Goal: Task Accomplishment & Management: Use online tool/utility

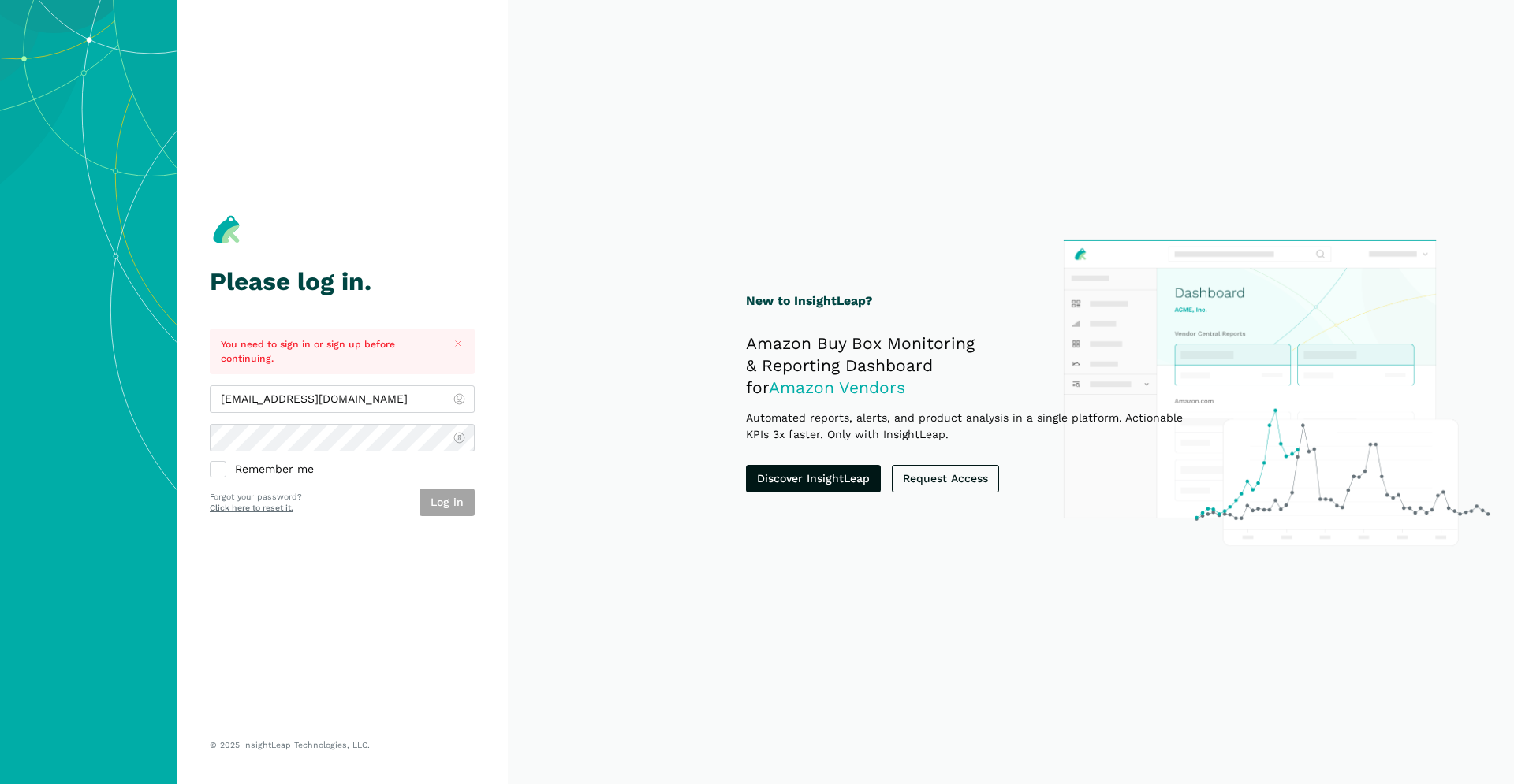
type input "[EMAIL_ADDRESS][DOMAIN_NAME]"
click at [479, 506] on section "Please log in. You need to sign in or sign up before continuing. [EMAIL_ADDRESS…" at bounding box center [342, 392] width 331 height 784
click at [465, 507] on button "Log in" at bounding box center [447, 502] width 55 height 28
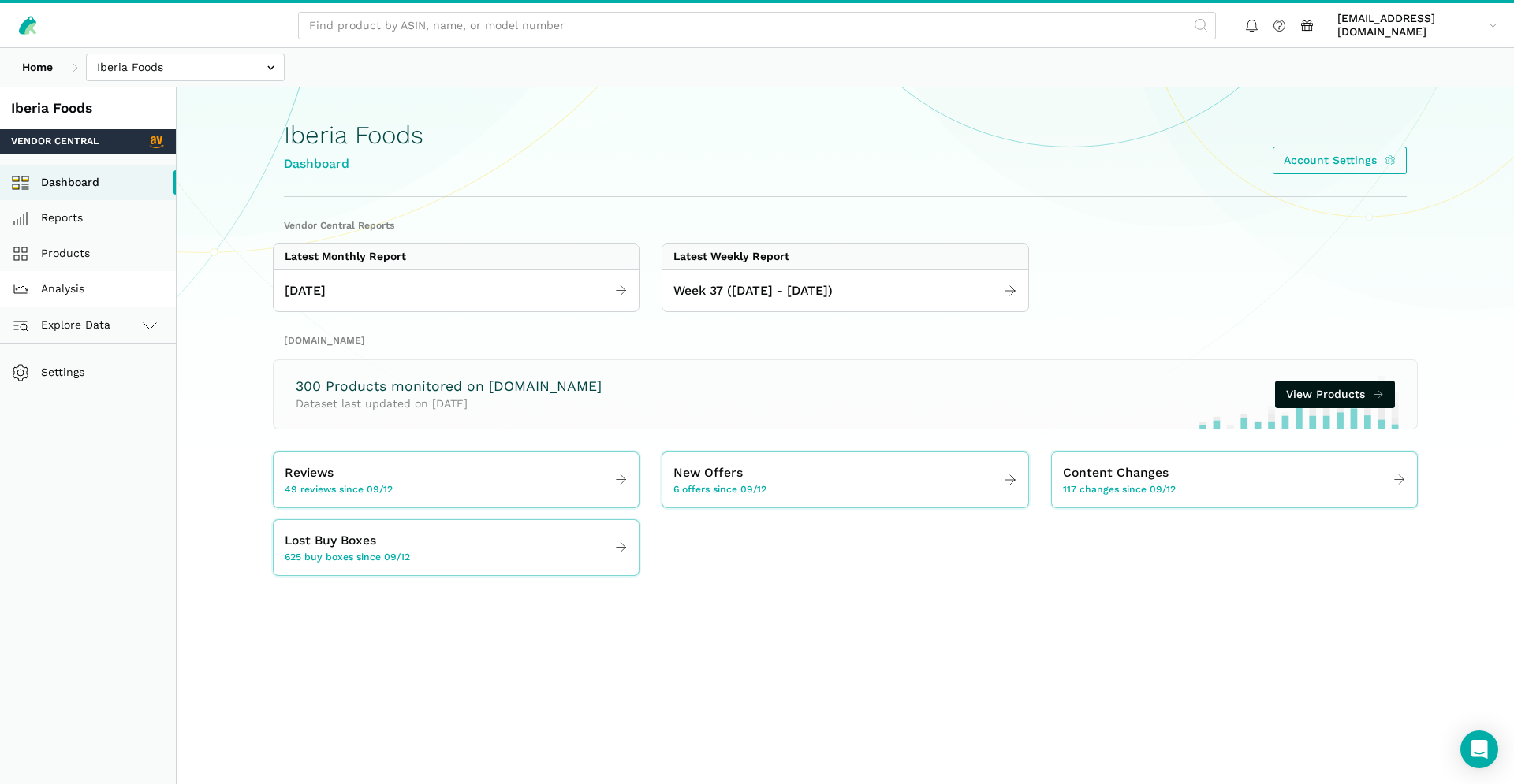
click at [85, 283] on link "Analysis" at bounding box center [88, 289] width 176 height 36
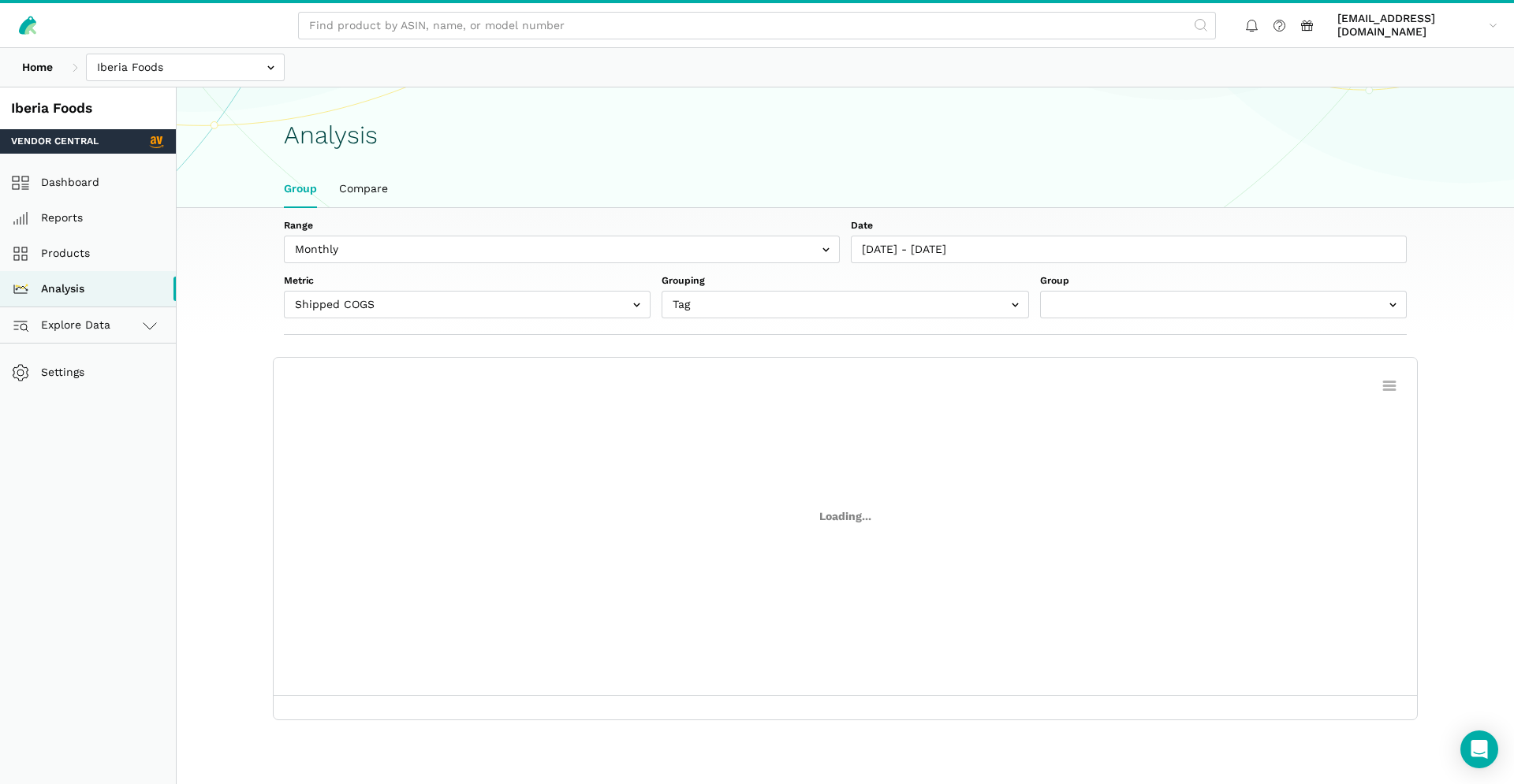
scroll to position [6, 0]
select select "(All Products)"
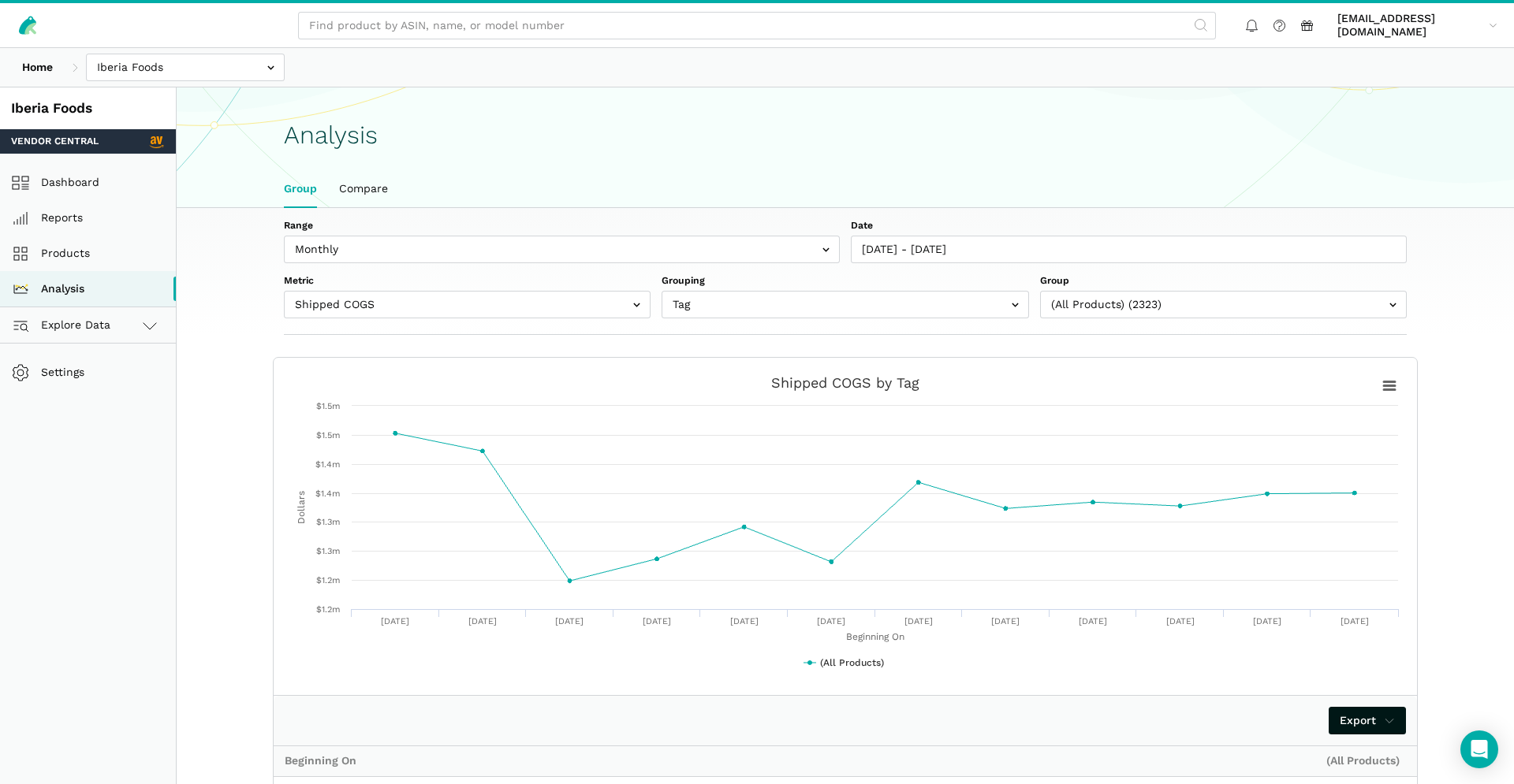
click at [1150, 287] on label "Group" at bounding box center [1223, 282] width 366 height 14
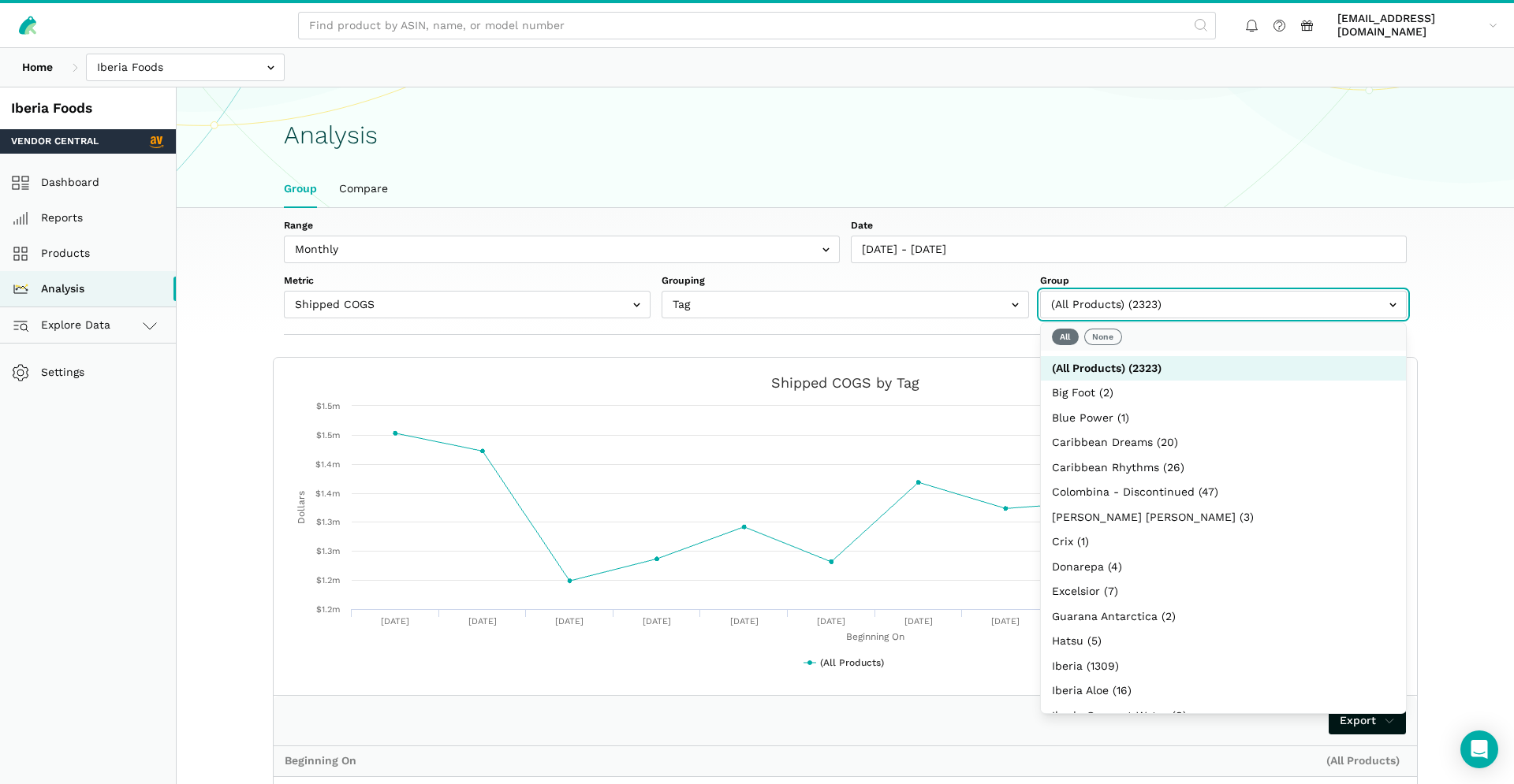
click at [1146, 301] on input "text" at bounding box center [1223, 305] width 366 height 28
click at [1116, 342] on button "None" at bounding box center [1103, 336] width 38 height 17
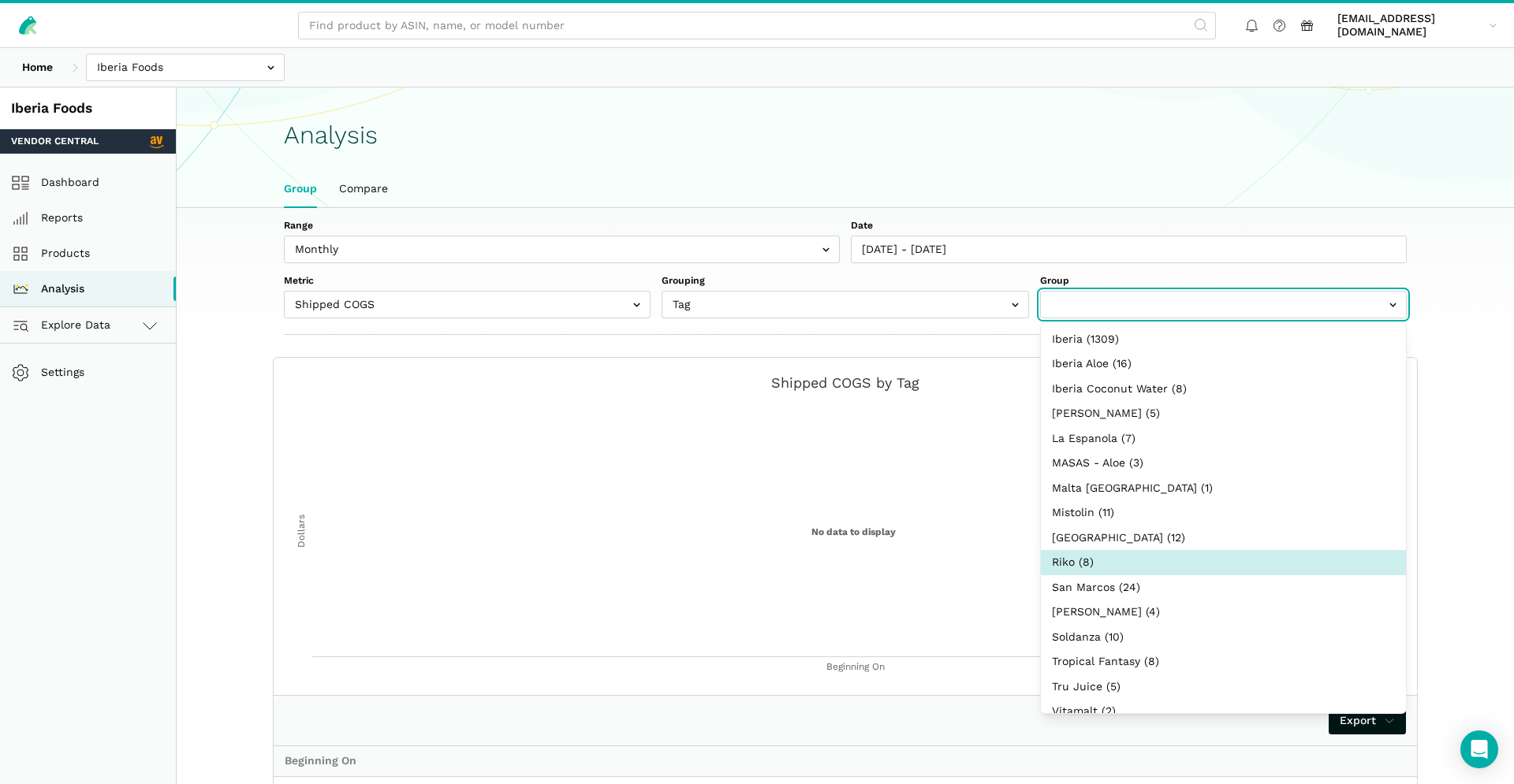
scroll to position [343, 0]
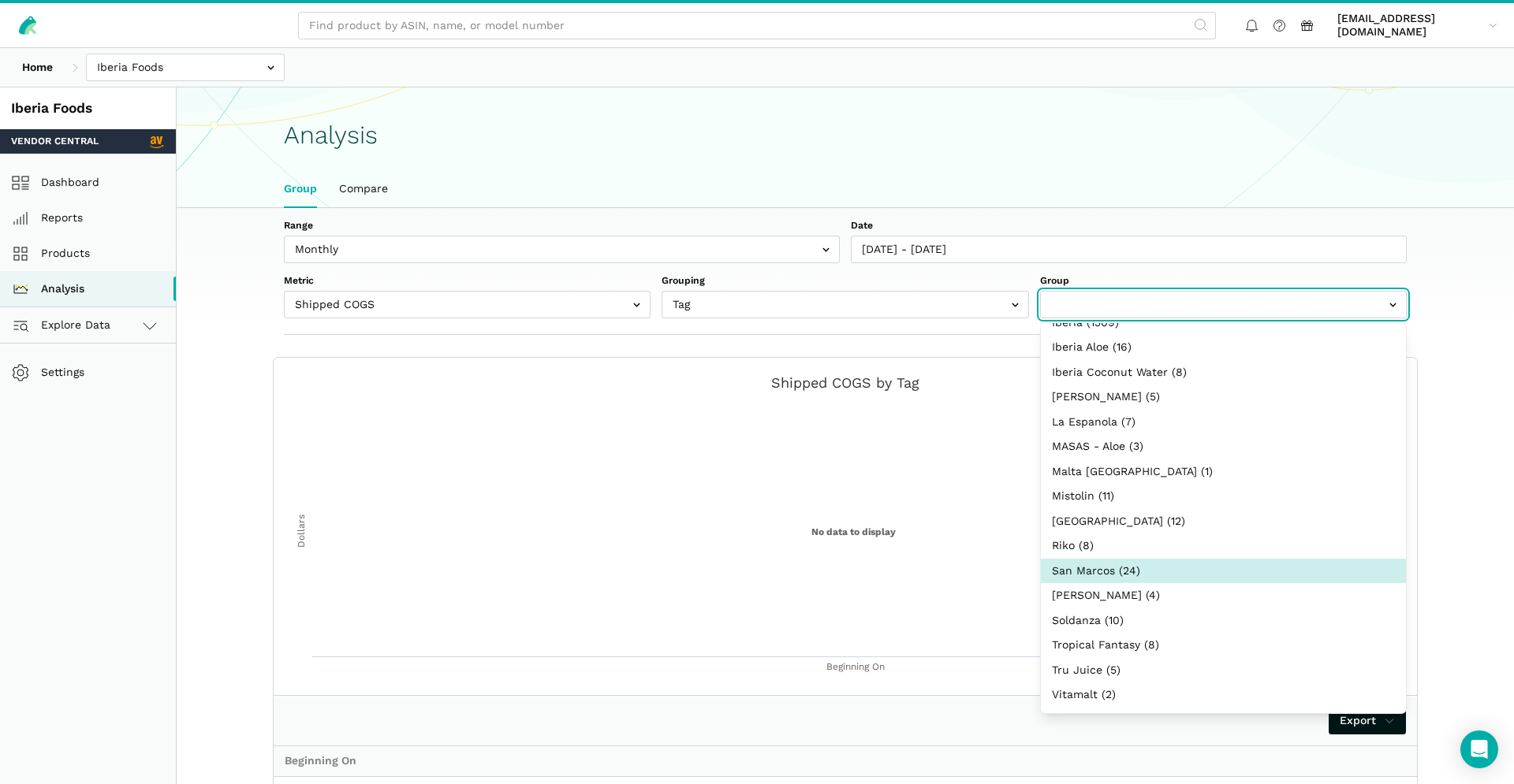
select select "San Marcos"
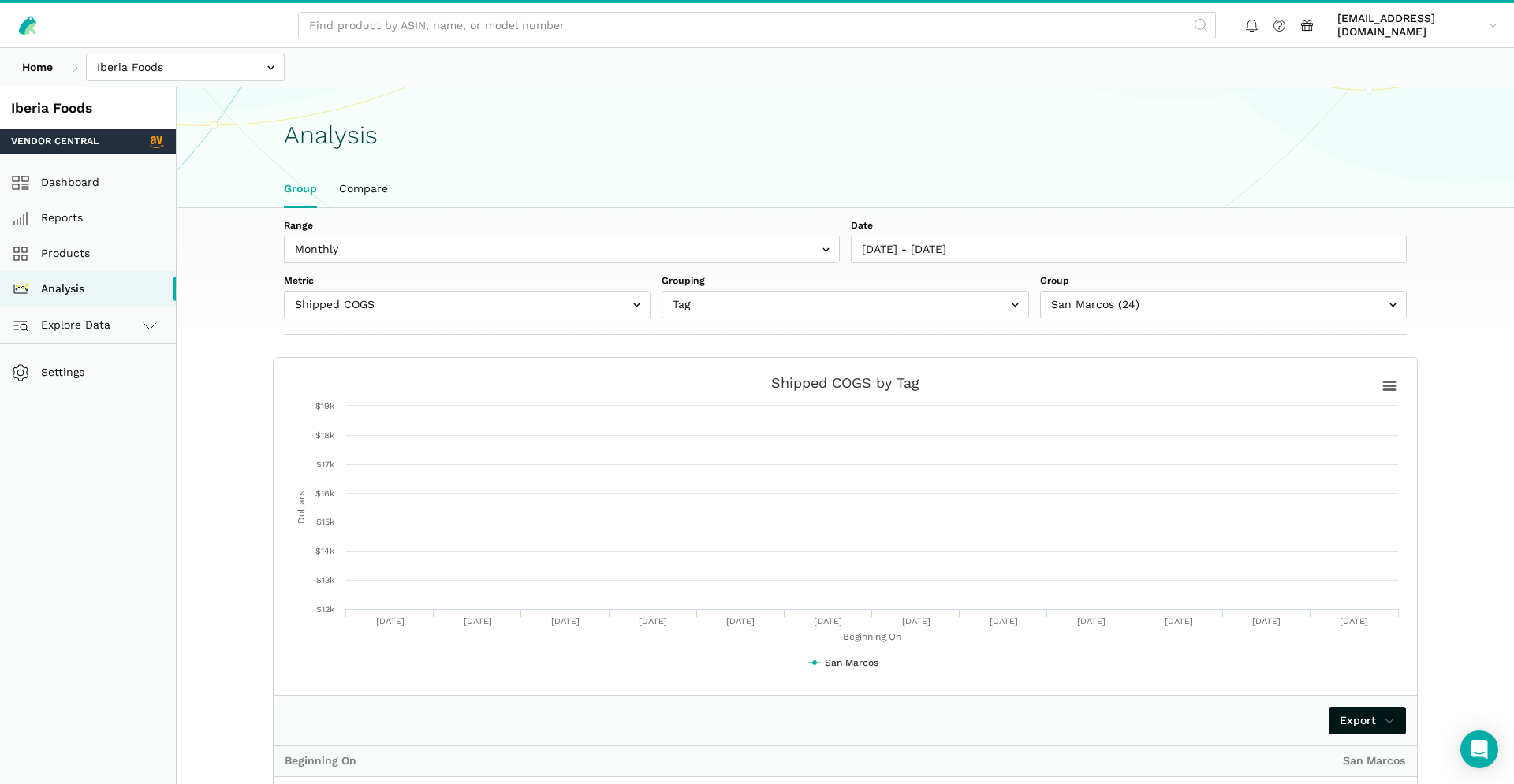
click at [1490, 466] on div "Range Weekly Monthly Date 09/01/2024 - 09/06/2025 Metric Shipped COGS Net Recei…" at bounding box center [845, 691] width 1338 height 967
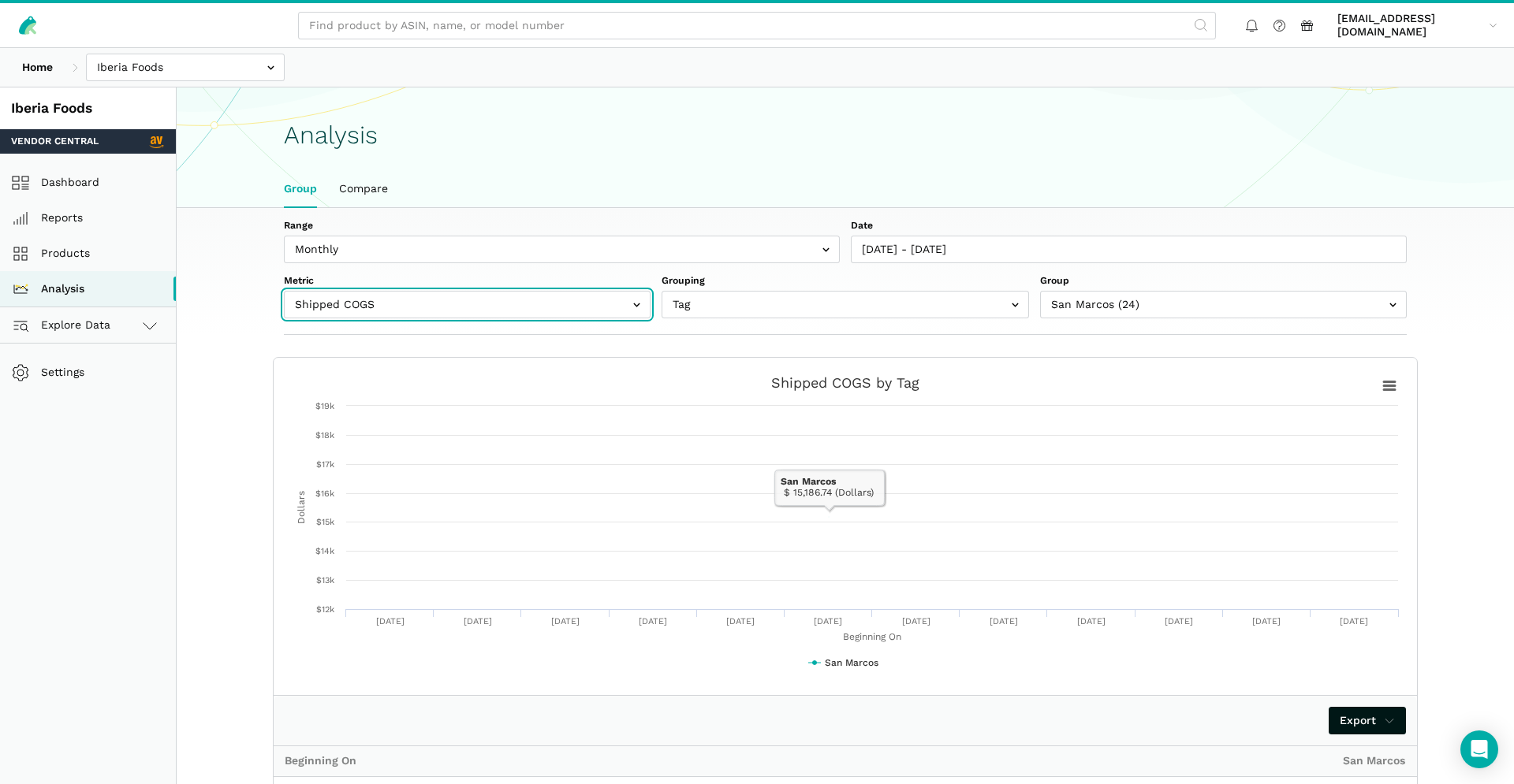
click at [433, 309] on input "text" at bounding box center [467, 305] width 366 height 28
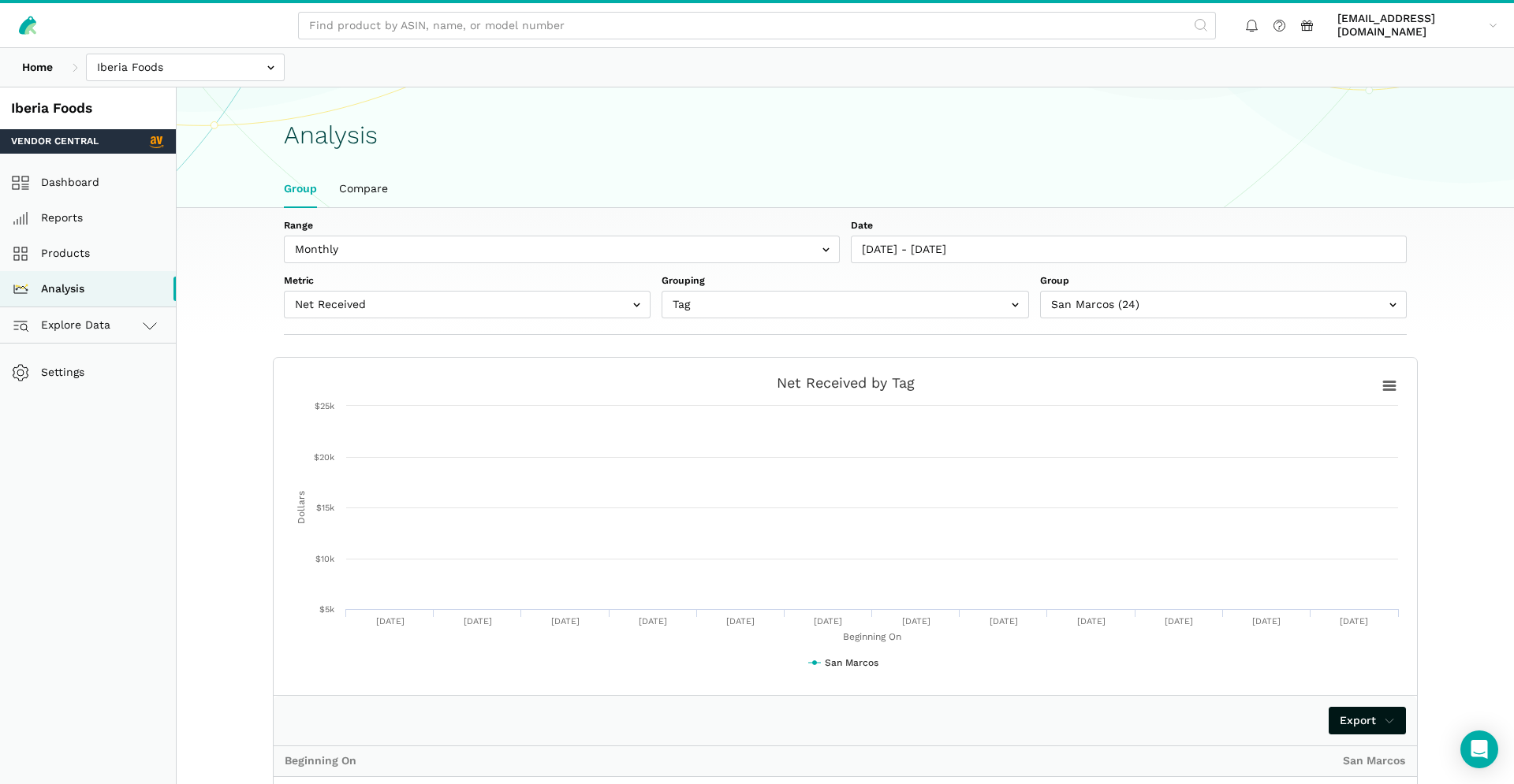
click at [477, 324] on div "Range Weekly Monthly Date 09/01/2024 - 09/06/2025 Metric Shipped COGS Net Recei…" at bounding box center [845, 271] width 1211 height 127
click at [481, 312] on input "text" at bounding box center [467, 305] width 366 height 28
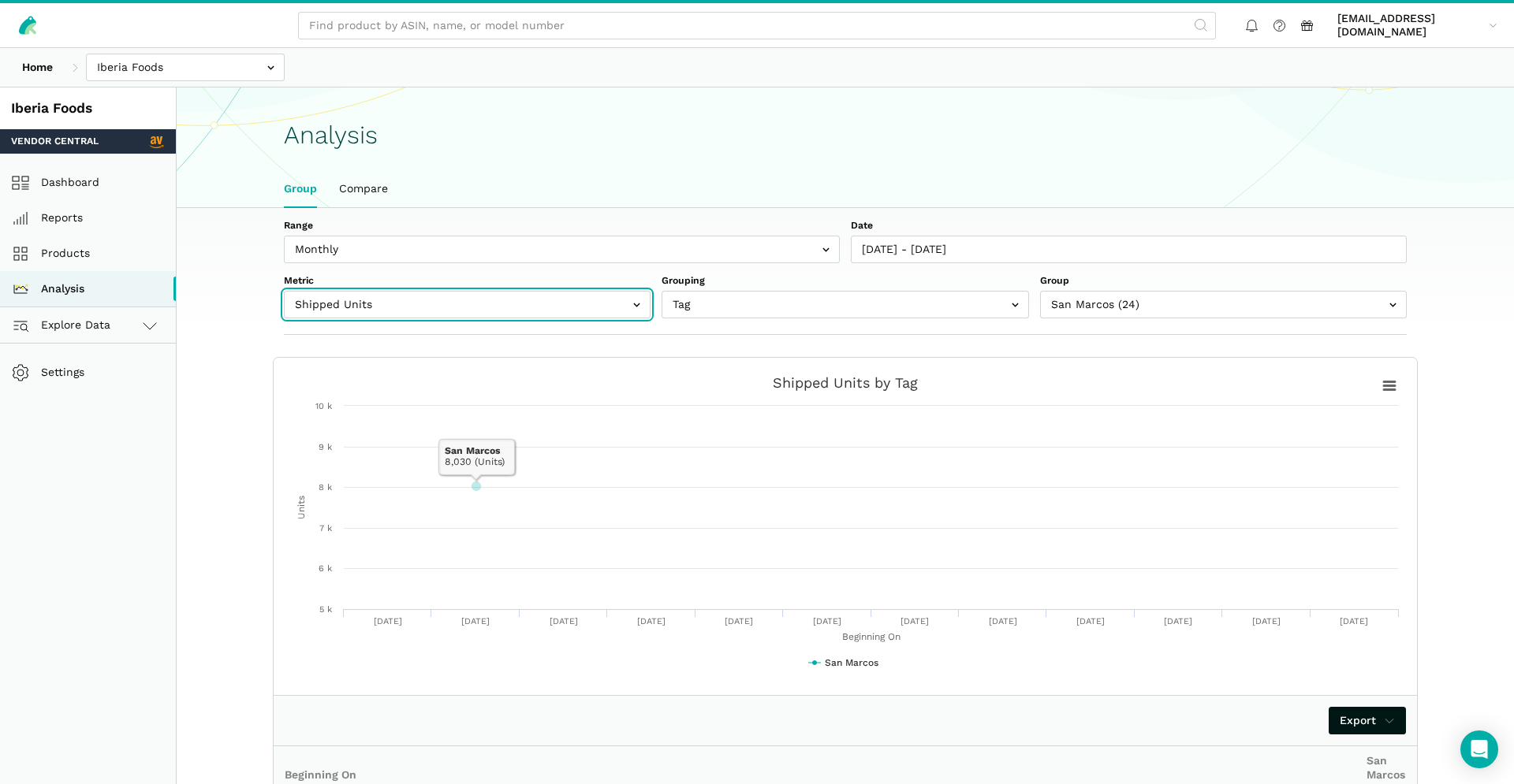
click at [553, 309] on input "text" at bounding box center [467, 305] width 366 height 28
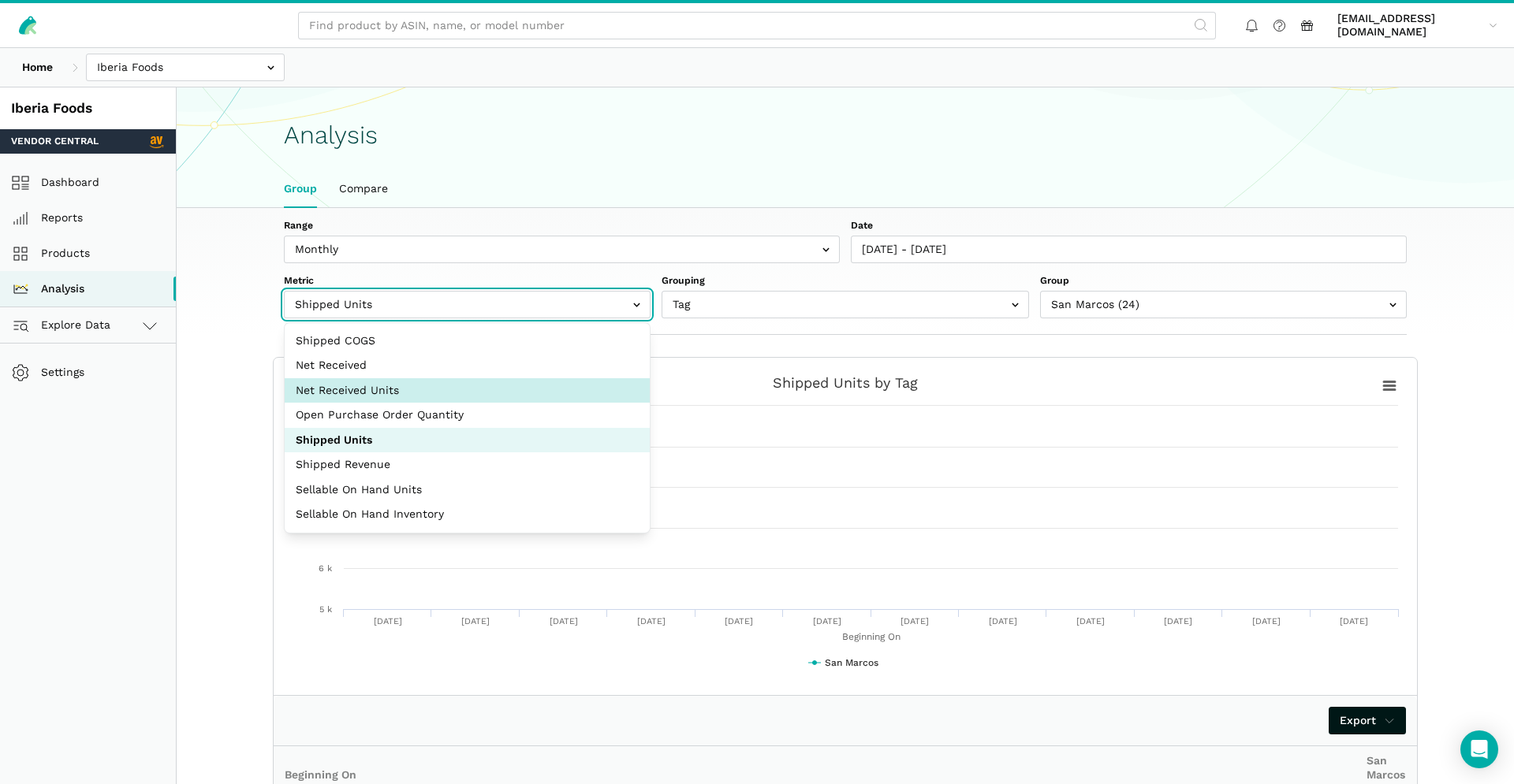
select select "net_received_units"
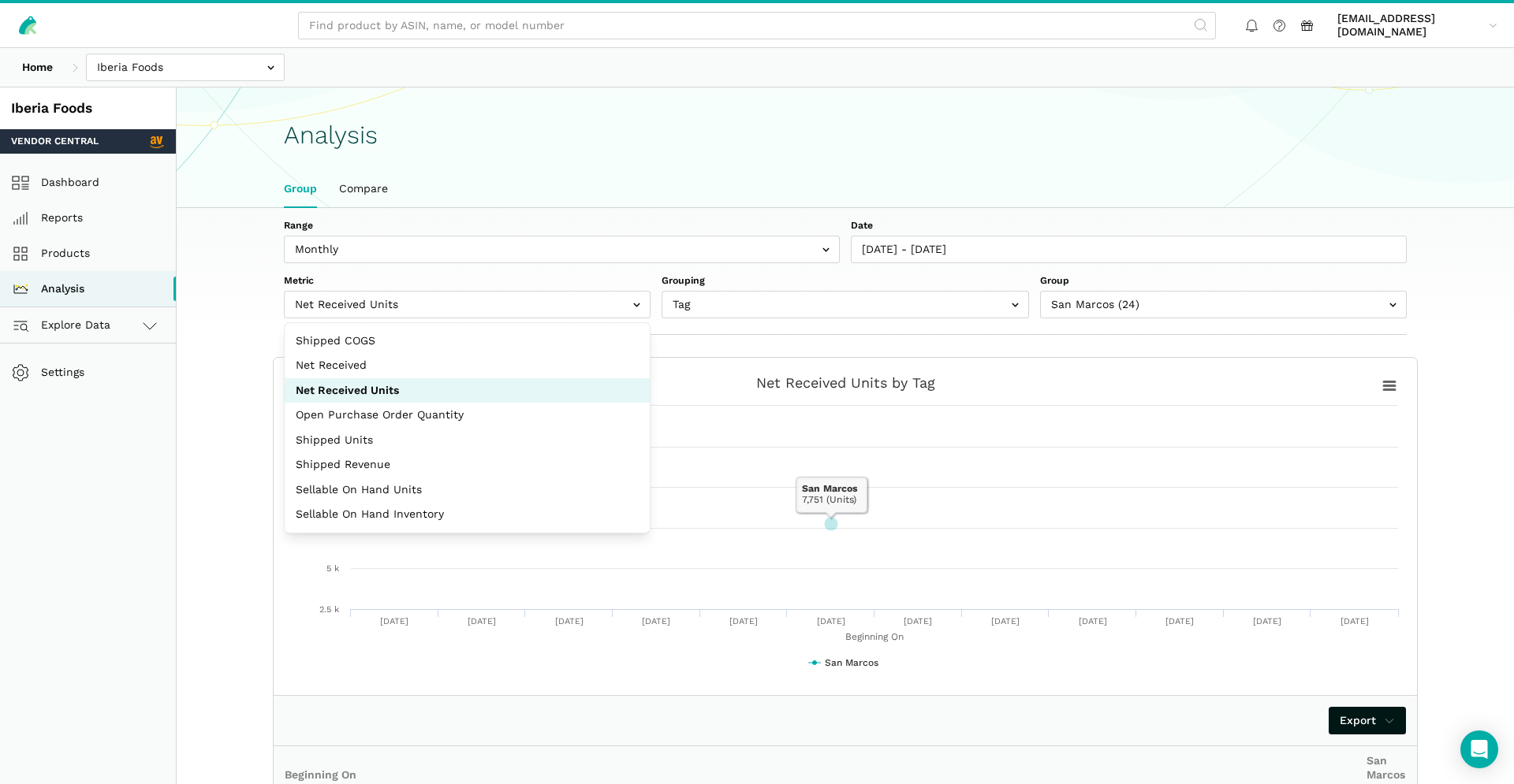
click at [685, 139] on h1 "Analysis" at bounding box center [845, 134] width 1123 height 28
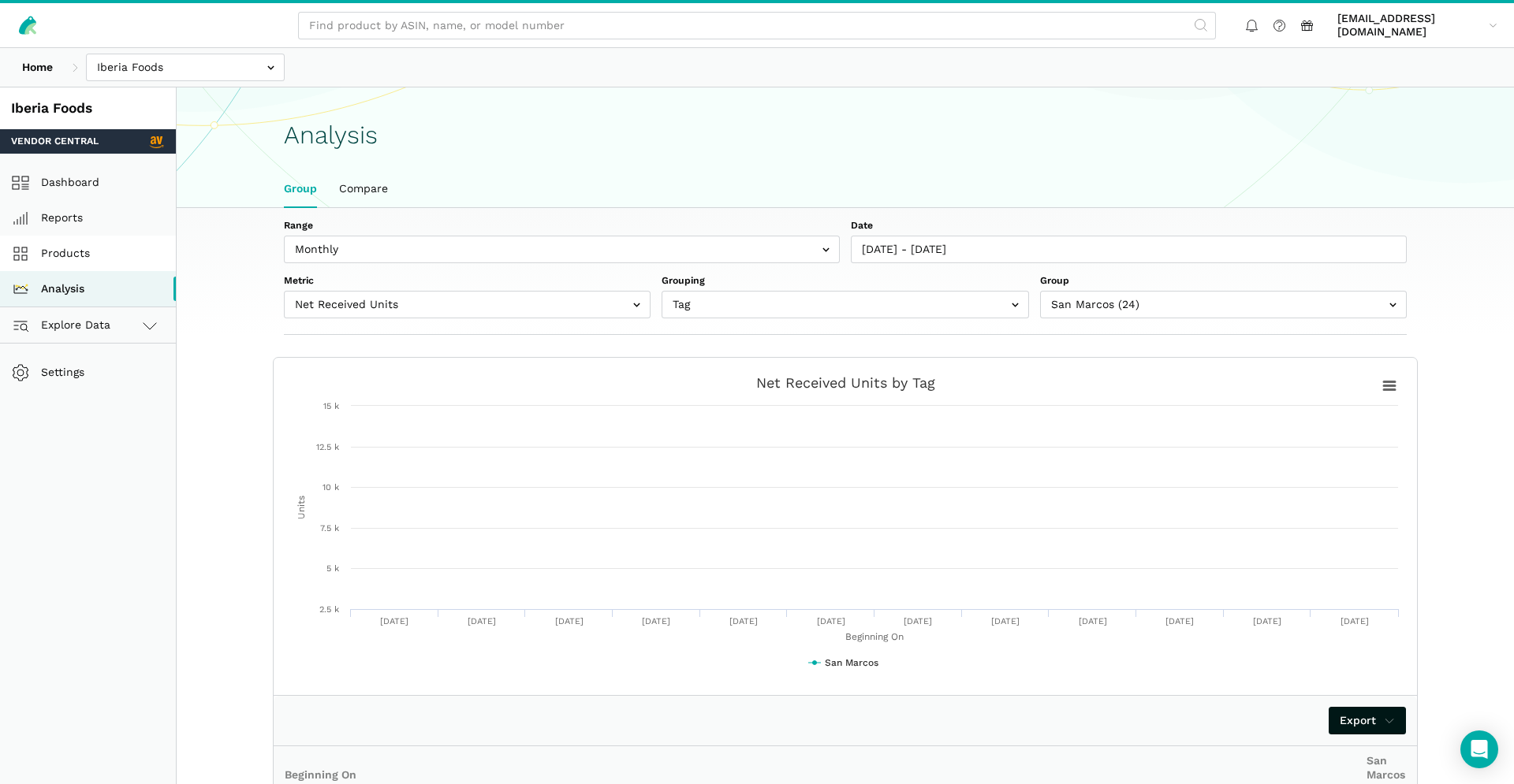
click at [107, 244] on link "Products" at bounding box center [88, 253] width 176 height 36
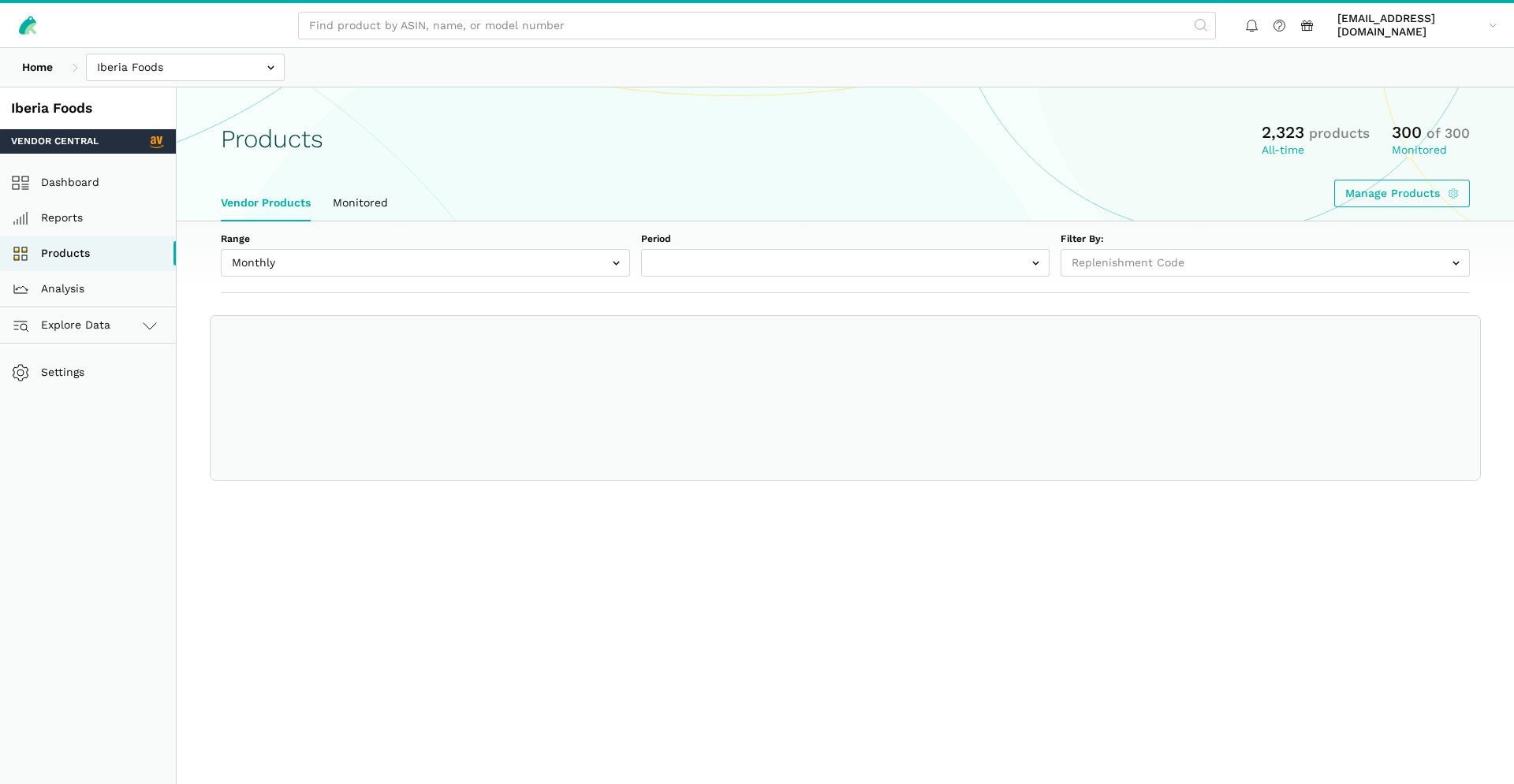
select select
select select "Monthly|2025-08-01"
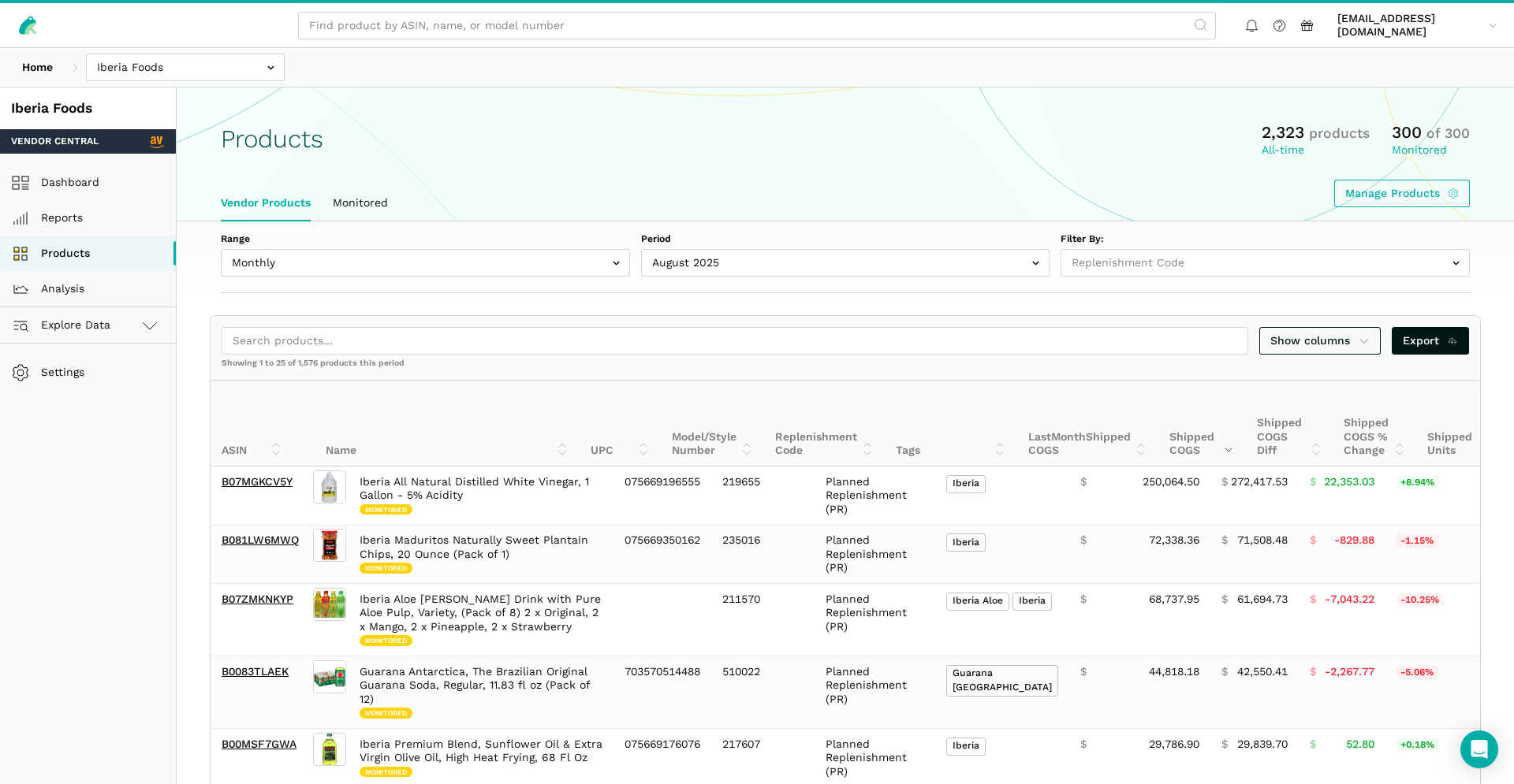
scroll to position [358, 0]
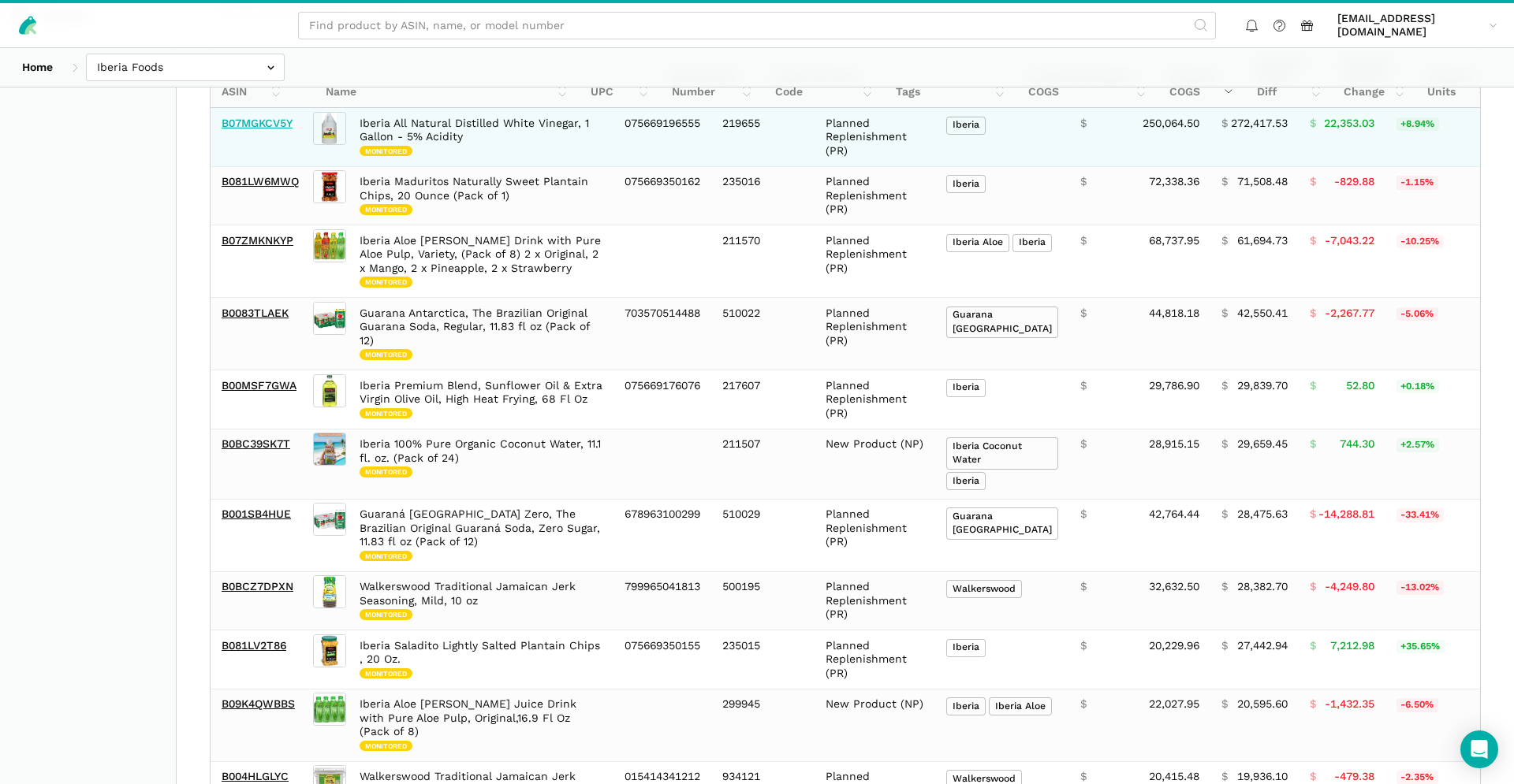
click at [272, 119] on link "B07MGKCV5Y" at bounding box center [257, 123] width 71 height 13
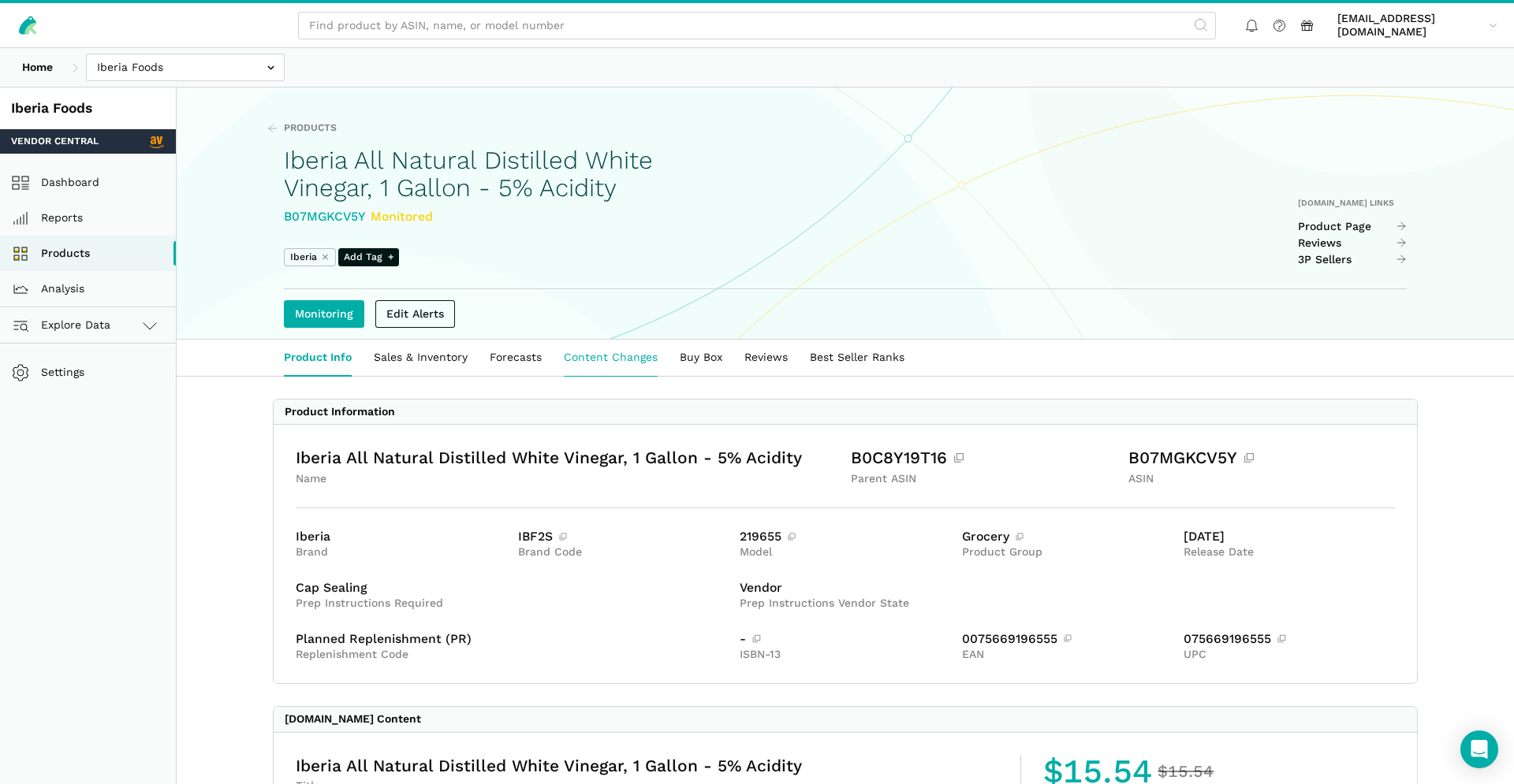
click at [666, 369] on link "Content Changes" at bounding box center [610, 358] width 116 height 36
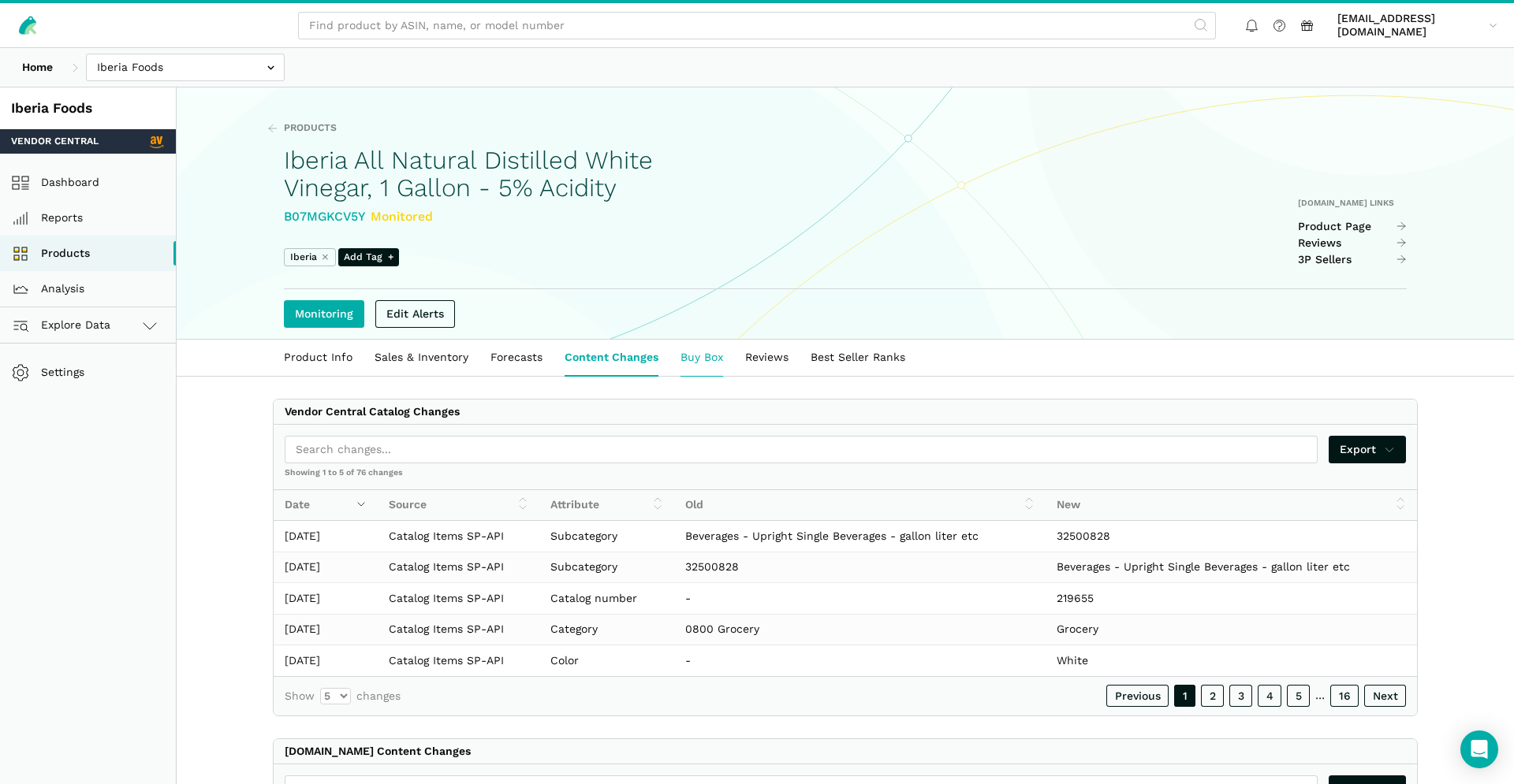
click at [708, 362] on link "Buy Box" at bounding box center [702, 358] width 65 height 36
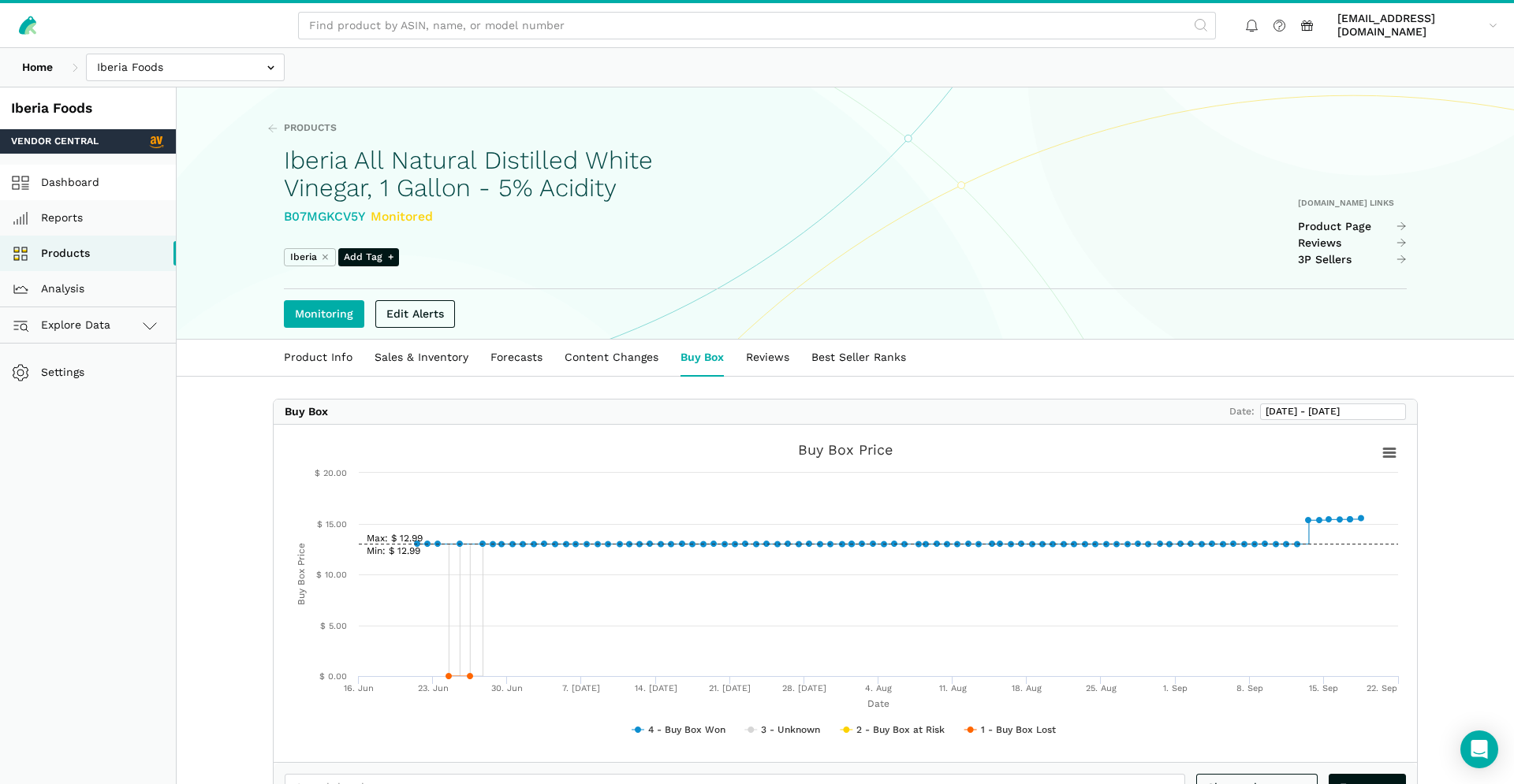
click at [67, 193] on link "Dashboard" at bounding box center [88, 182] width 176 height 36
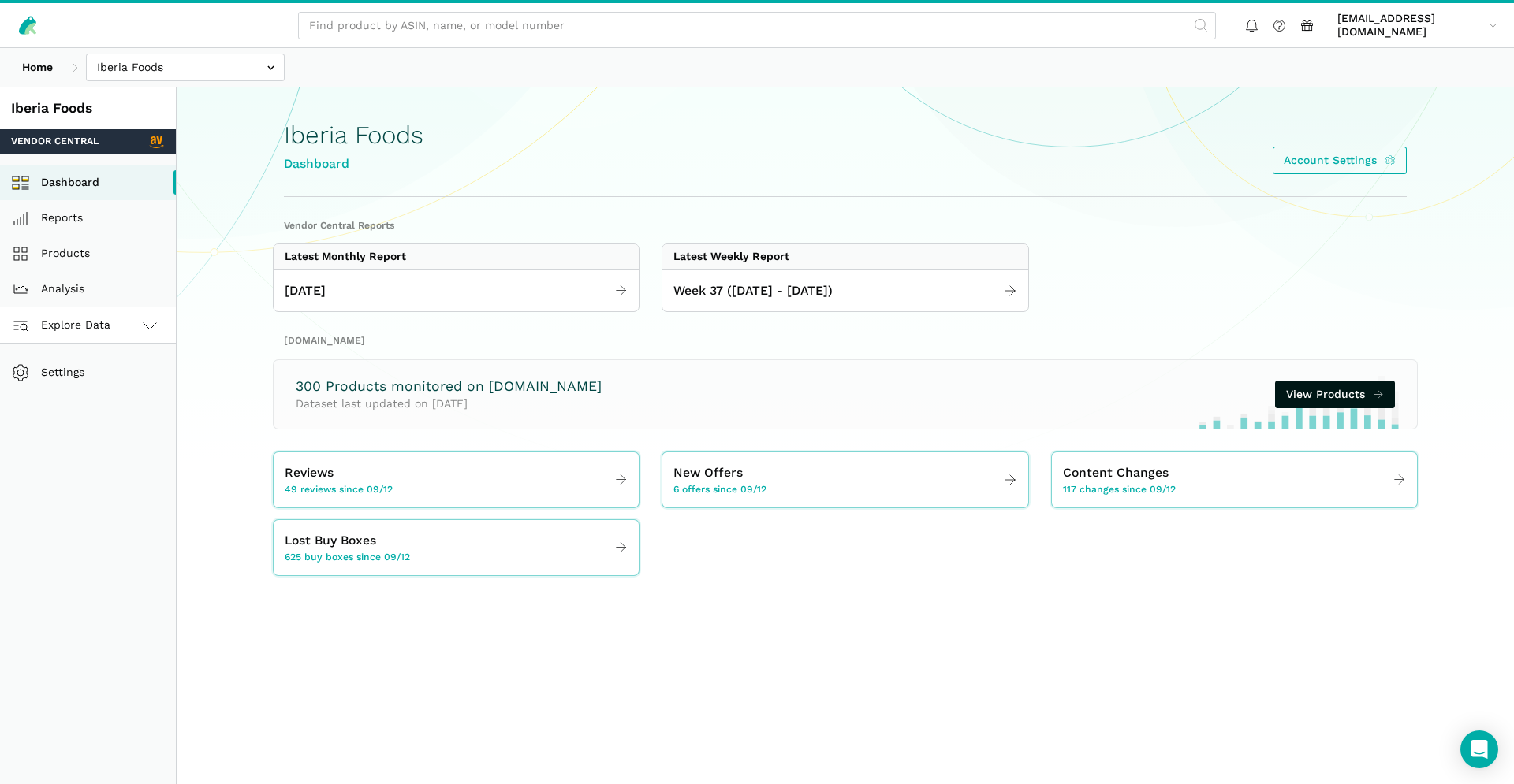
click at [88, 332] on span "Explore Data" at bounding box center [63, 326] width 94 height 19
click at [107, 392] on link "[DOMAIN_NAME]" at bounding box center [88, 396] width 176 height 36
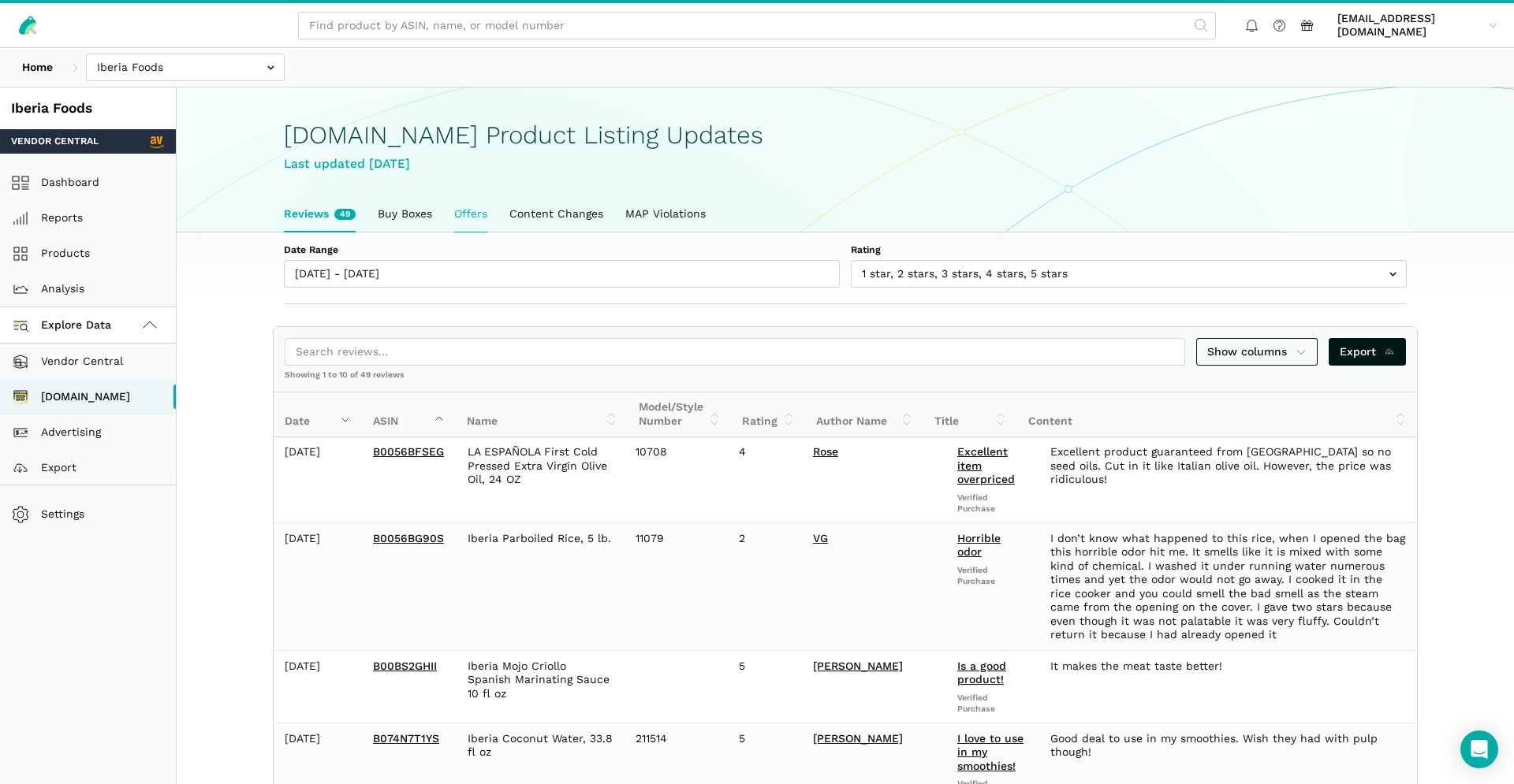
click at [494, 213] on link "Offers" at bounding box center [471, 214] width 55 height 36
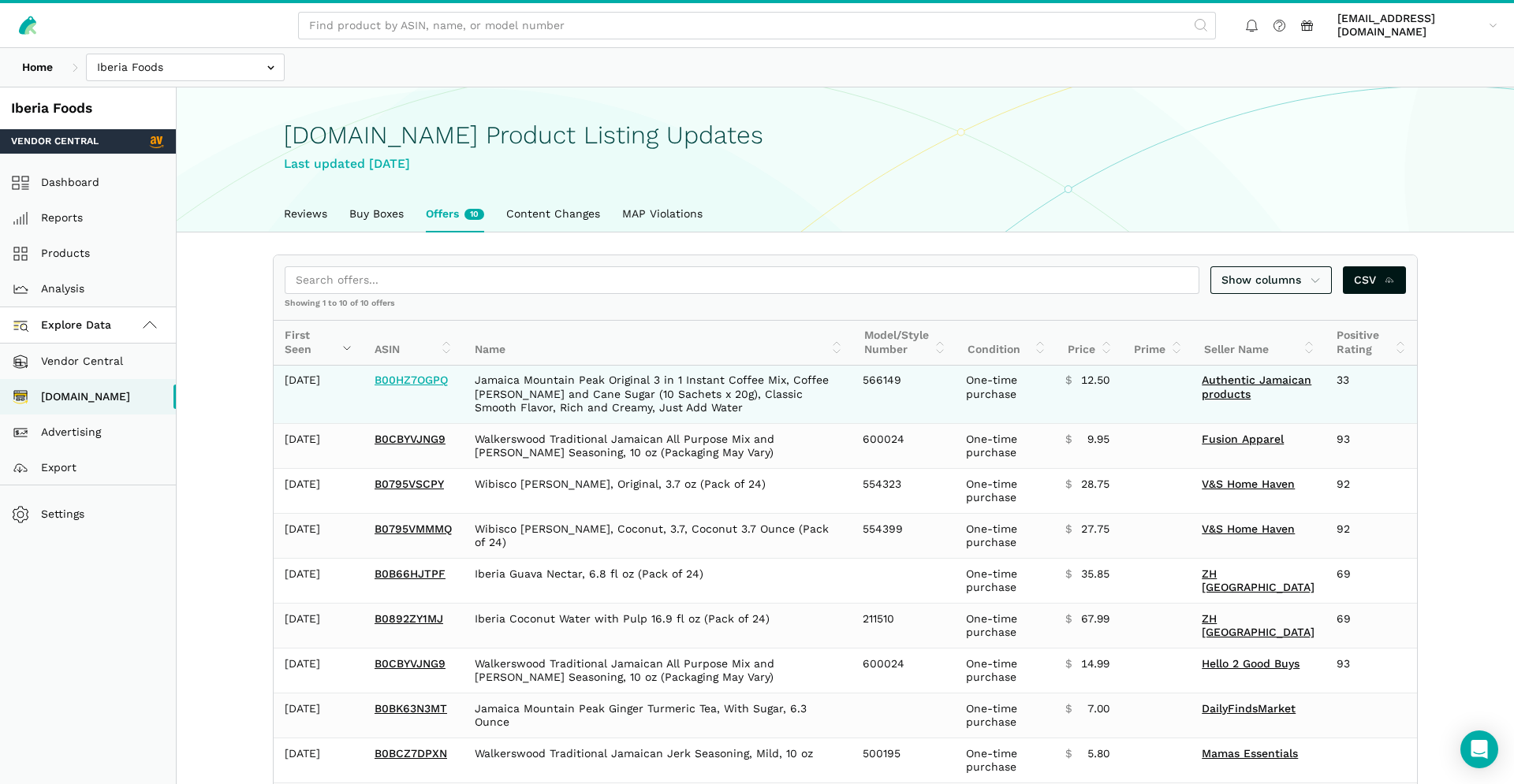
click at [419, 386] on link "B00HZ7OGPQ" at bounding box center [411, 380] width 74 height 13
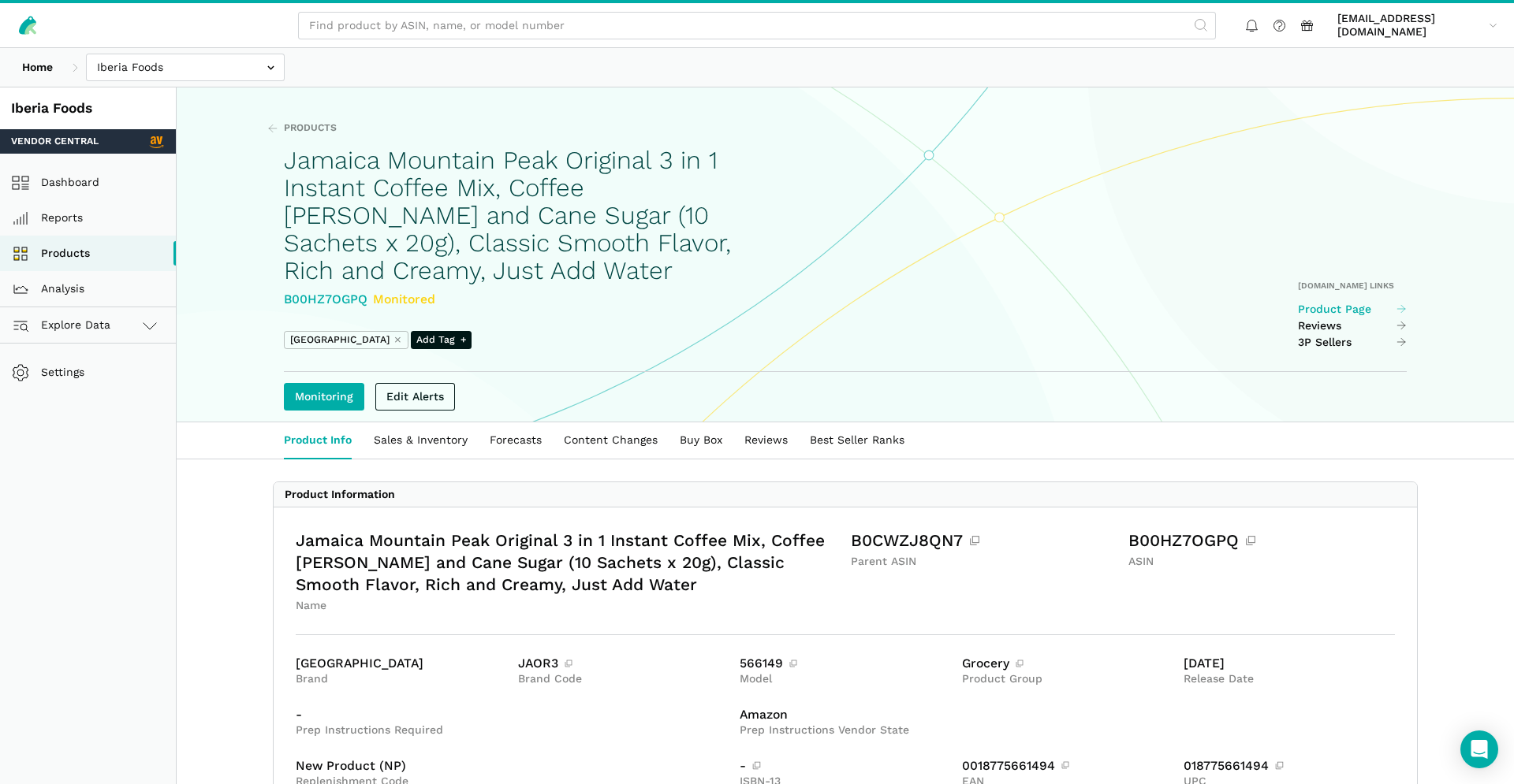
click at [1345, 306] on link "Product Page" at bounding box center [1353, 310] width 109 height 14
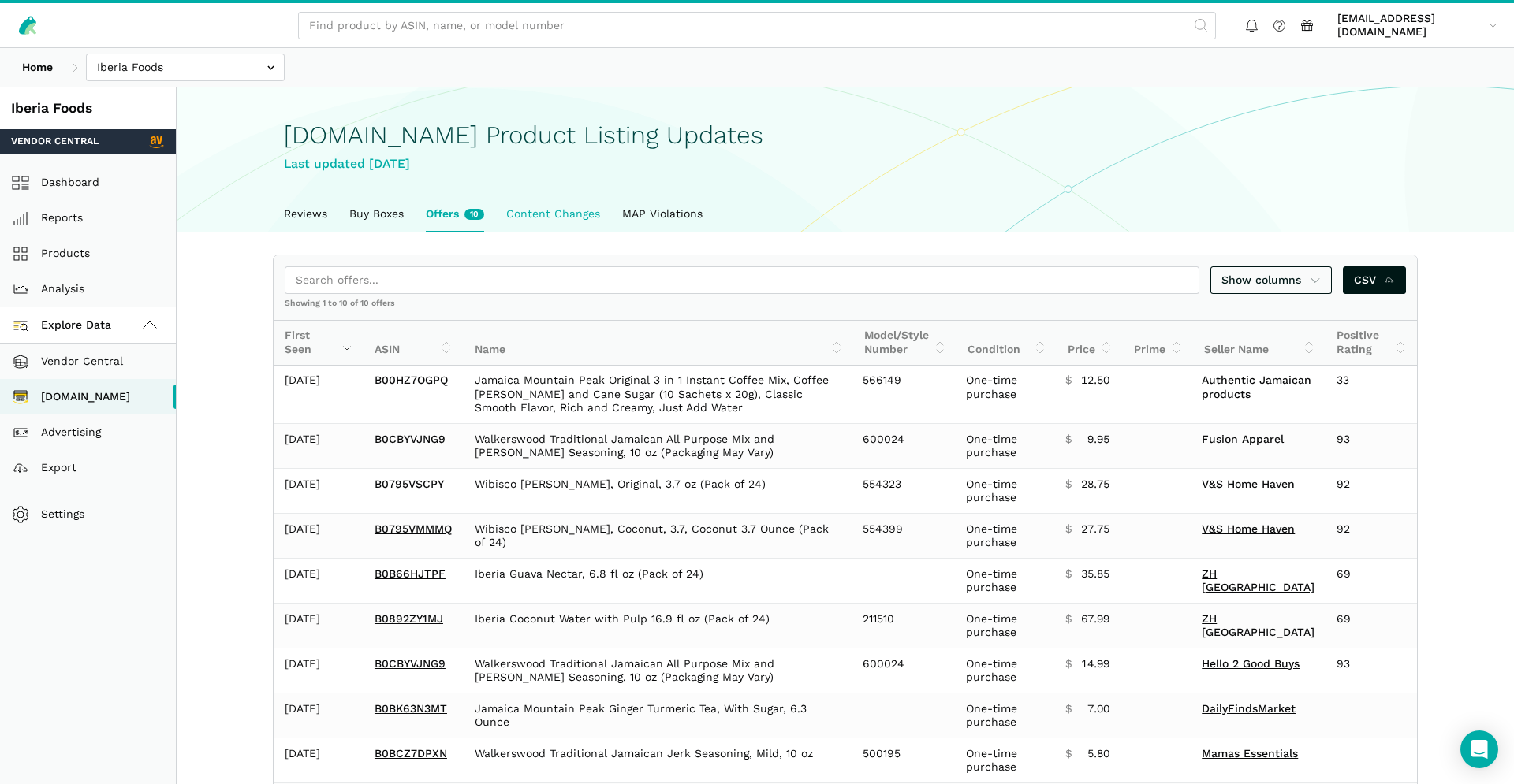
click at [529, 220] on link "Content Changes" at bounding box center [553, 214] width 116 height 36
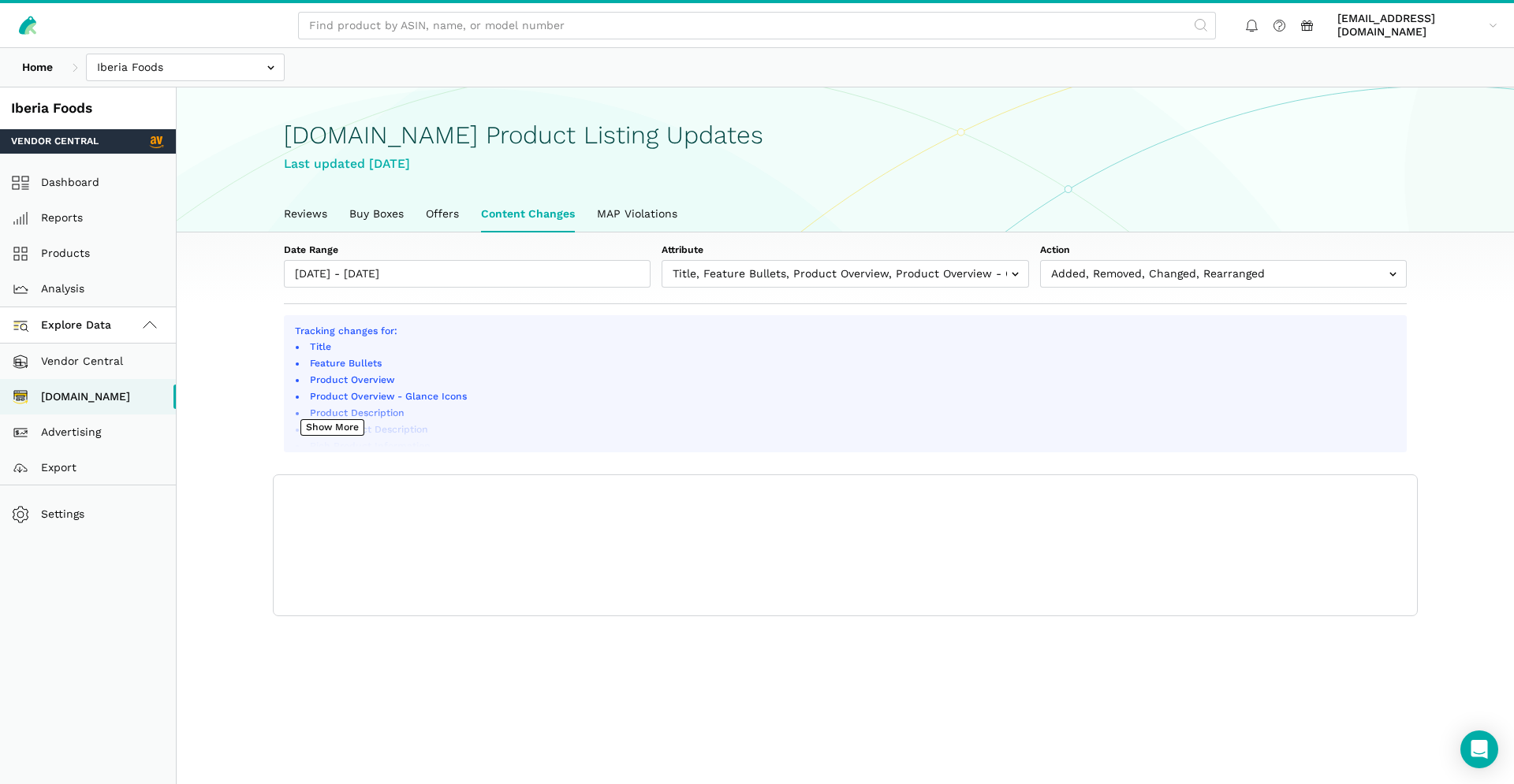
scroll to position [6, 0]
click at [397, 218] on link "Buy Boxes" at bounding box center [376, 214] width 77 height 36
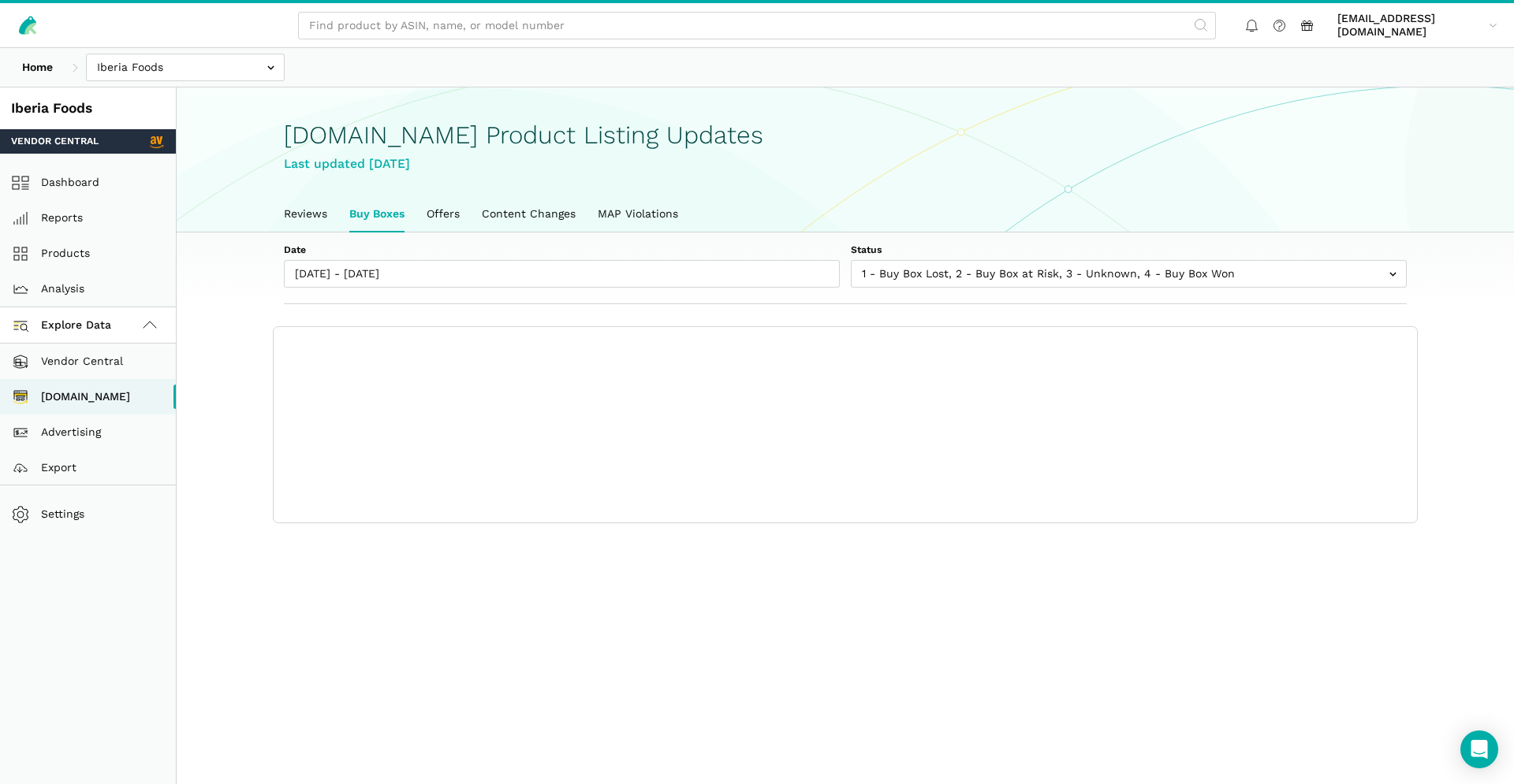
scroll to position [6, 0]
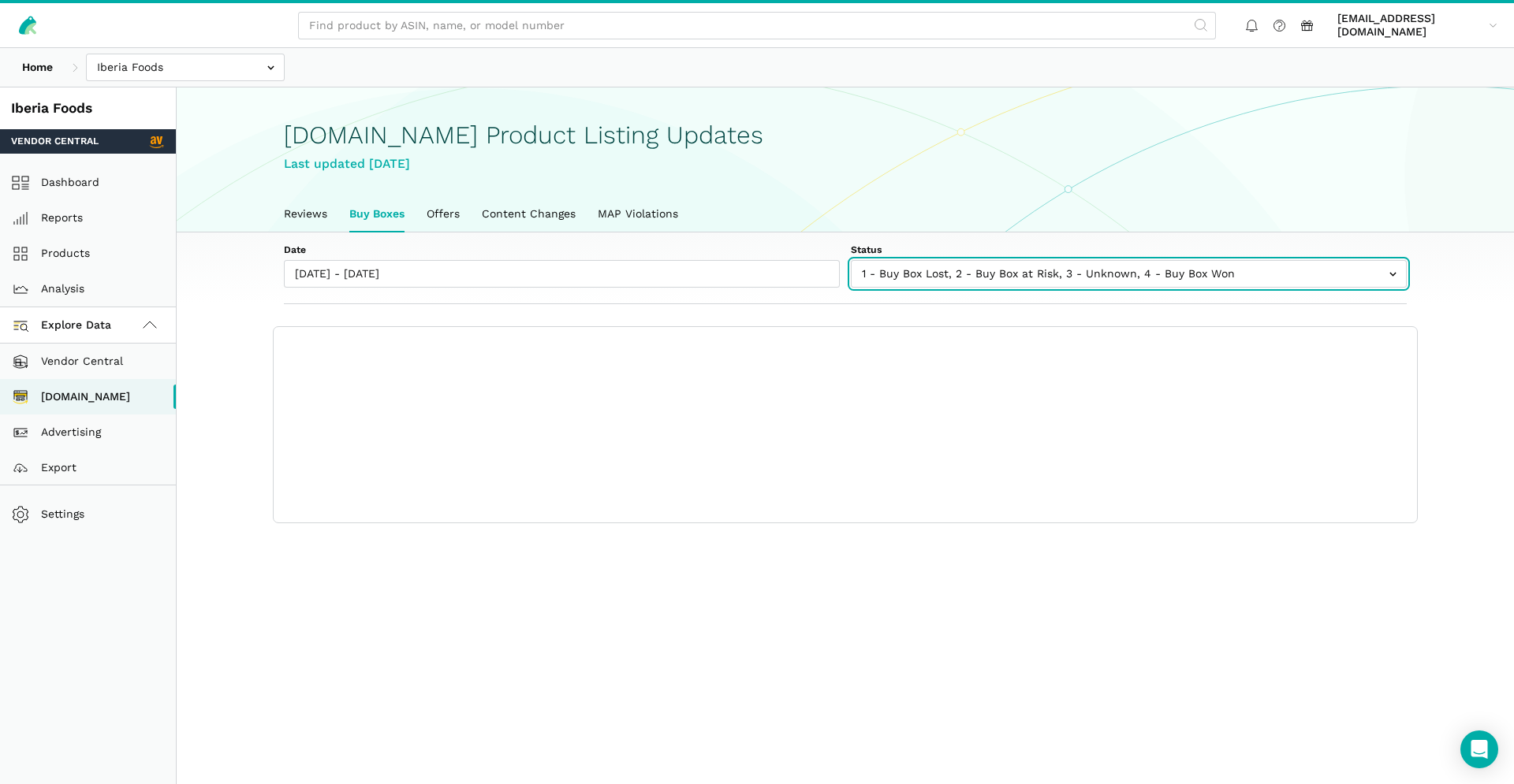
click at [1030, 271] on input "text" at bounding box center [1129, 274] width 556 height 28
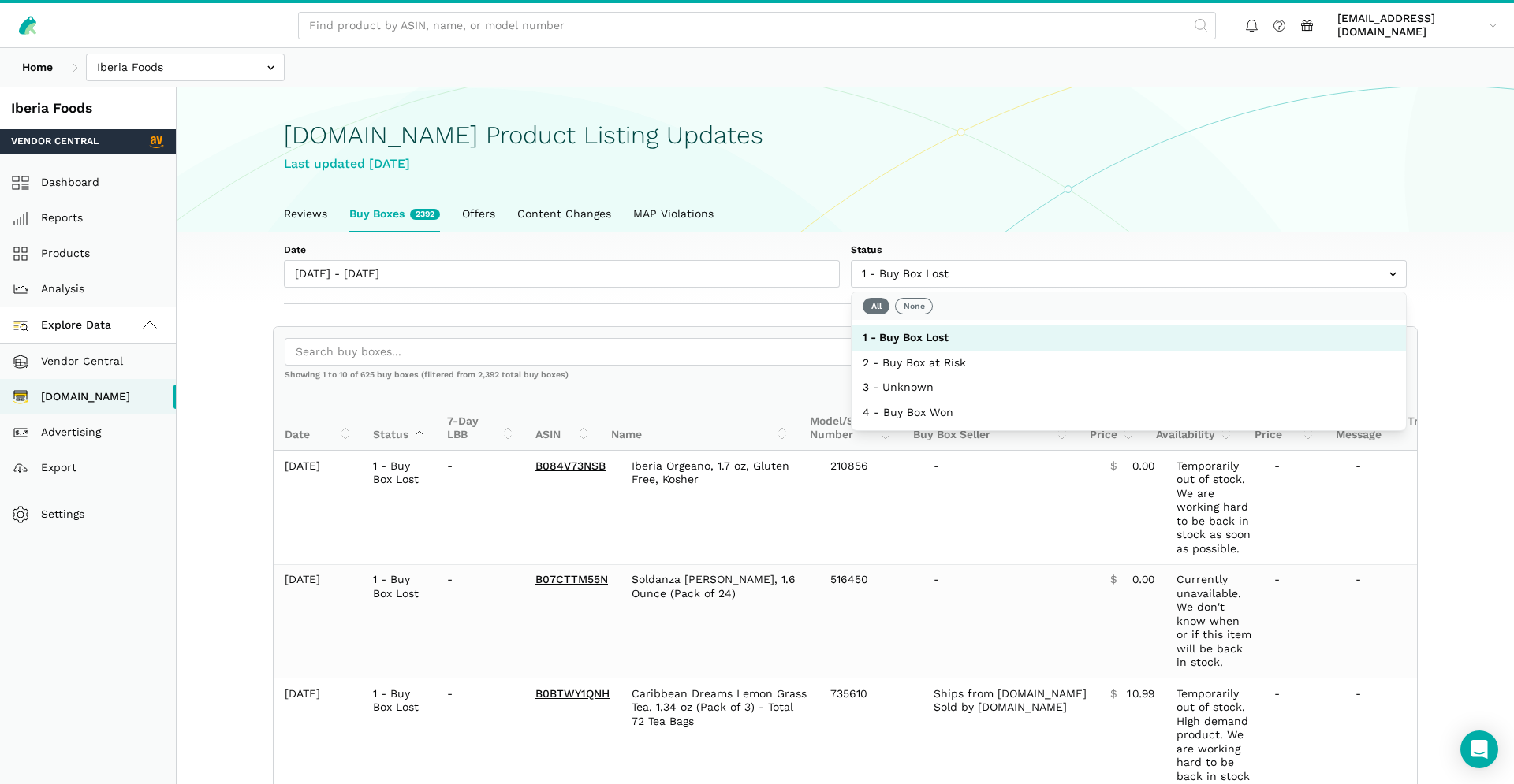
click at [1044, 183] on div "[DOMAIN_NAME] Product Listing Updates Last updated [DATE]" at bounding box center [845, 142] width 1123 height 108
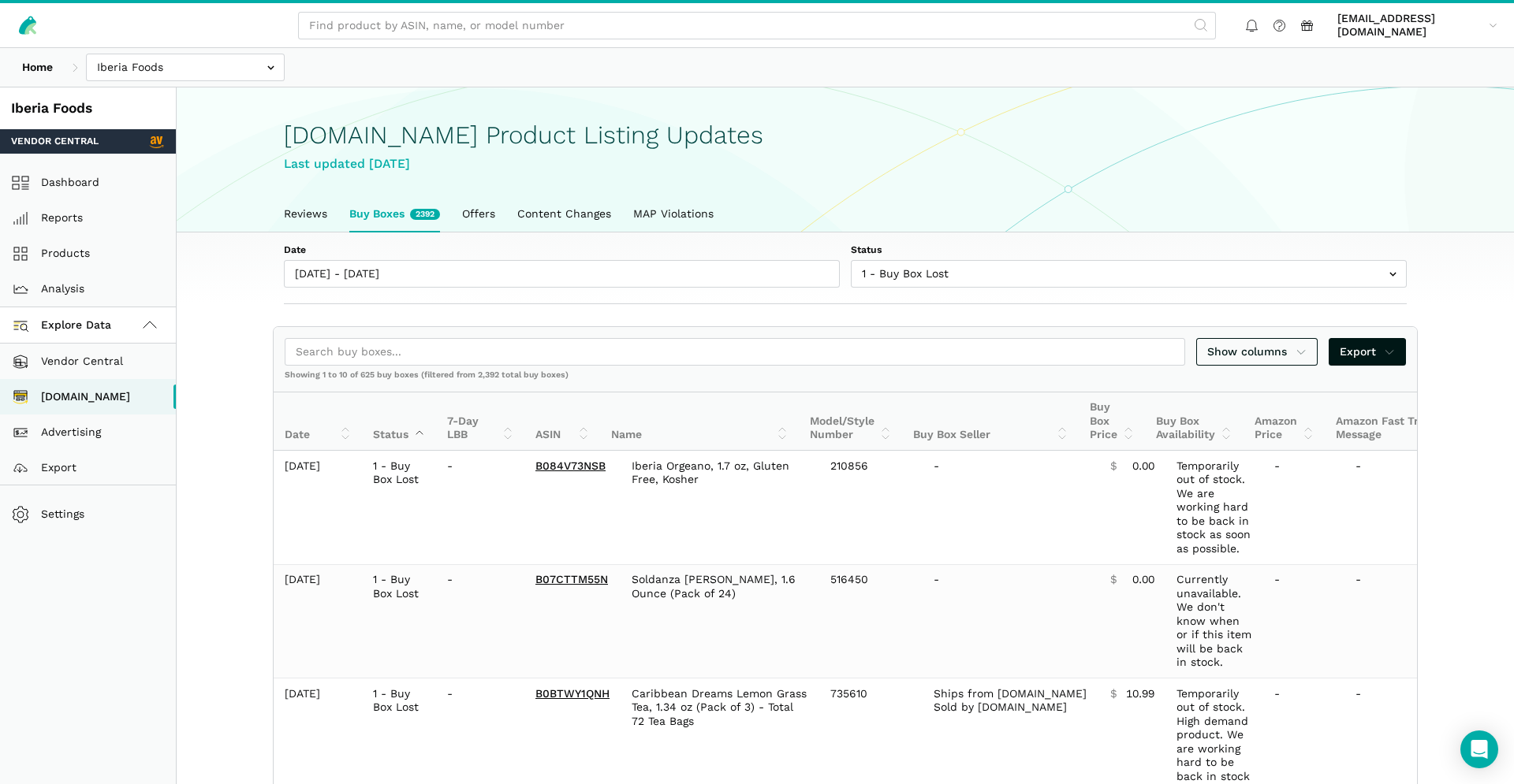
scroll to position [174, 0]
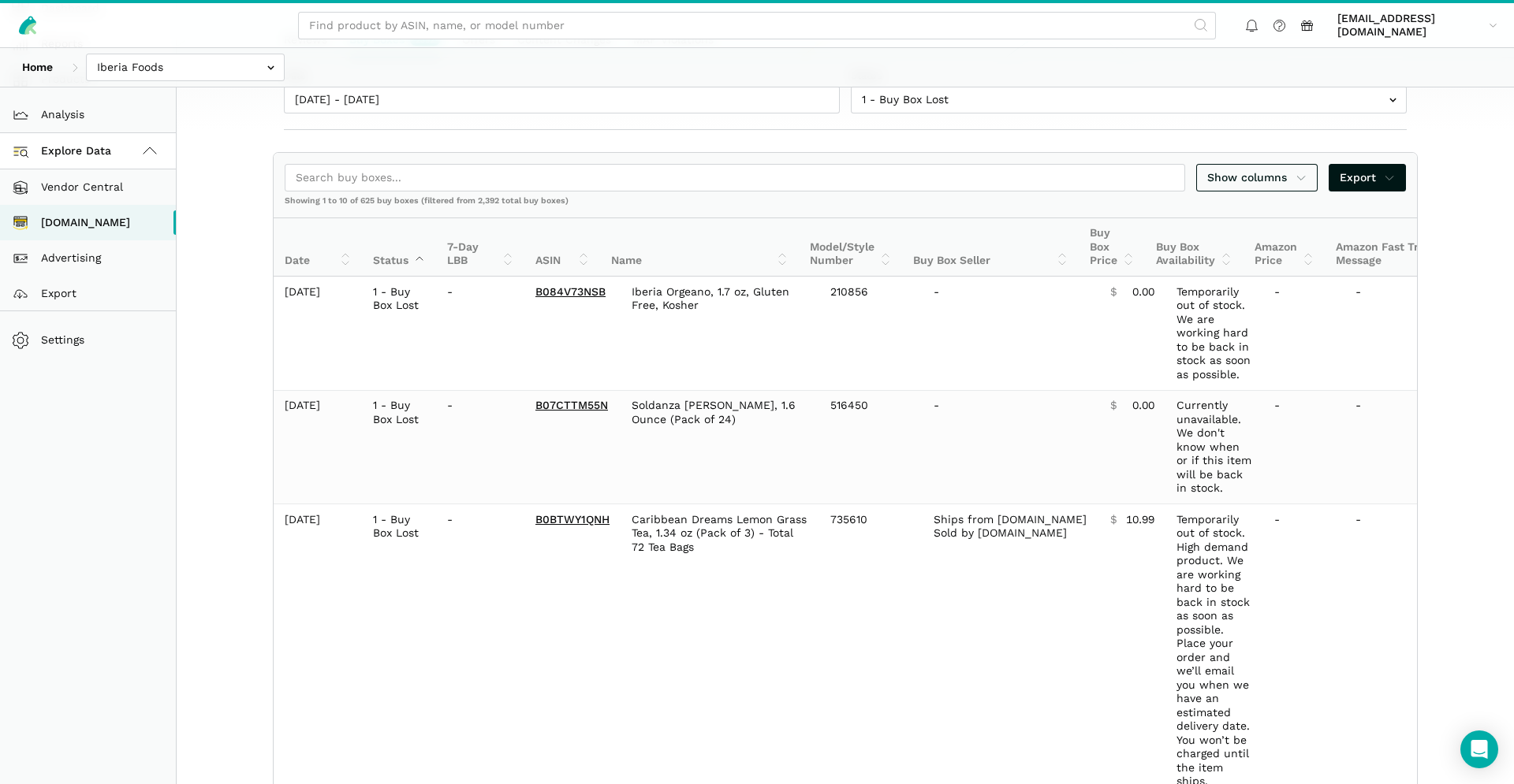
click at [1179, 259] on th "Buy Box Availability" at bounding box center [1194, 248] width 98 height 59
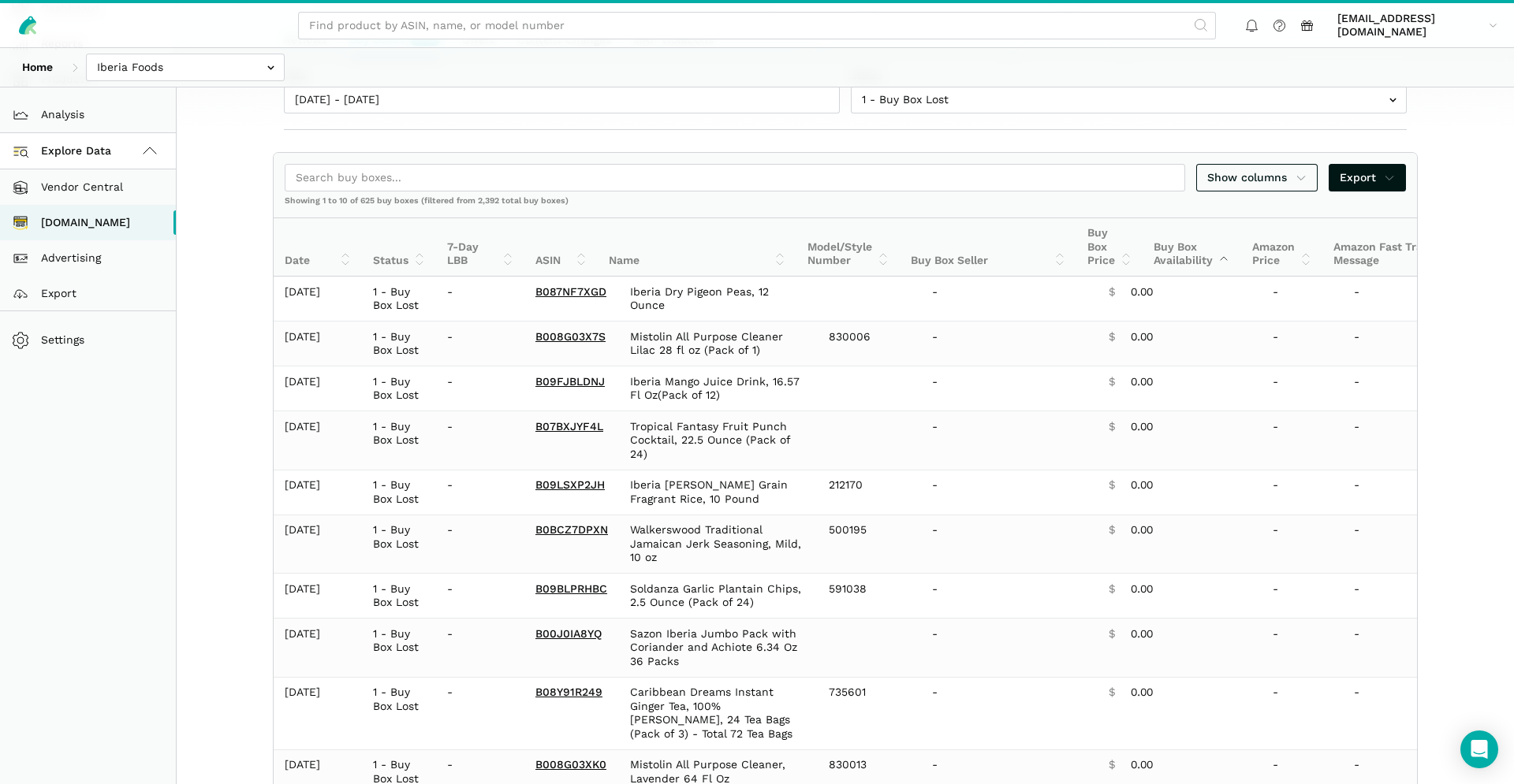
click at [1179, 259] on th "Buy Box Availability" at bounding box center [1192, 248] width 98 height 59
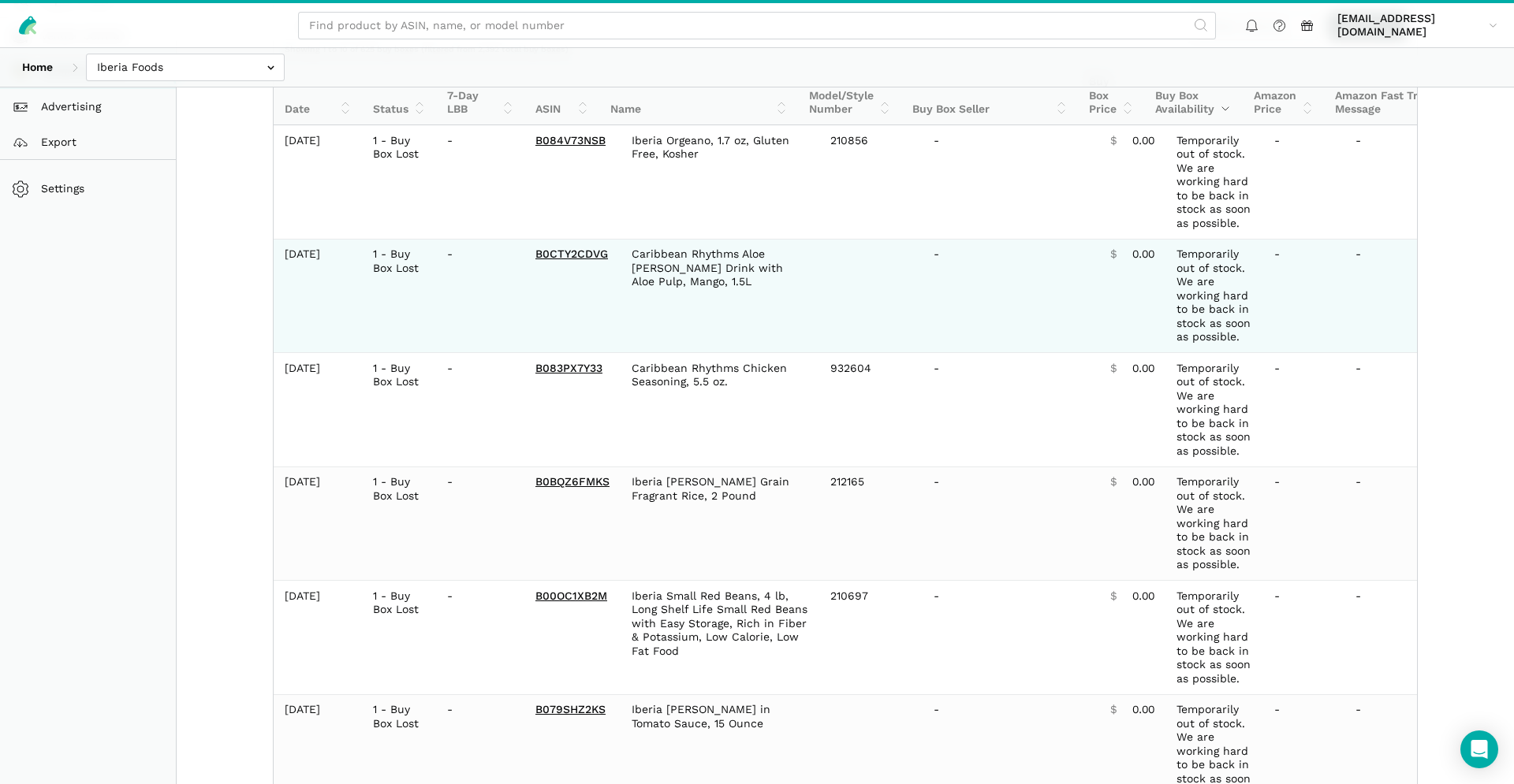
scroll to position [110, 0]
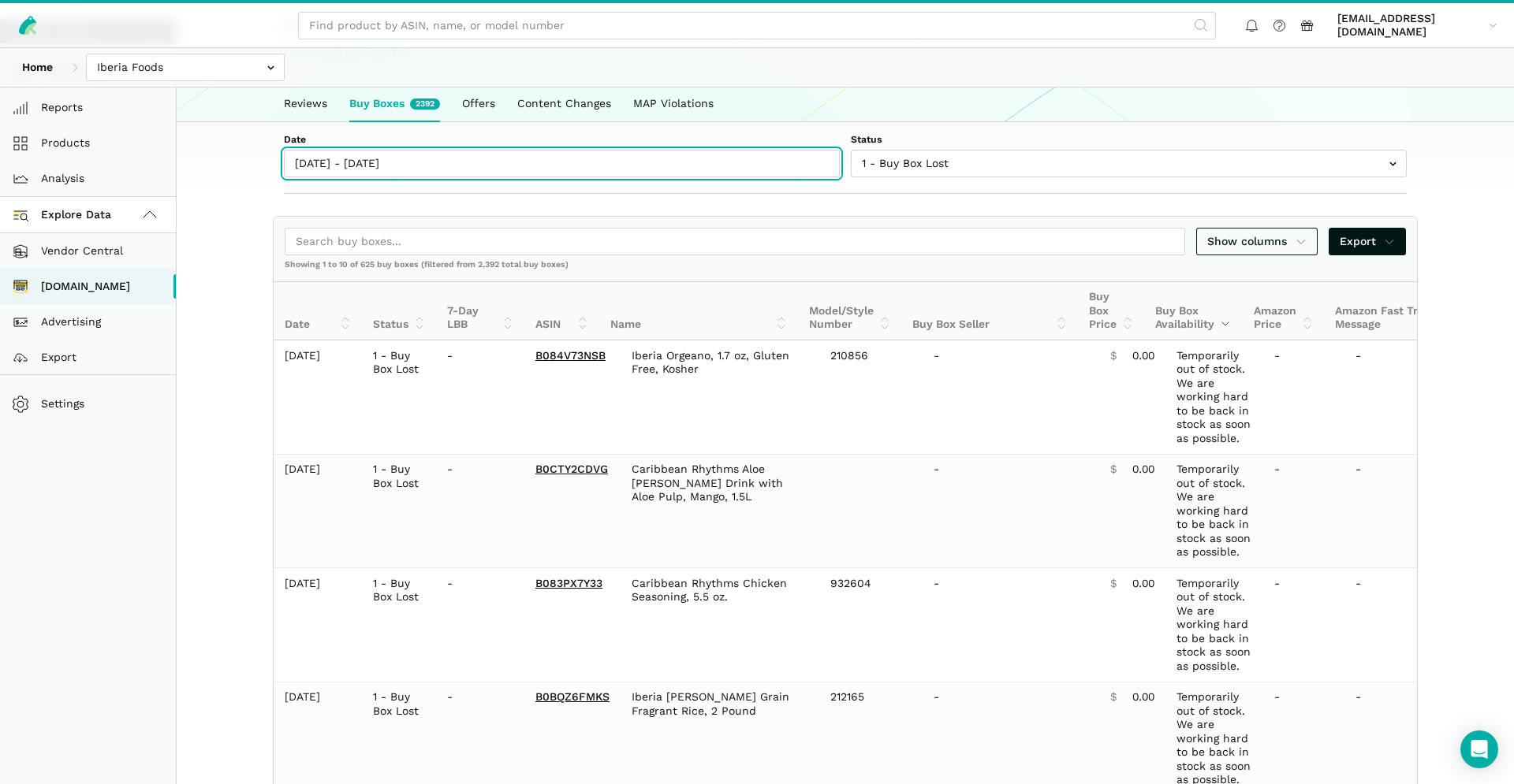
type input "09/12/2025"
type input "09/19/2025"
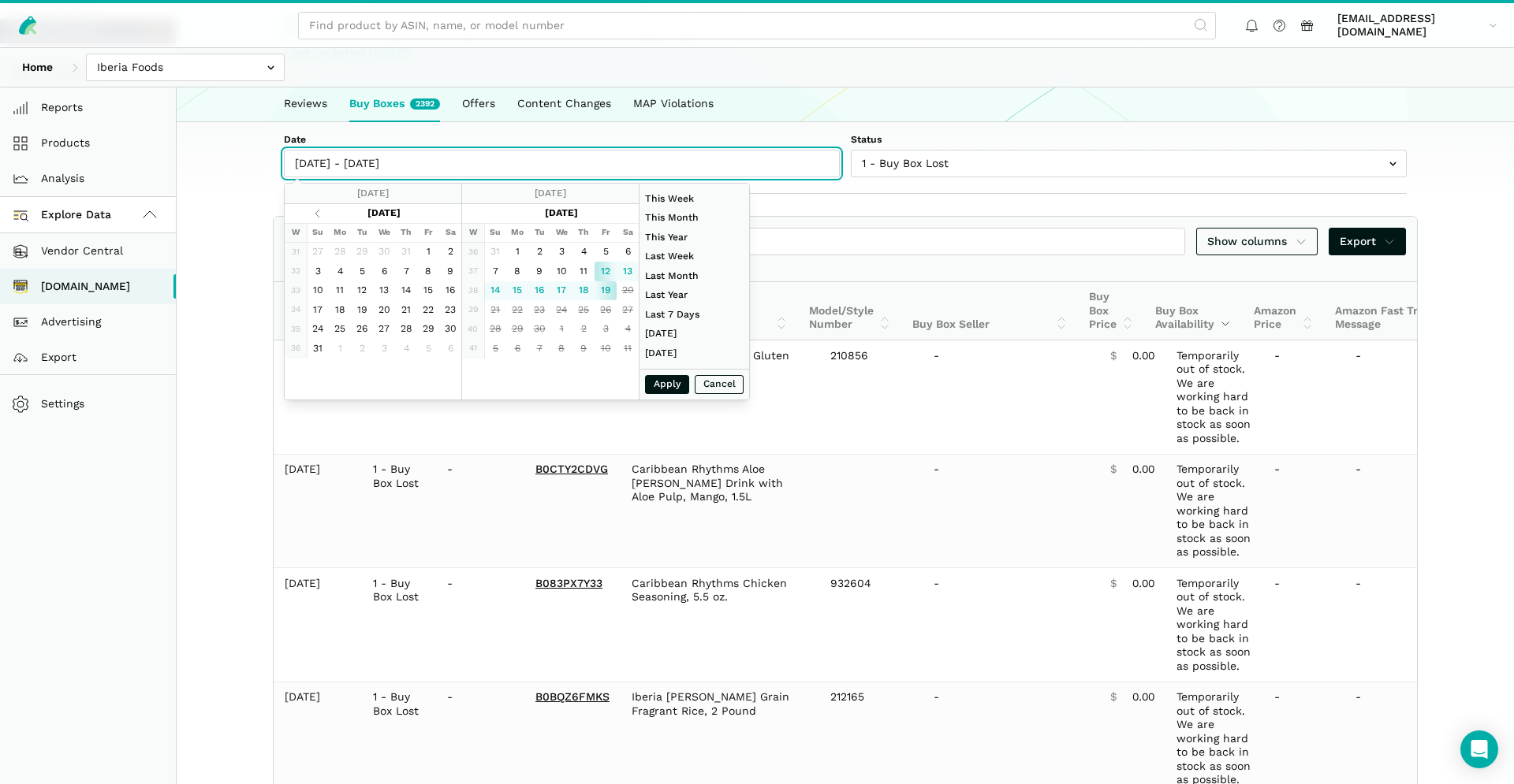
click at [618, 164] on input "09/12/2025 - 09/19/2025" at bounding box center [562, 163] width 556 height 28
type input "08/01/2025"
type input "08/31/2025"
type input "01/01/2024"
type input "12/31/2024"
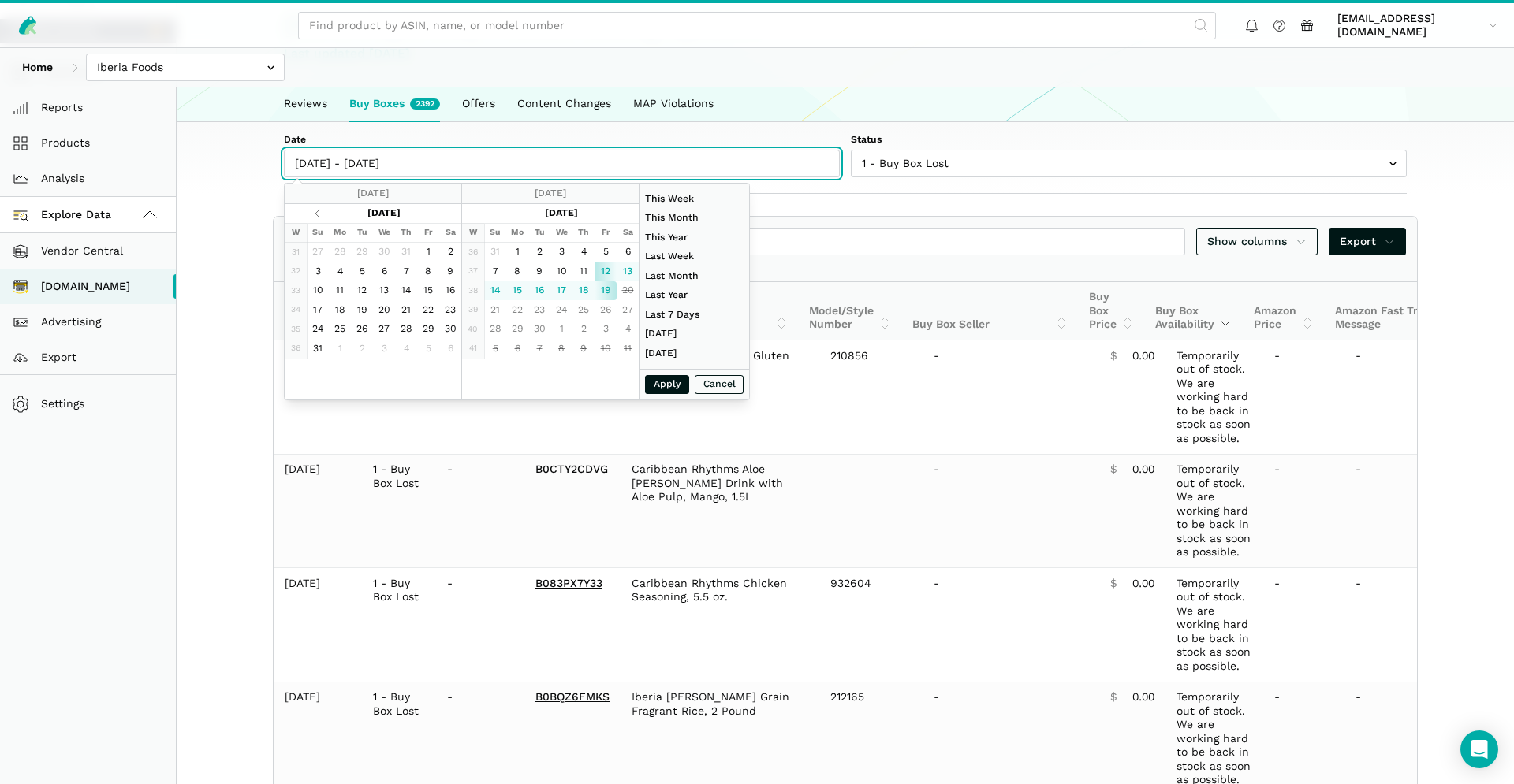
type input "09/13/2025"
type input "09/19/2025"
type input "08/31/2025"
type input "09/06/2025"
type input "07/01/2025"
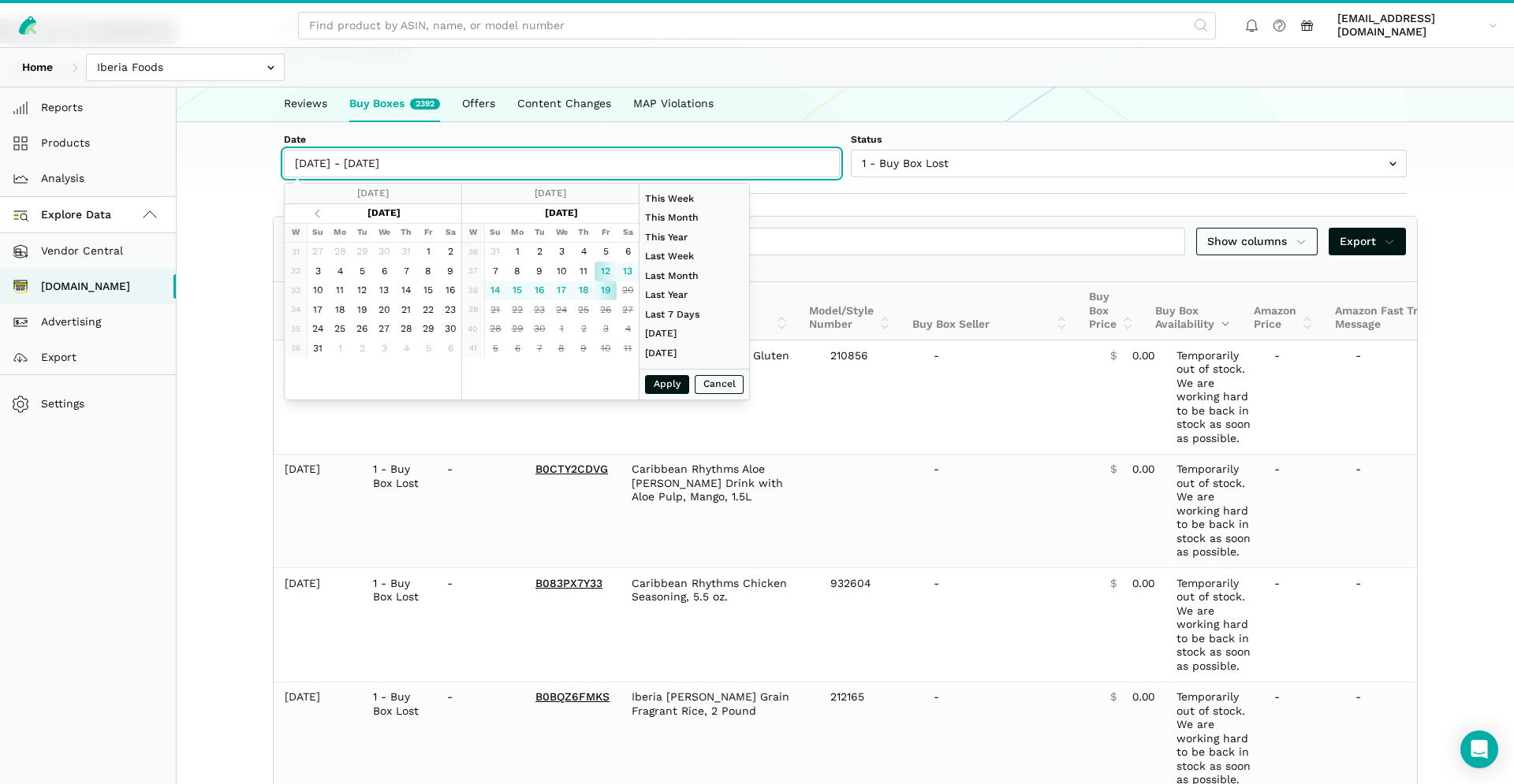
type input "07/31/2025"
type input "09/12/2025"
type input "09/19/2025"
type input "08/01/2025"
type input "08/31/2025"
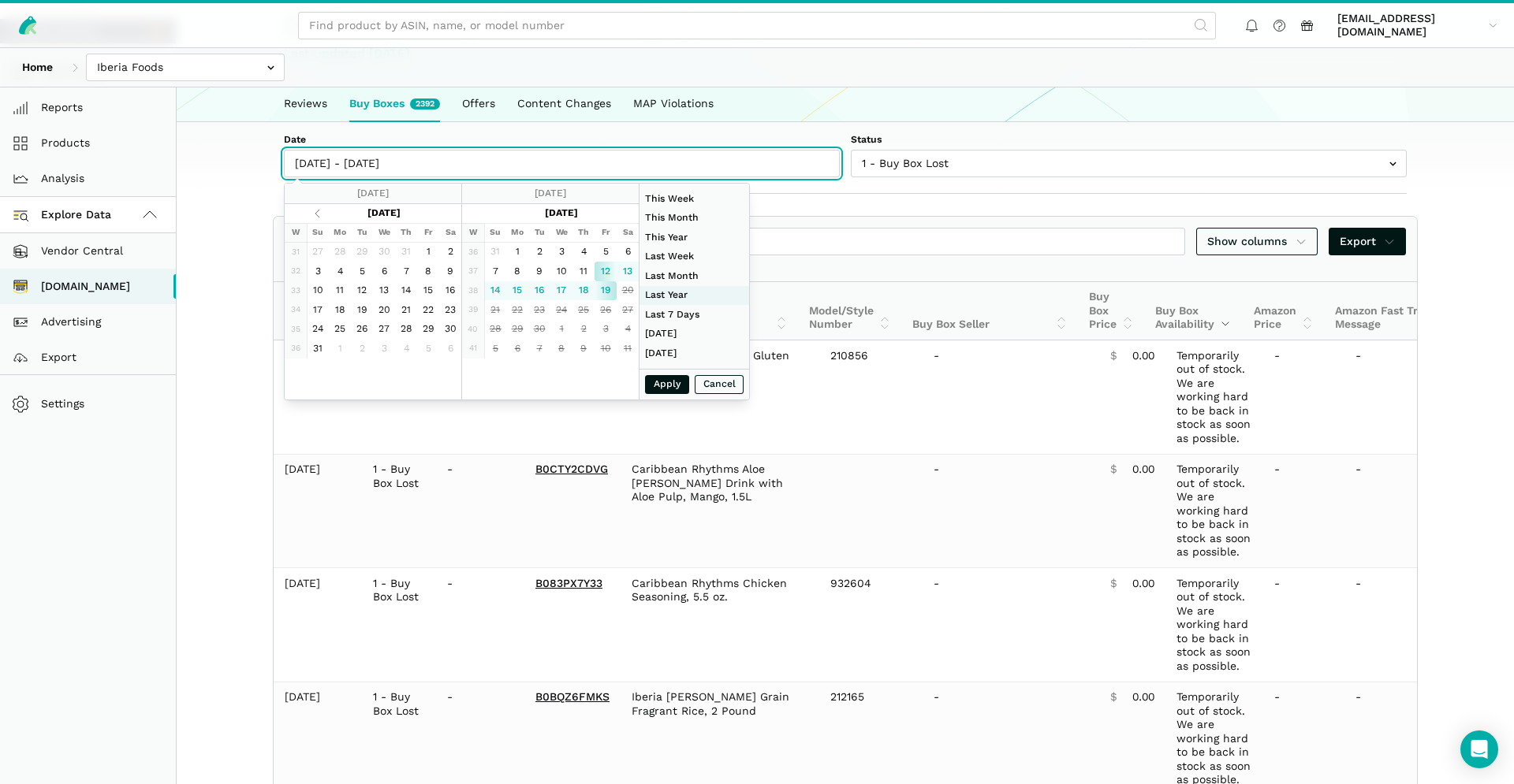
type input "01/01/2024"
type input "12/31/2024"
type input "09/12/2025"
type input "09/19/2025"
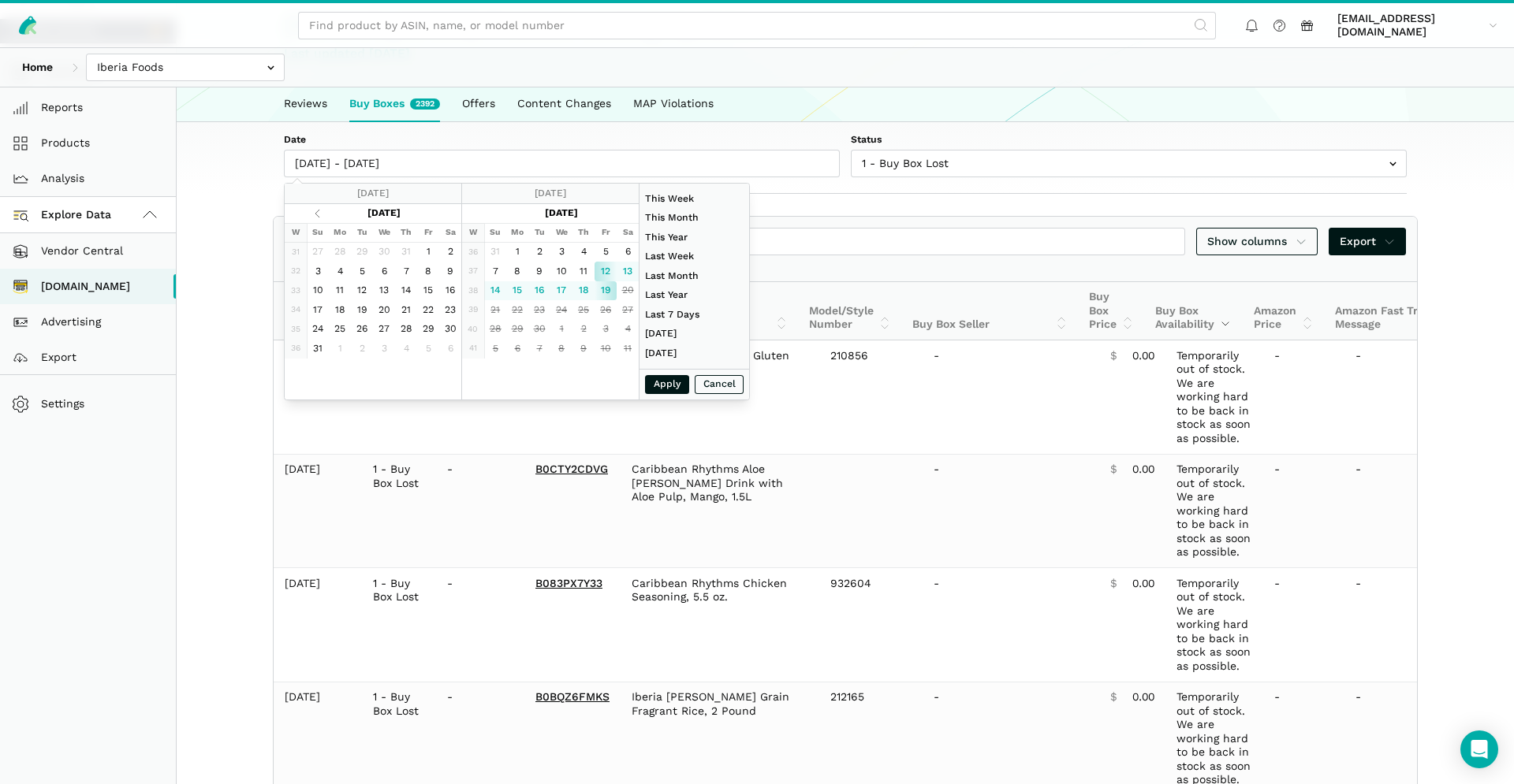
type input "07/01/2025"
type input "07/31/2025"
type input "09/19/2025"
click at [661, 388] on div "Apply Cancel" at bounding box center [694, 384] width 109 height 32
click at [676, 379] on div "Apply Cancel" at bounding box center [694, 384] width 109 height 32
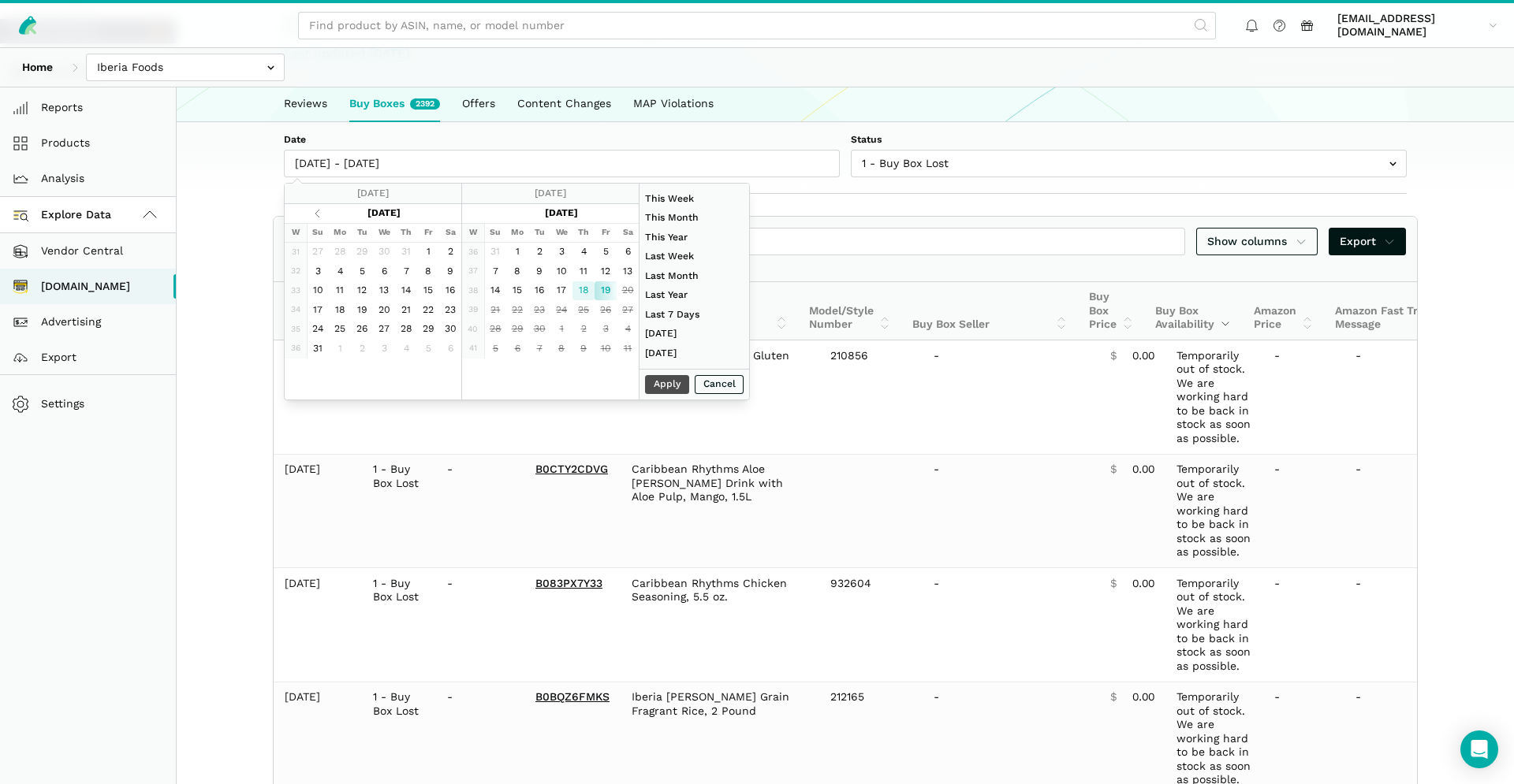
type input "09/18/2025"
type input "09/19/2025"
type input "07/01/2025"
type input "07/31/2025"
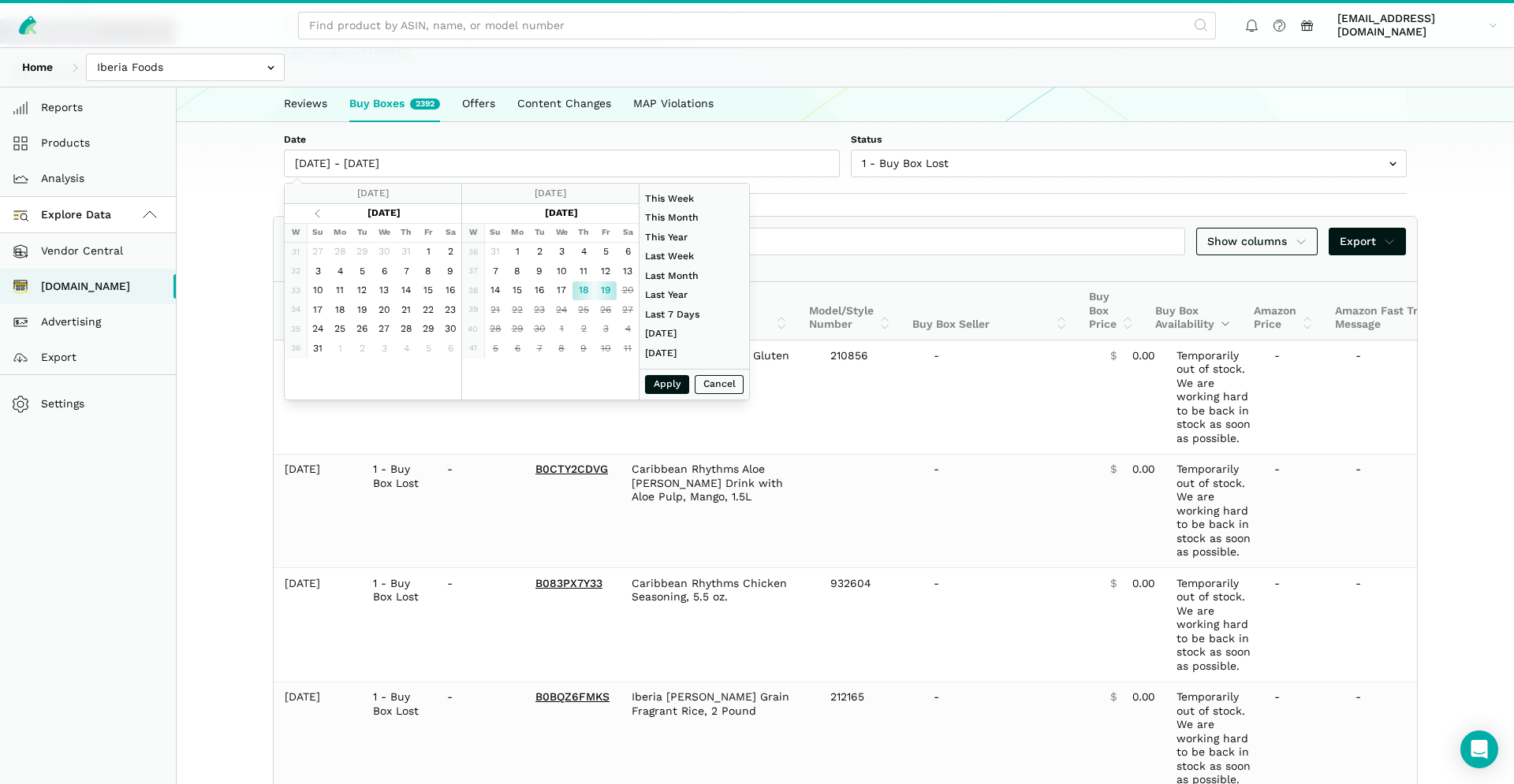
type input "09/18/2025"
type input "09/19/2025"
click at [651, 383] on button "Apply" at bounding box center [667, 384] width 44 height 20
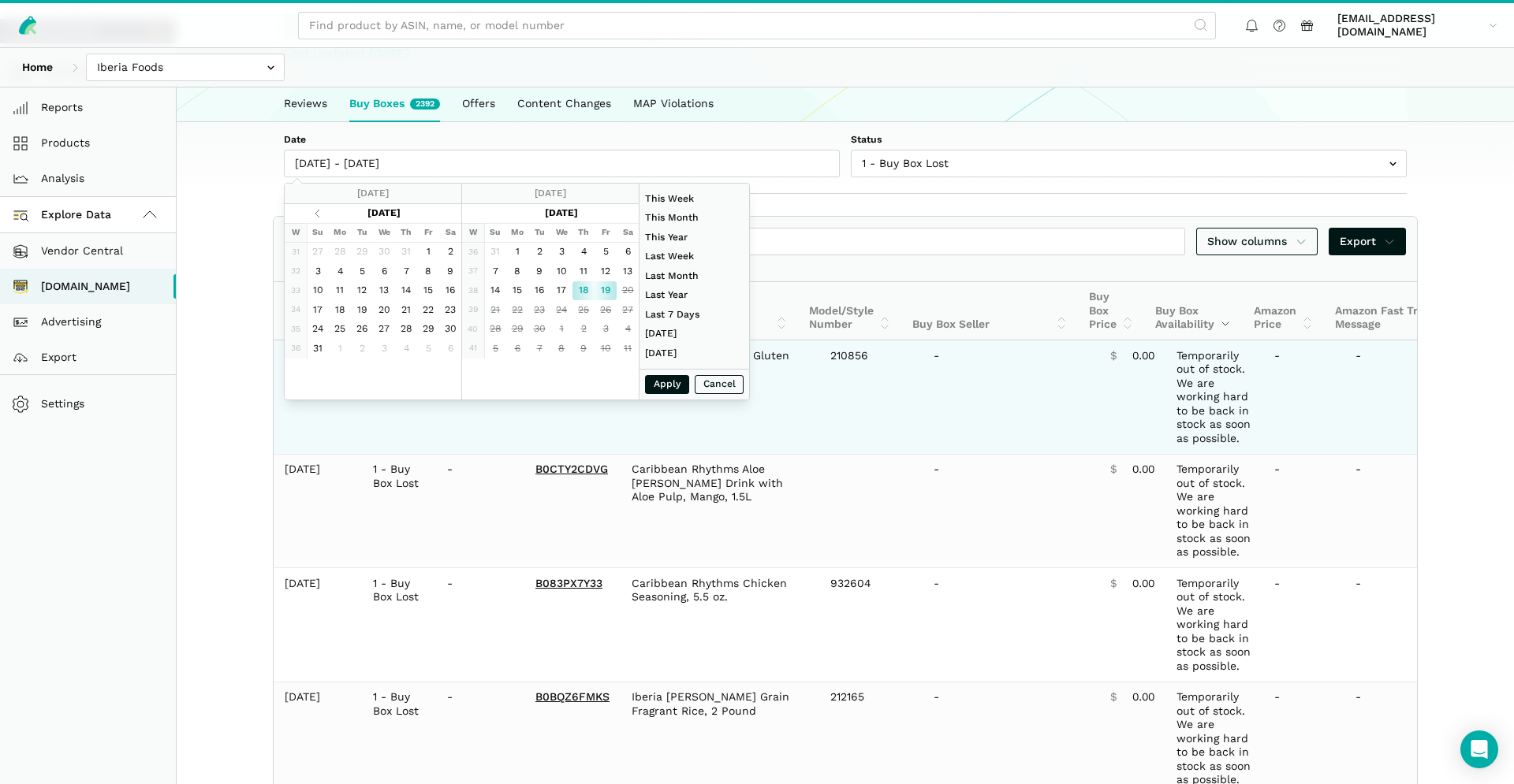
type input "09/18/2025 - 09/19/2025"
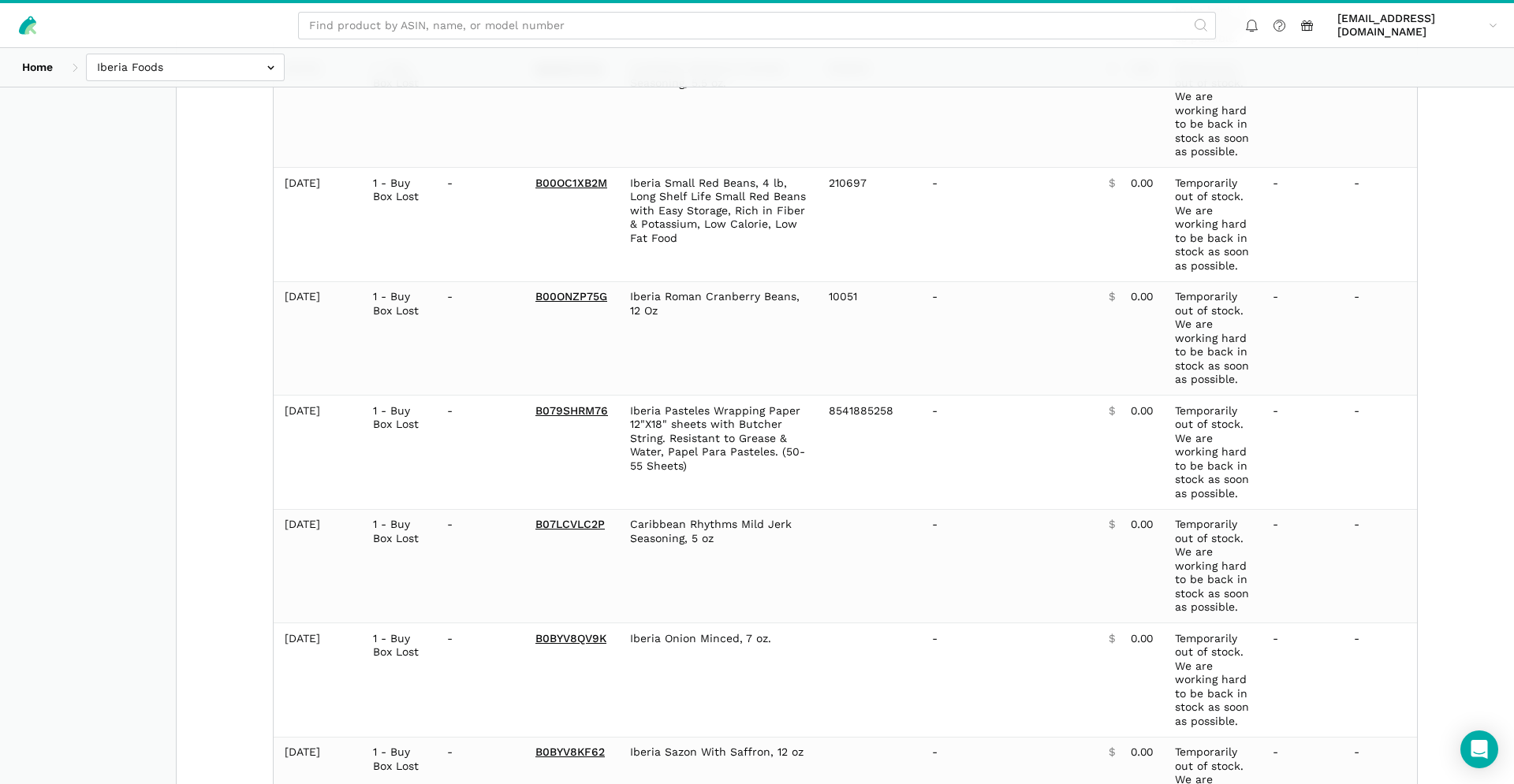
scroll to position [833, 0]
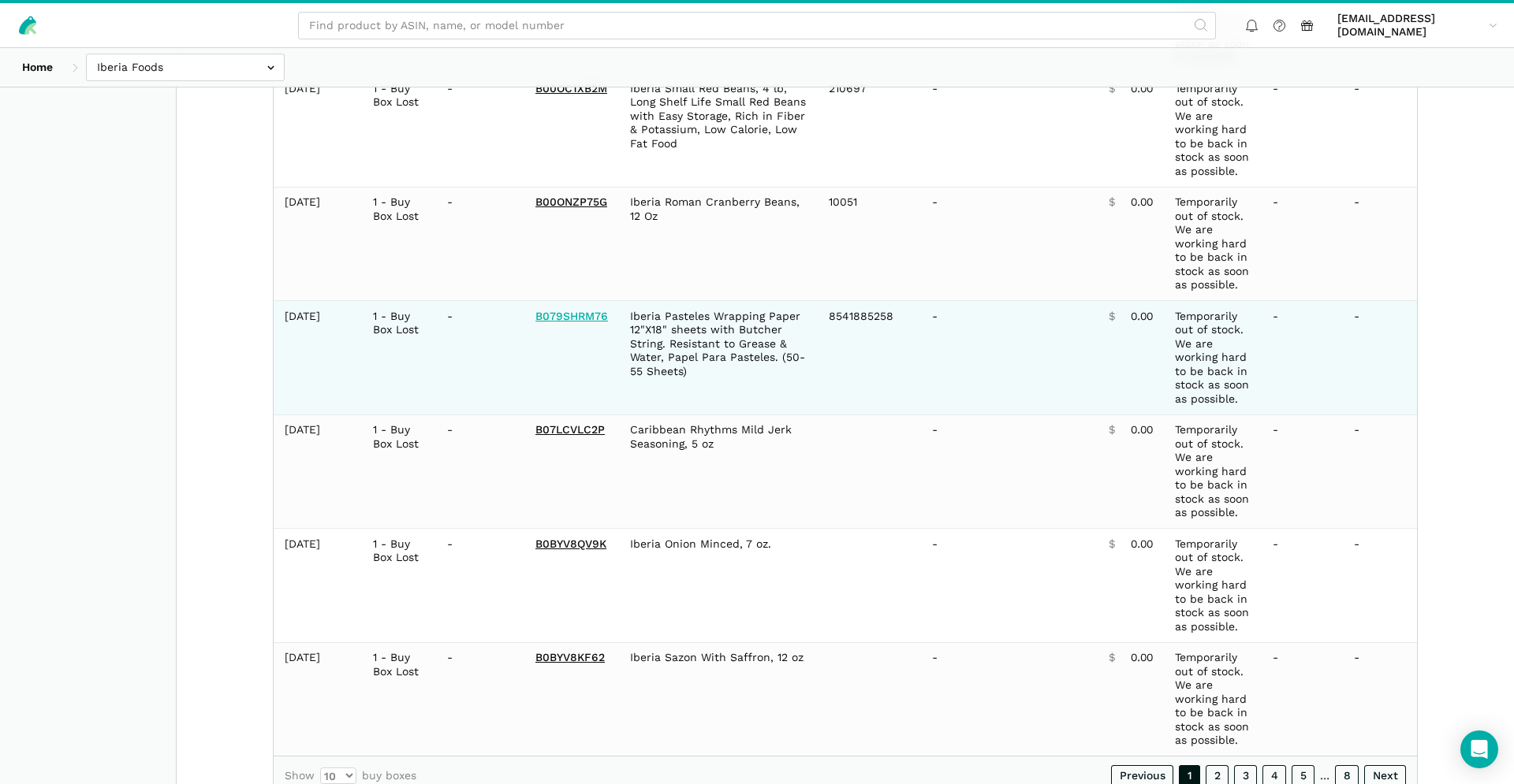
click at [580, 320] on link "B079SHRM76" at bounding box center [572, 316] width 73 height 13
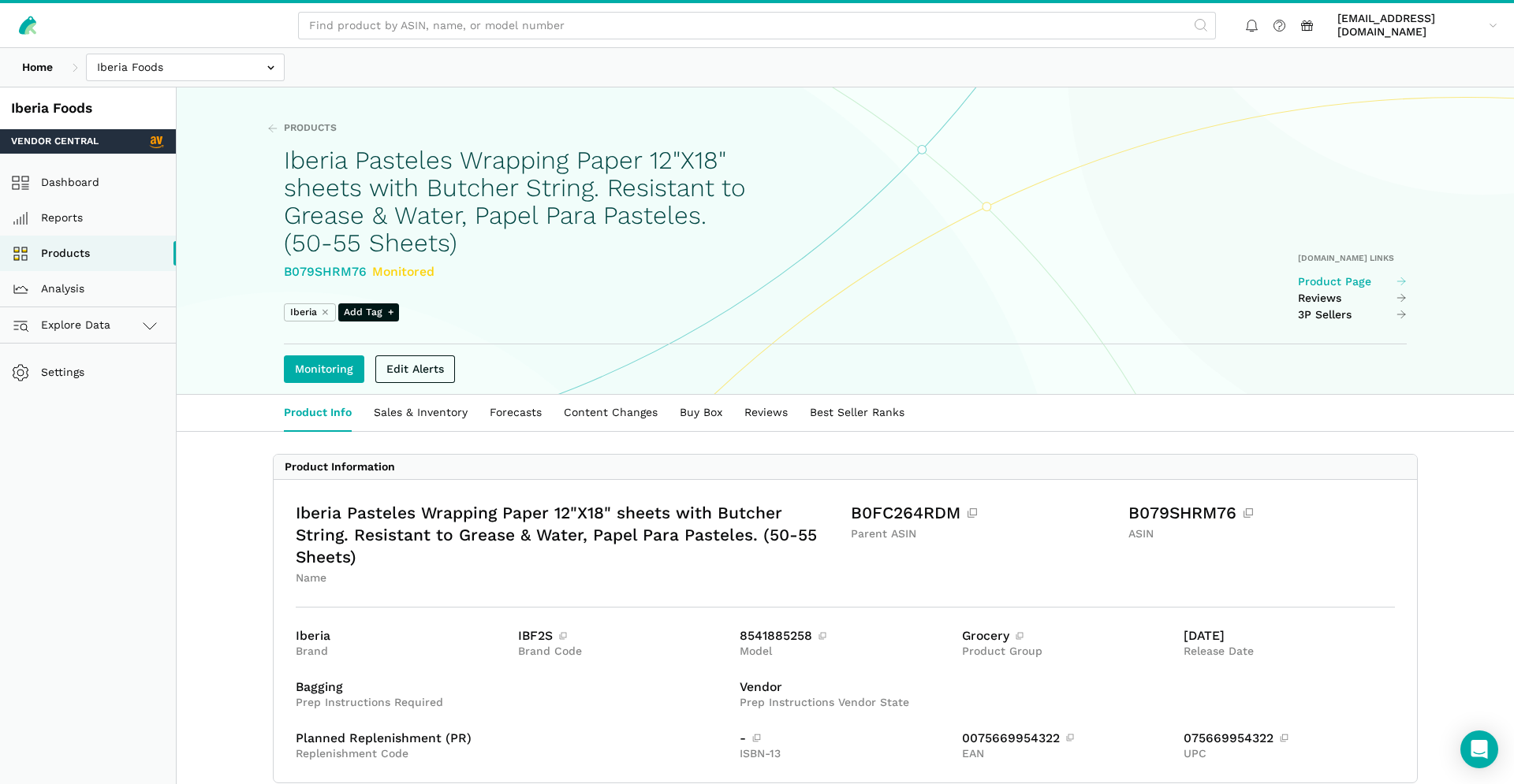
click at [1338, 279] on link "Product Page" at bounding box center [1353, 282] width 109 height 14
drag, startPoint x: 313, startPoint y: 123, endPoint x: 678, endPoint y: 222, distance: 378.2
click at [313, 123] on span "Products" at bounding box center [310, 128] width 53 height 14
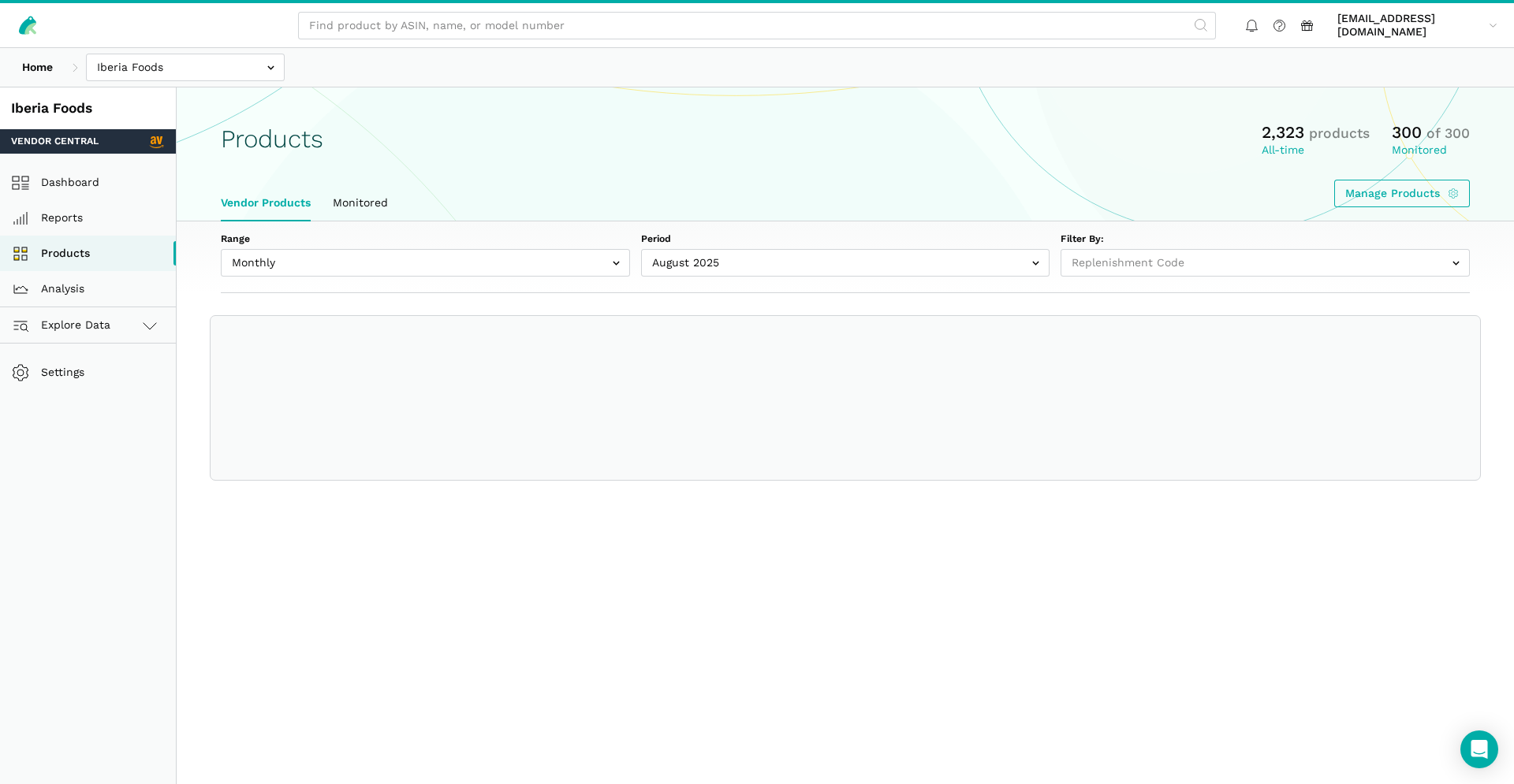
select select
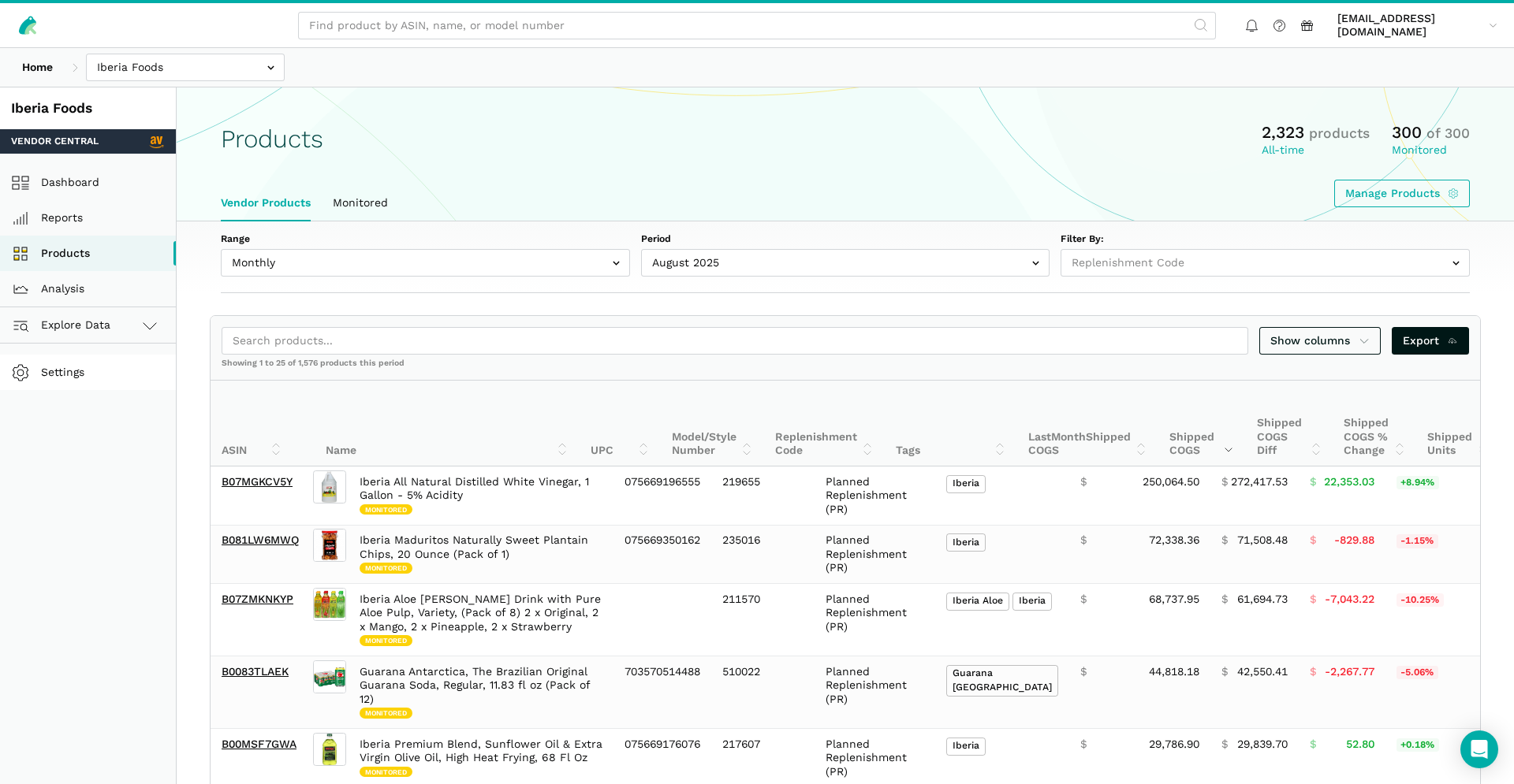
click at [47, 367] on link "Settings" at bounding box center [88, 372] width 176 height 36
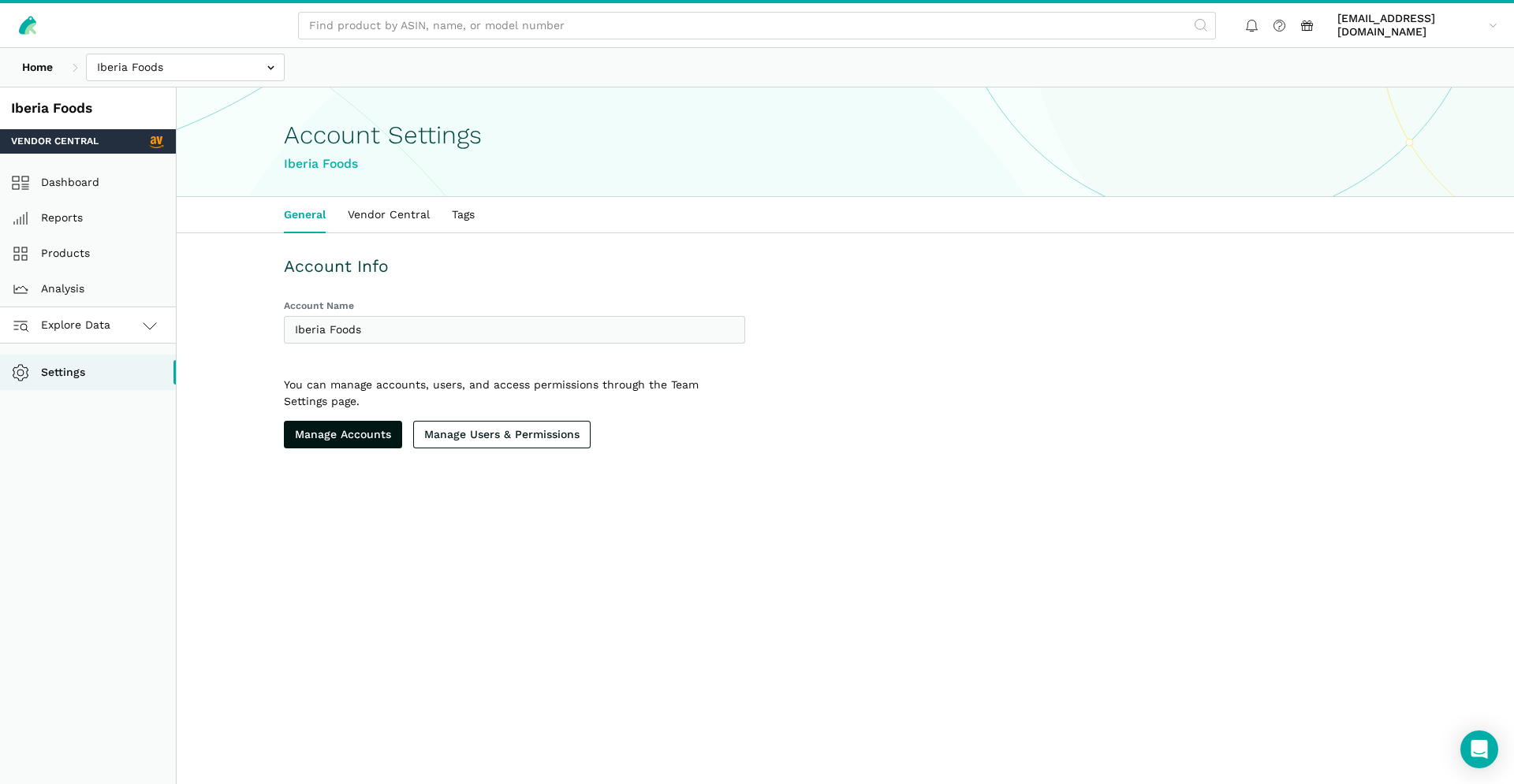
click at [91, 322] on span "Explore Data" at bounding box center [63, 326] width 94 height 19
drag, startPoint x: 90, startPoint y: 402, endPoint x: 321, endPoint y: 415, distance: 231.4
click at [91, 402] on link "[DOMAIN_NAME]" at bounding box center [88, 396] width 176 height 36
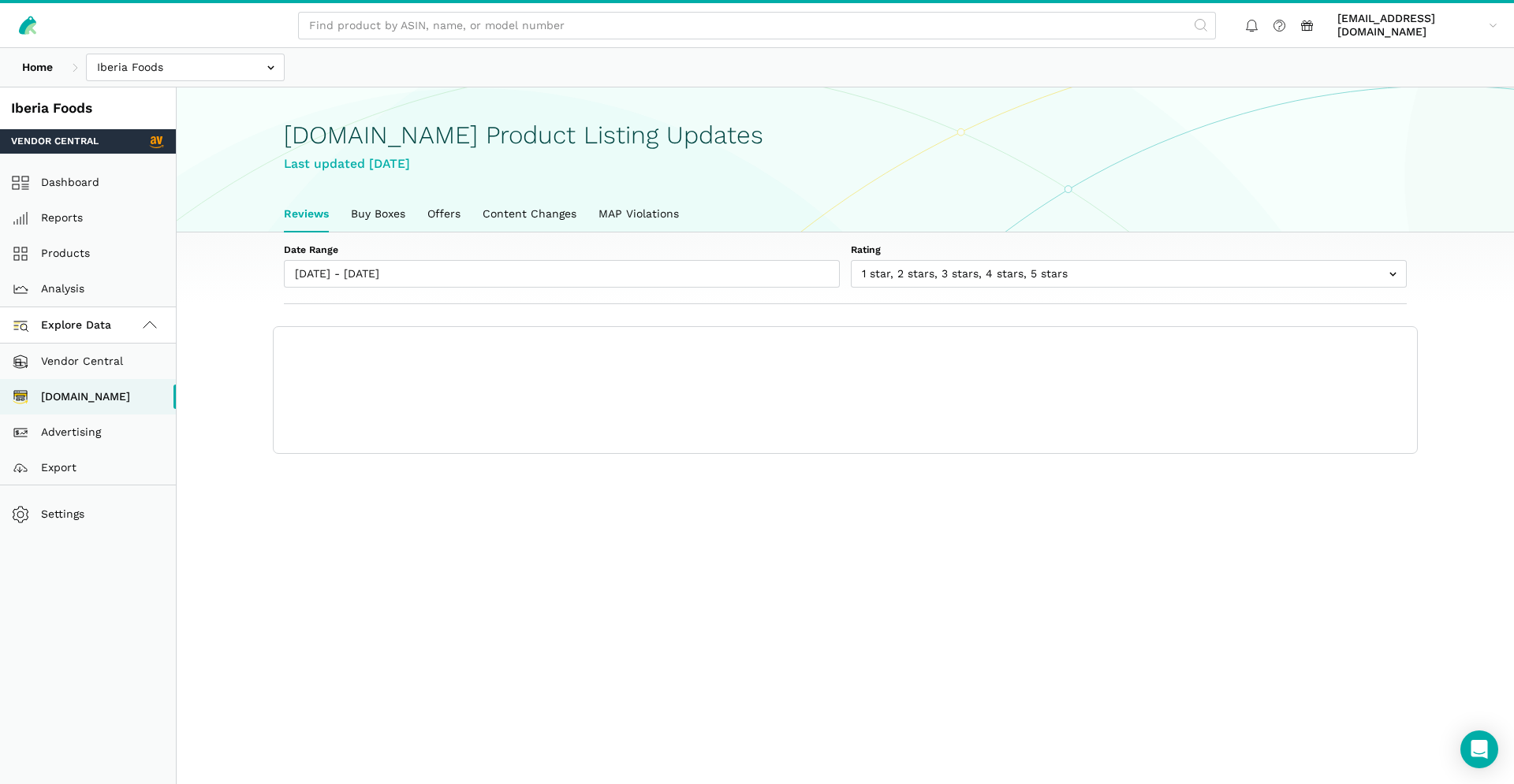
scroll to position [6, 0]
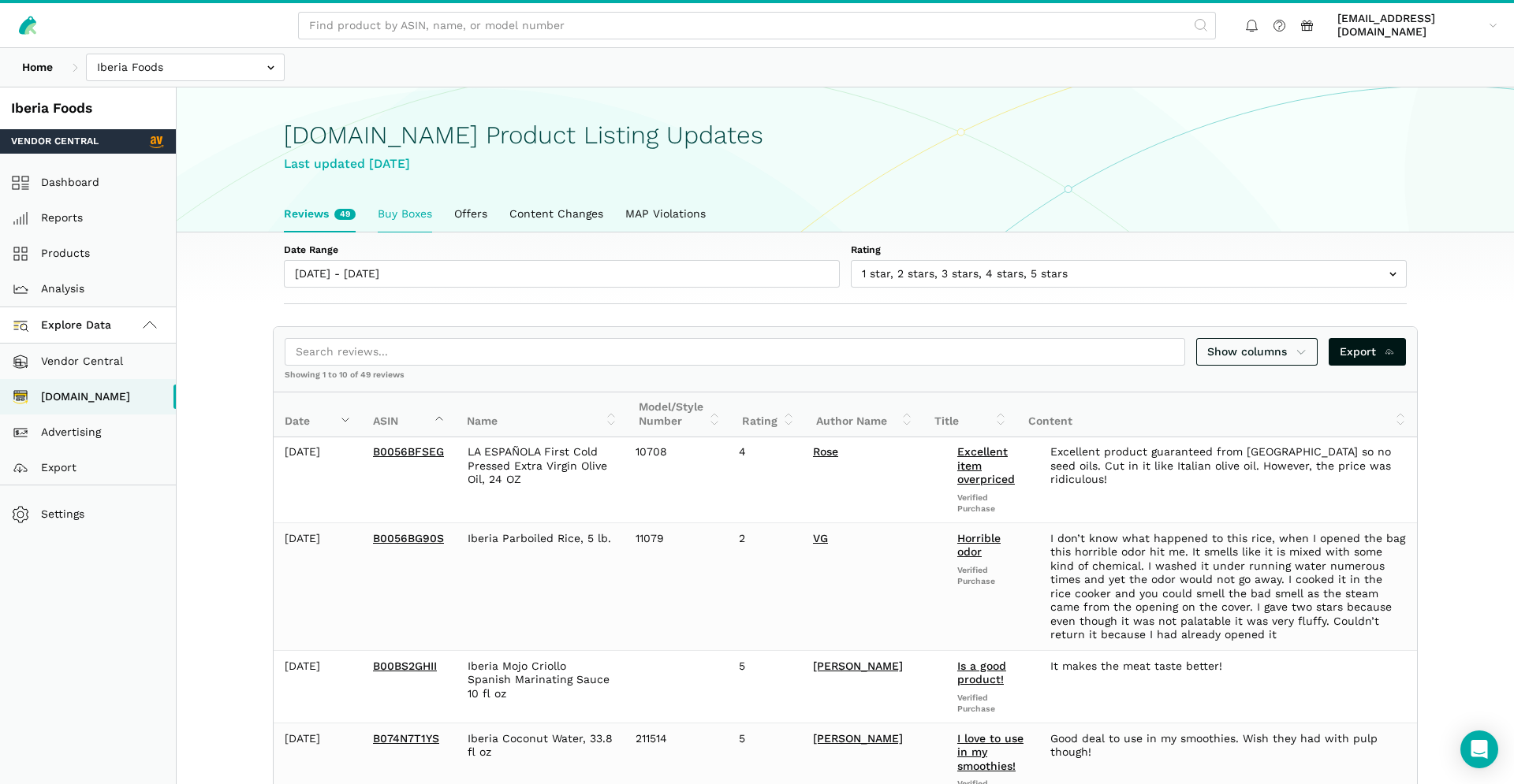
click at [397, 220] on link "Buy Boxes" at bounding box center [404, 214] width 77 height 36
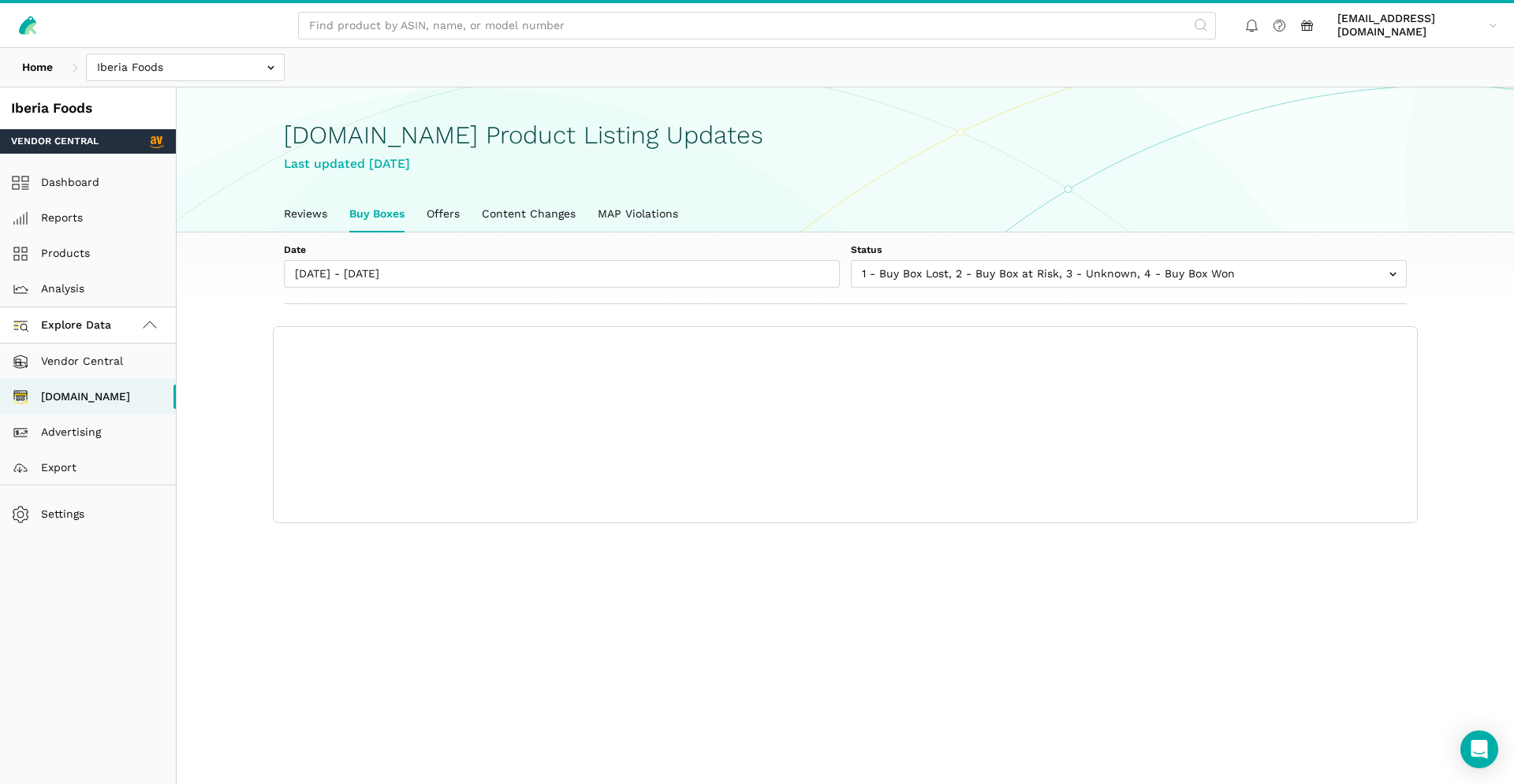
scroll to position [6, 0]
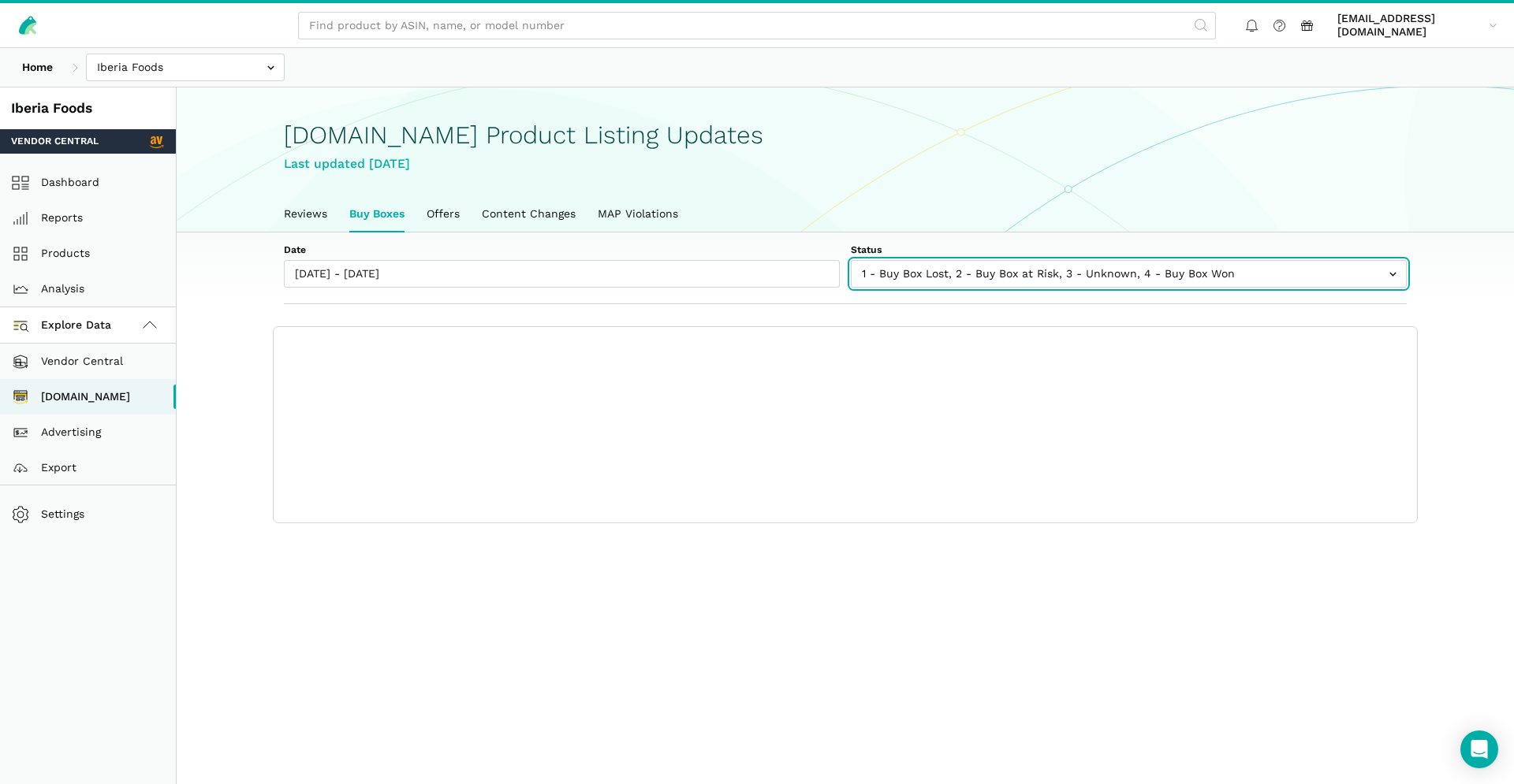
click at [857, 266] on input "text" at bounding box center [1129, 274] width 556 height 28
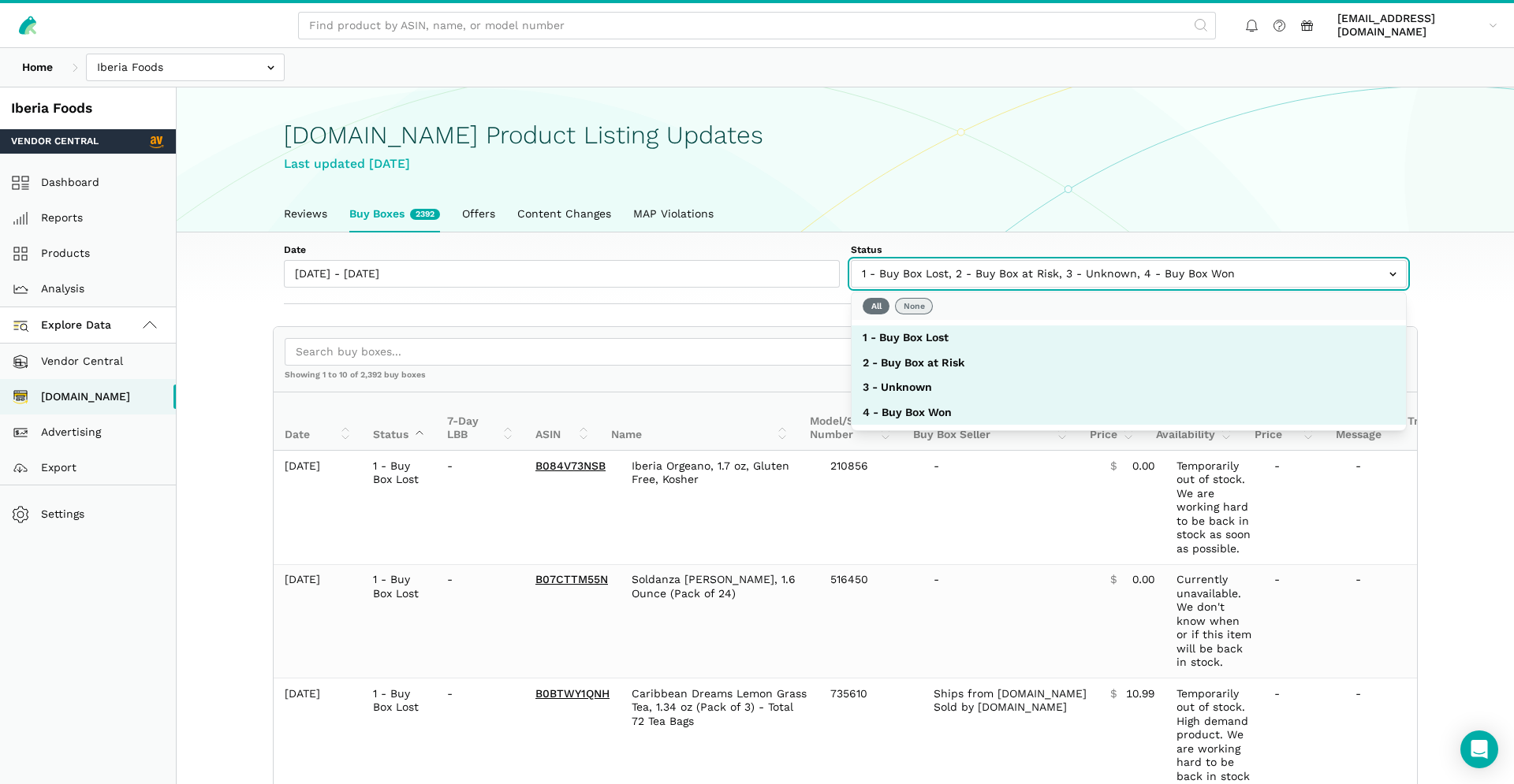
click at [925, 311] on button "None" at bounding box center [914, 306] width 38 height 17
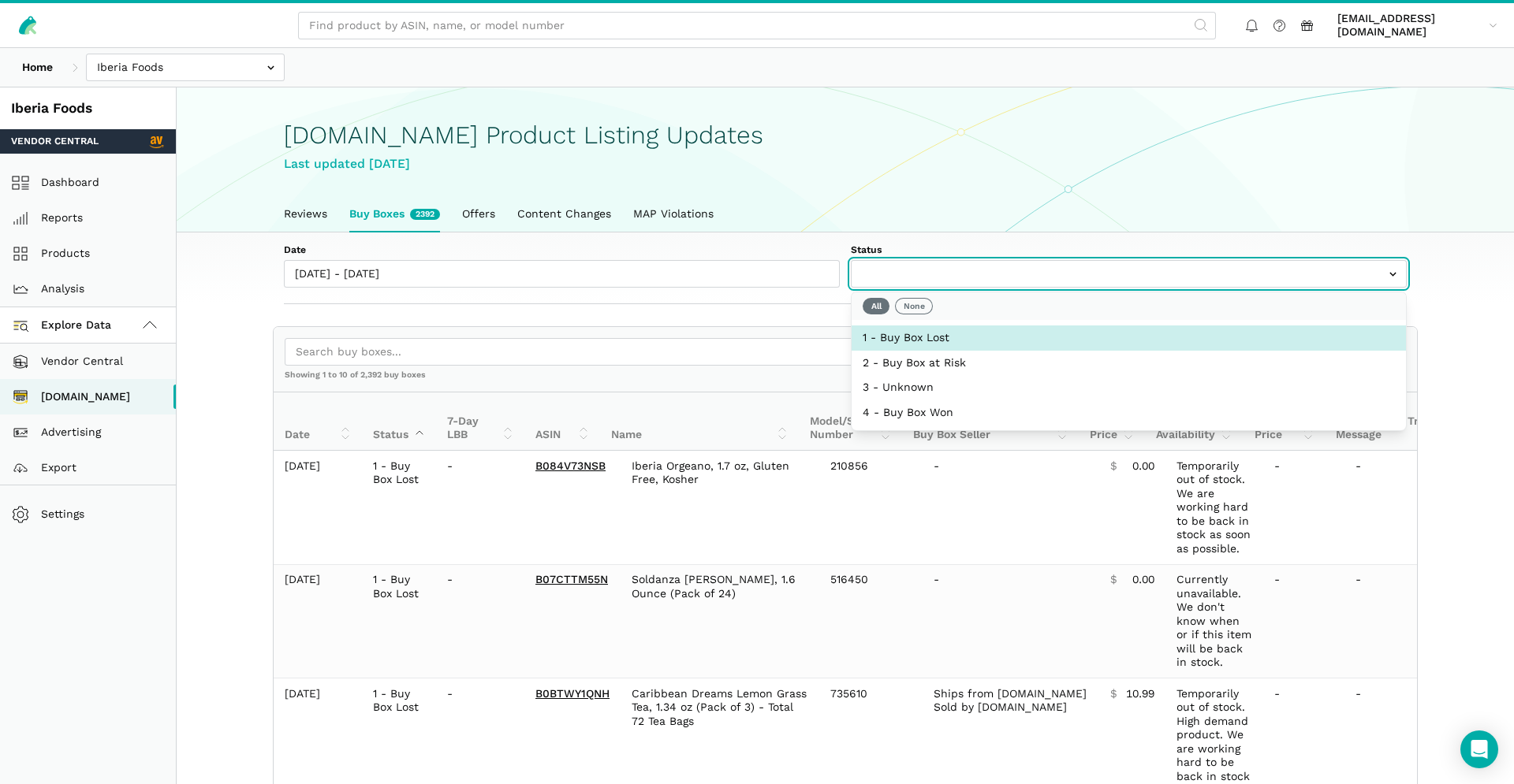
select select "1 - Buy Box Lost"
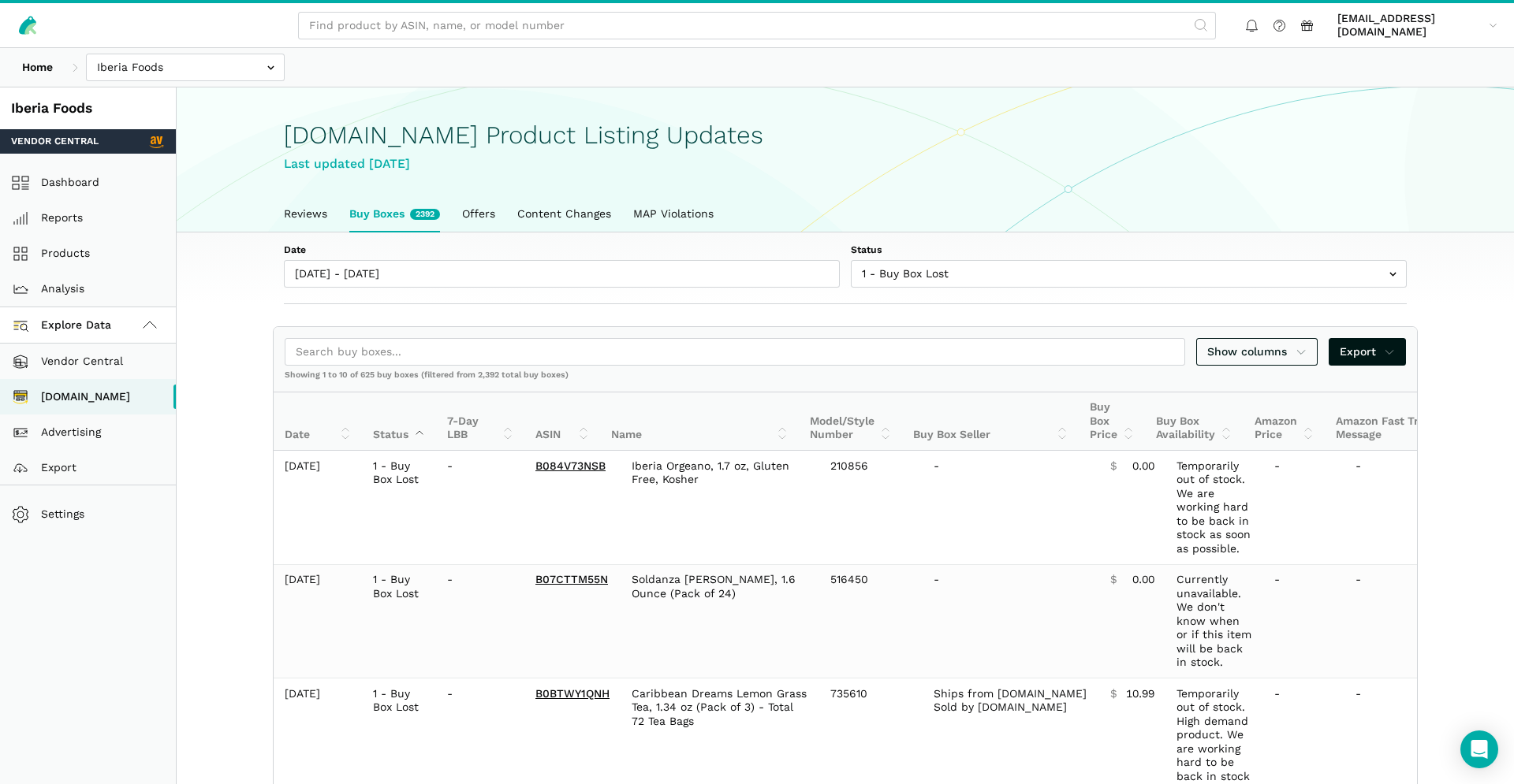
click at [981, 185] on div "Amazon.com Product Listing Updates Last updated September 18, 2025" at bounding box center [845, 142] width 1123 height 108
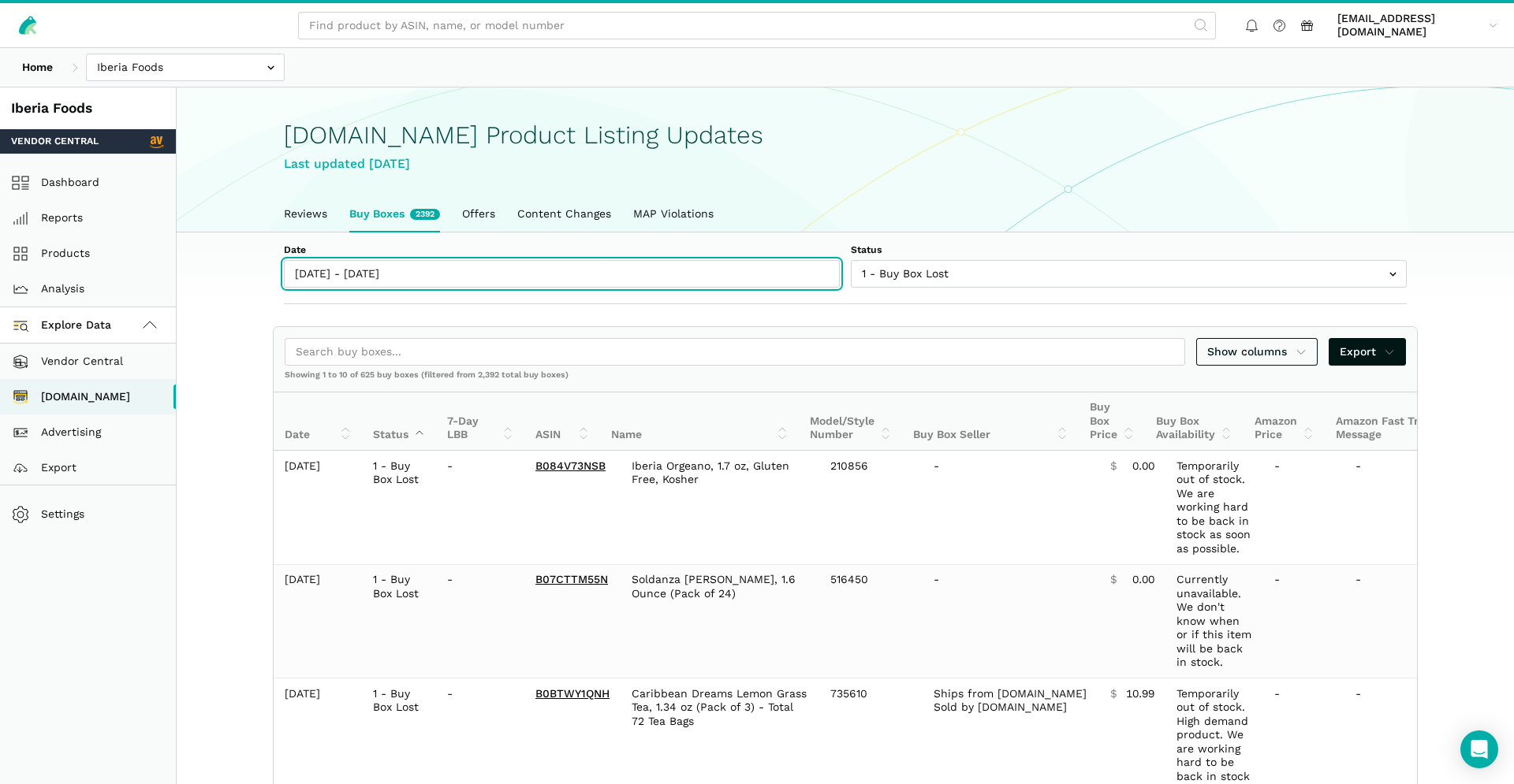
type input "09/12/2025"
type input "09/19/2025"
click at [502, 277] on input "09/12/2025 - 09/19/2025" at bounding box center [562, 274] width 556 height 28
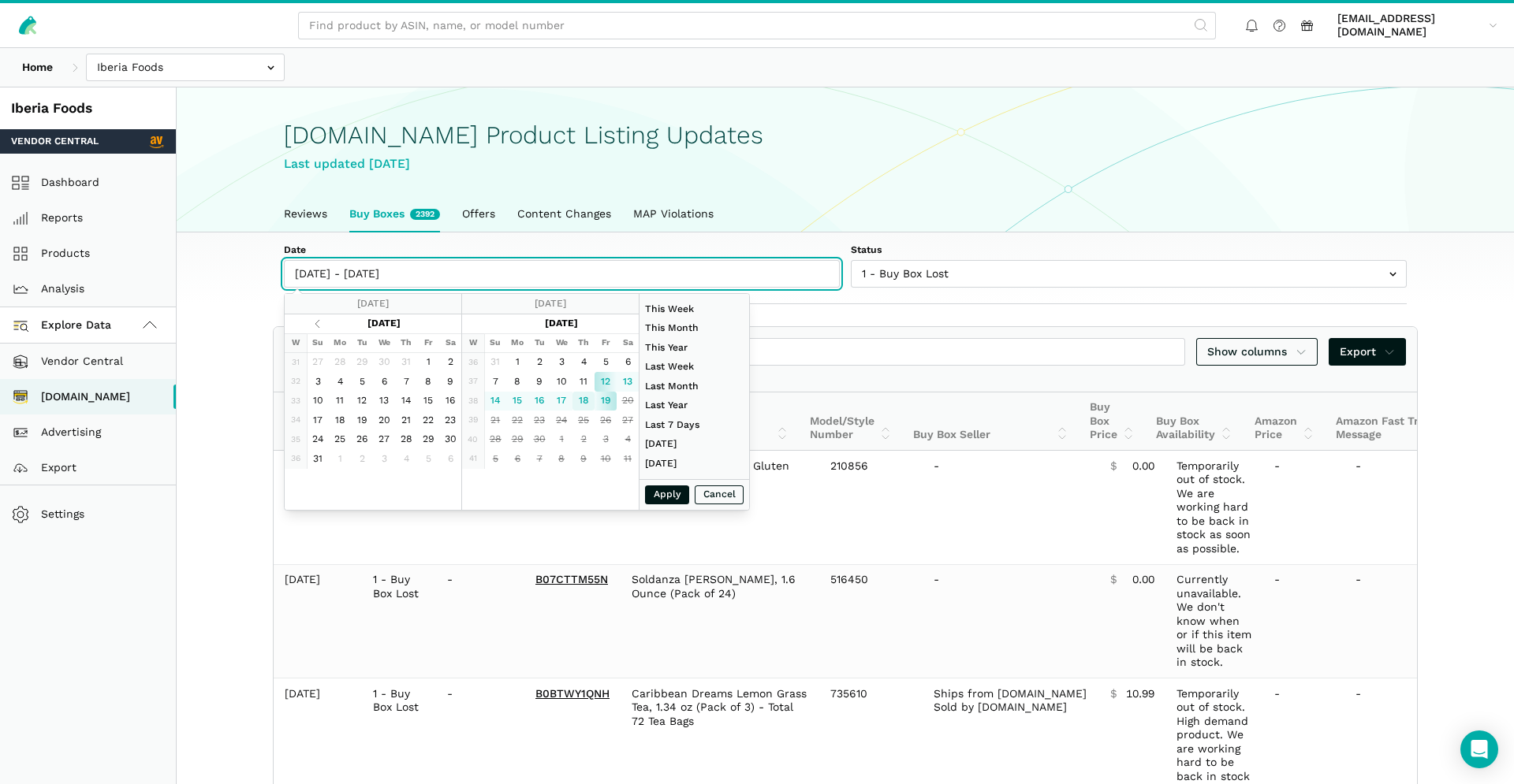
type input "09/18/2025"
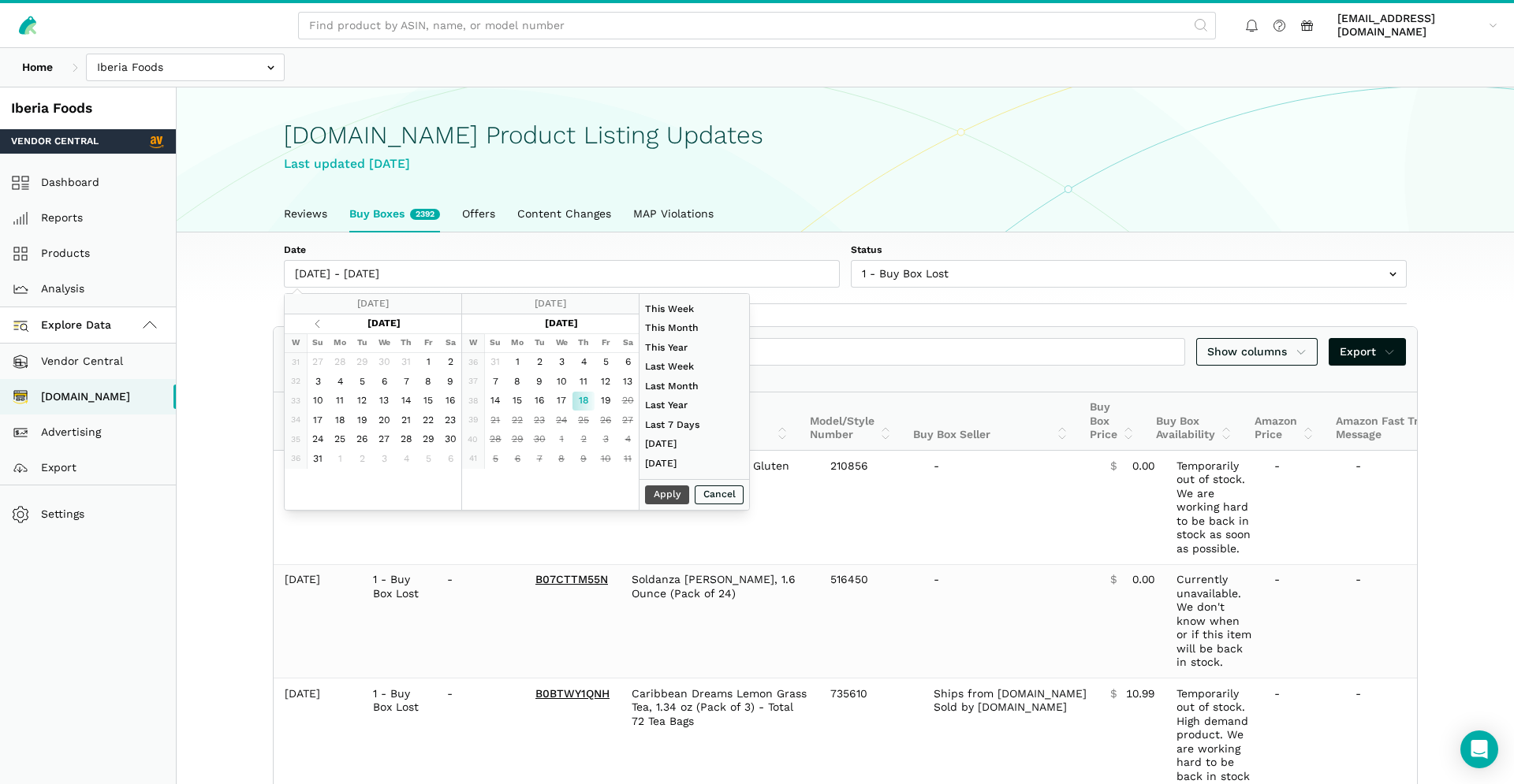
drag, startPoint x: 578, startPoint y: 400, endPoint x: 594, endPoint y: 400, distance: 16.0
type input "09/19/2025"
type input "07/01/2025"
type input "07/31/2025"
type input "09/18/2025"
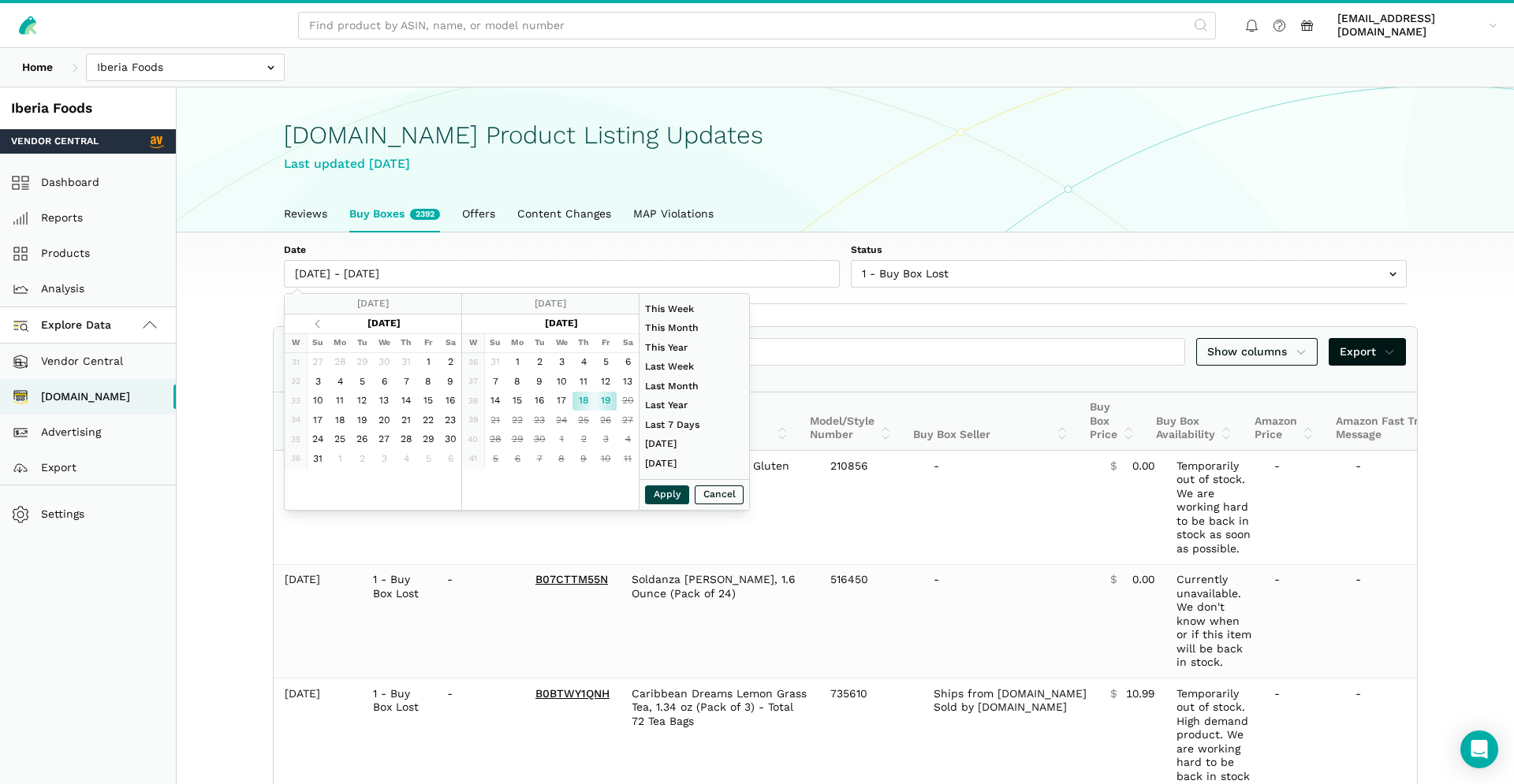
type input "09/19/2025"
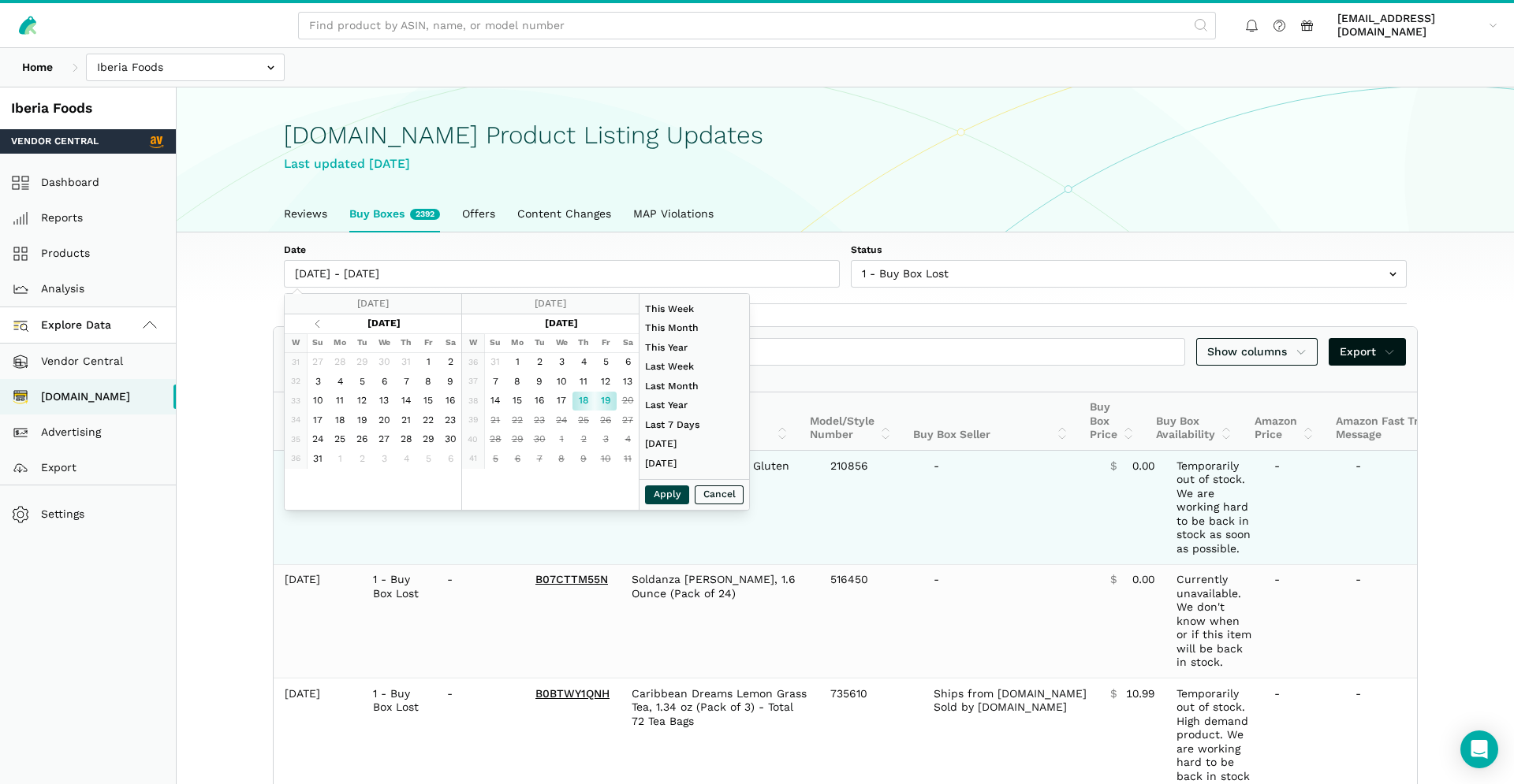
drag, startPoint x: 658, startPoint y: 494, endPoint x: 732, endPoint y: 489, distance: 74.2
click at [658, 494] on button "Apply" at bounding box center [667, 495] width 44 height 20
type input "09/18/2025 - 09/19/2025"
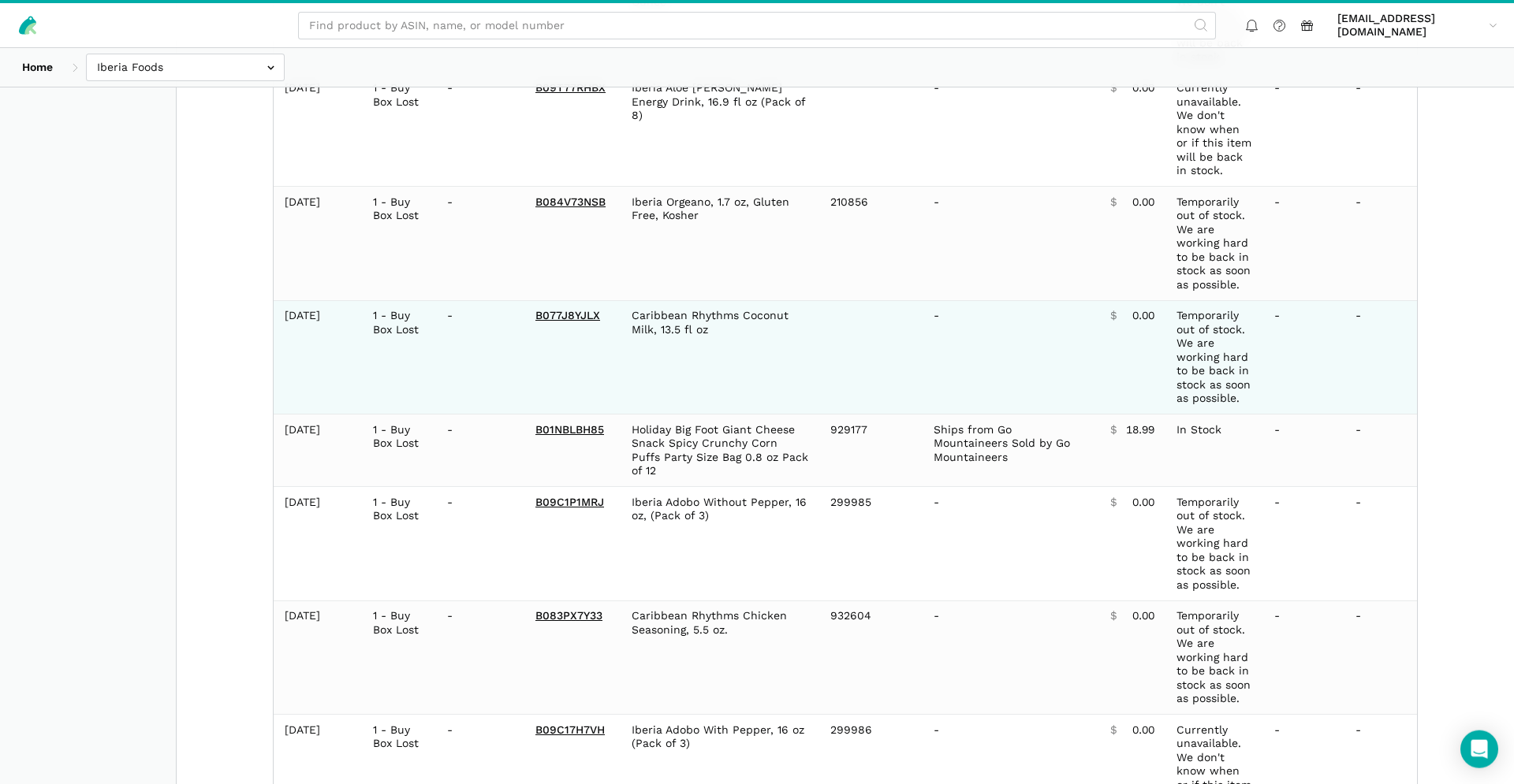
scroll to position [0, 0]
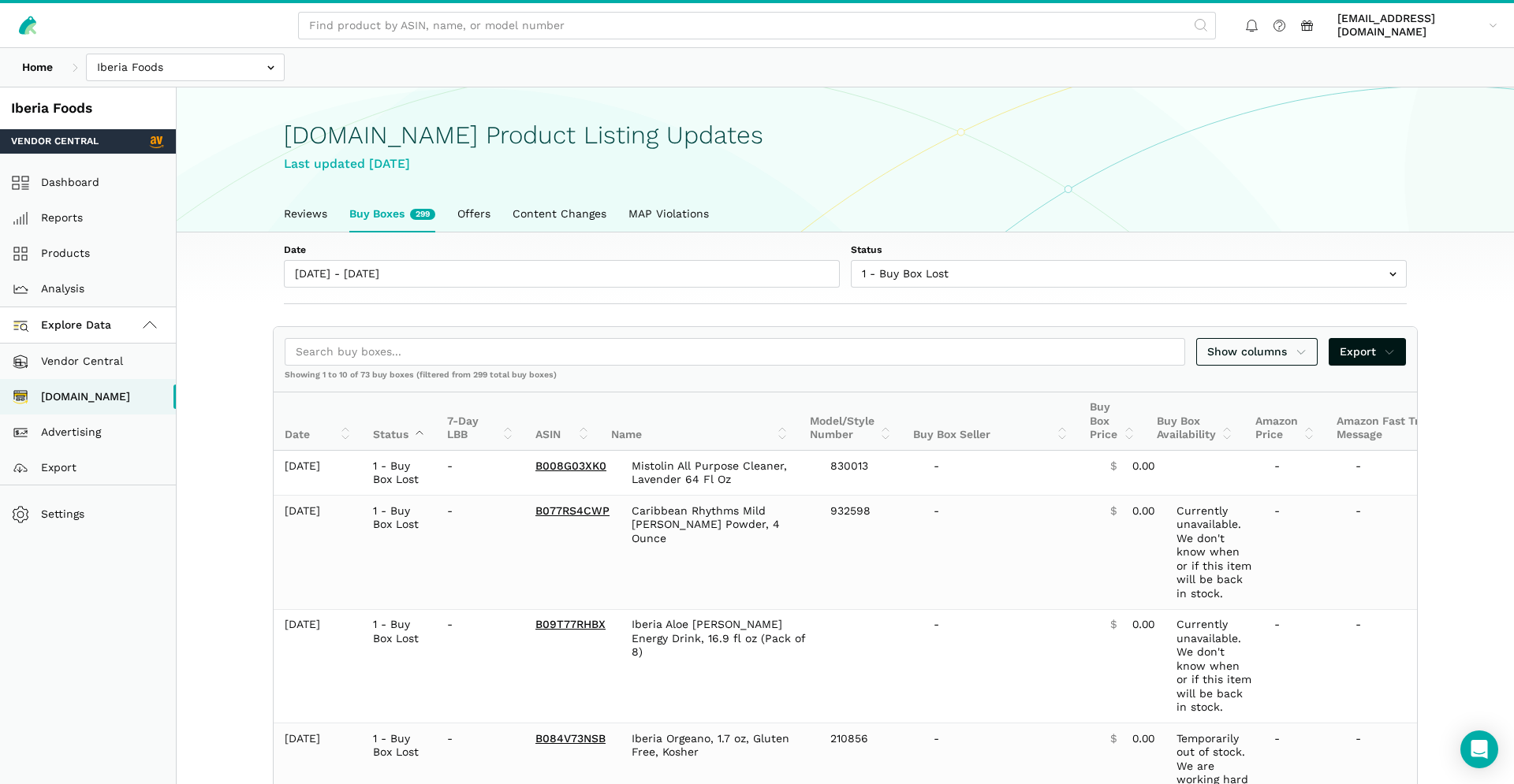
click at [1365, 366] on div "Show columns Export" at bounding box center [845, 352] width 1144 height 51
click at [1363, 358] on span "Export" at bounding box center [1368, 351] width 56 height 17
click at [1343, 415] on span "Export as Excel" at bounding box center [1339, 411] width 85 height 17
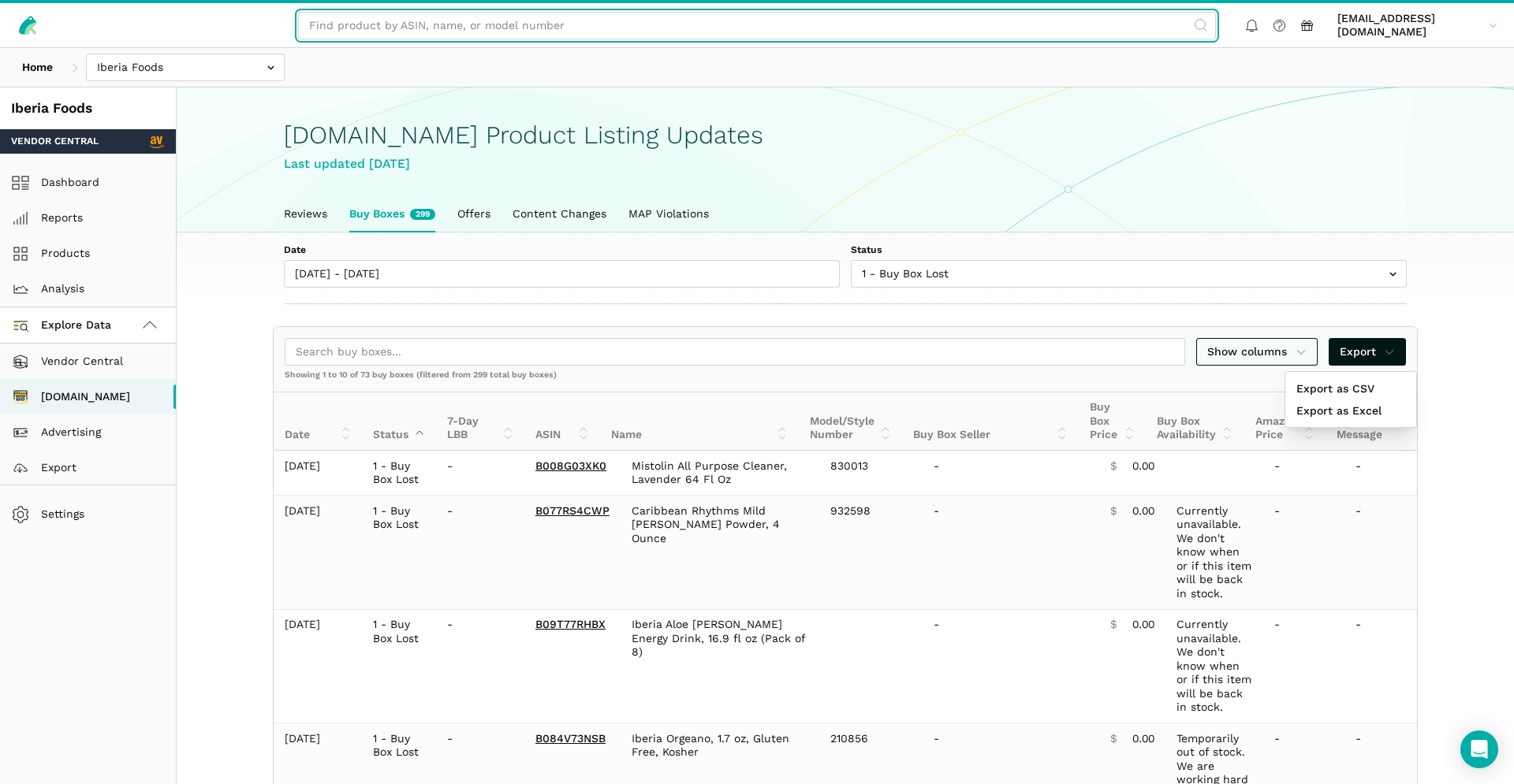
click at [1142, 23] on input "text" at bounding box center [757, 25] width 918 height 28
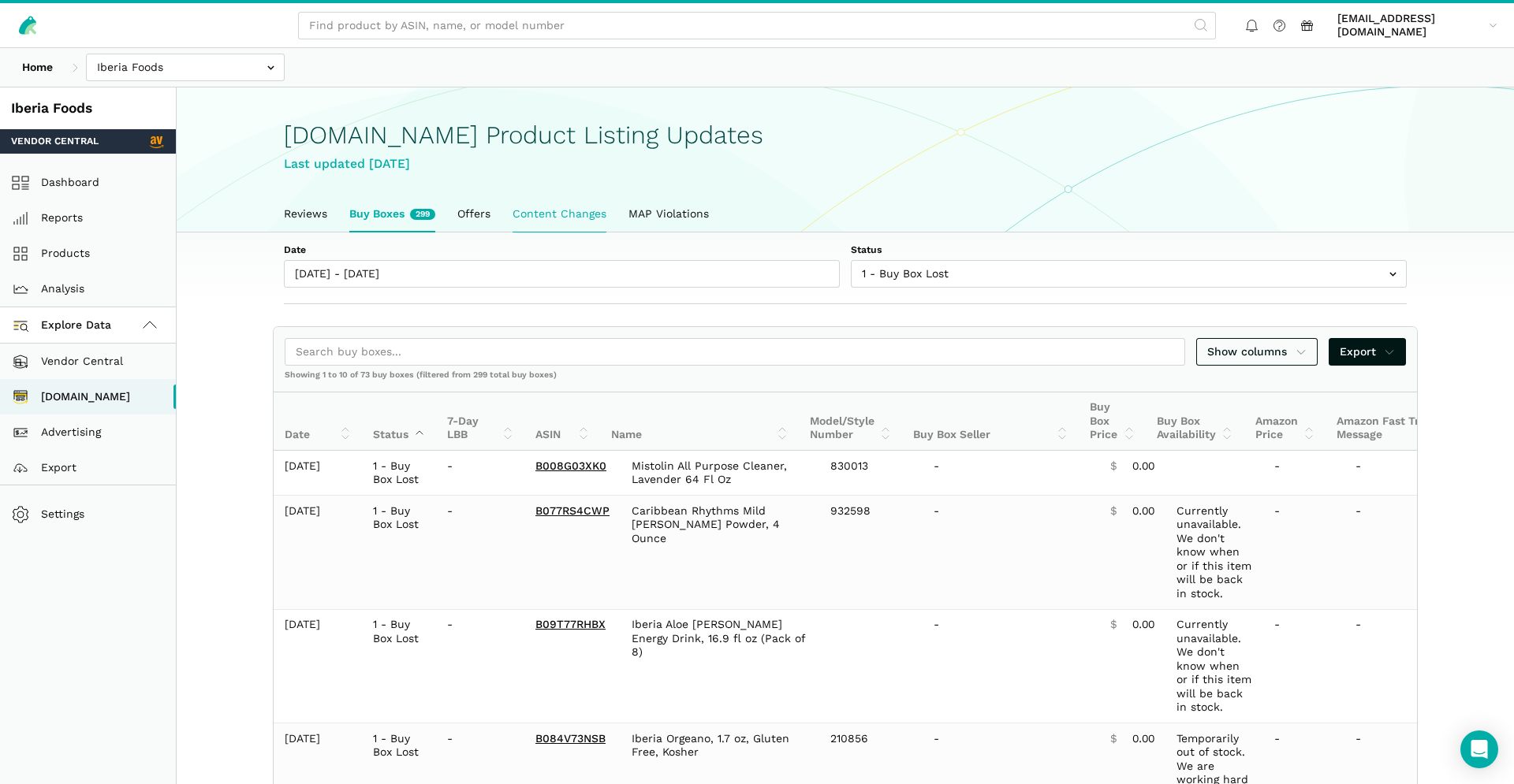
click at [570, 225] on link "Content Changes" at bounding box center [560, 214] width 116 height 36
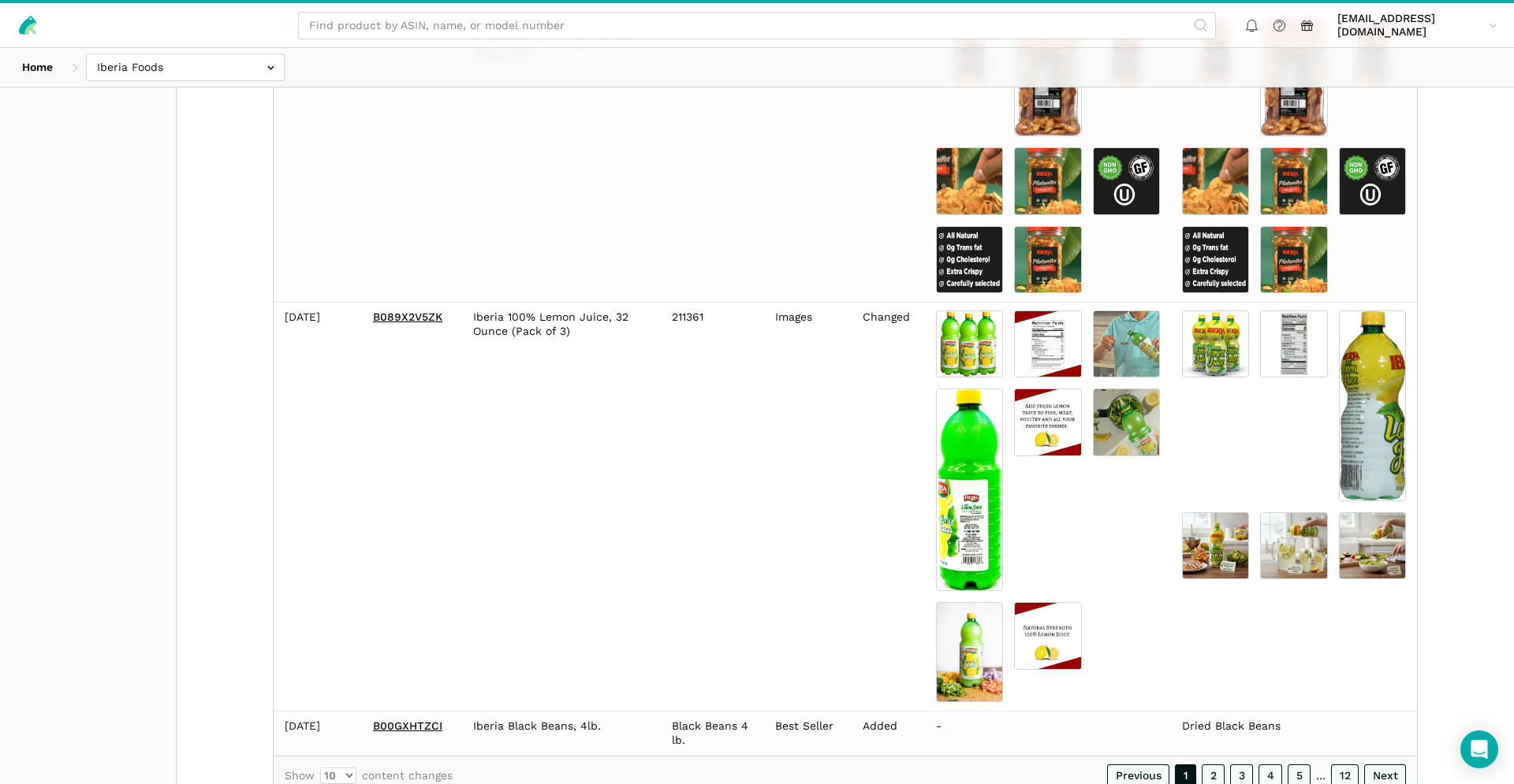
scroll to position [2214, 0]
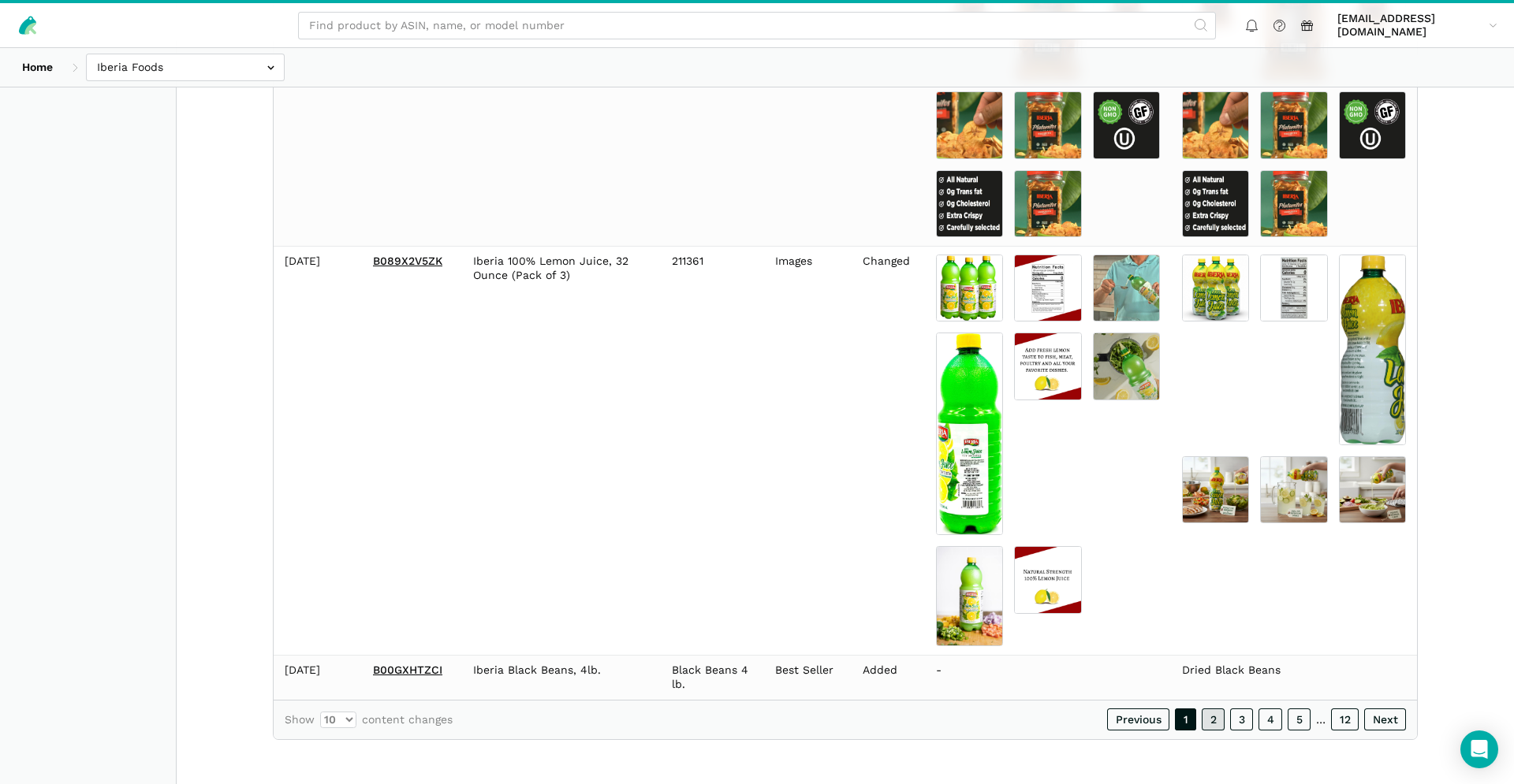
click at [1207, 731] on link "2" at bounding box center [1212, 720] width 23 height 22
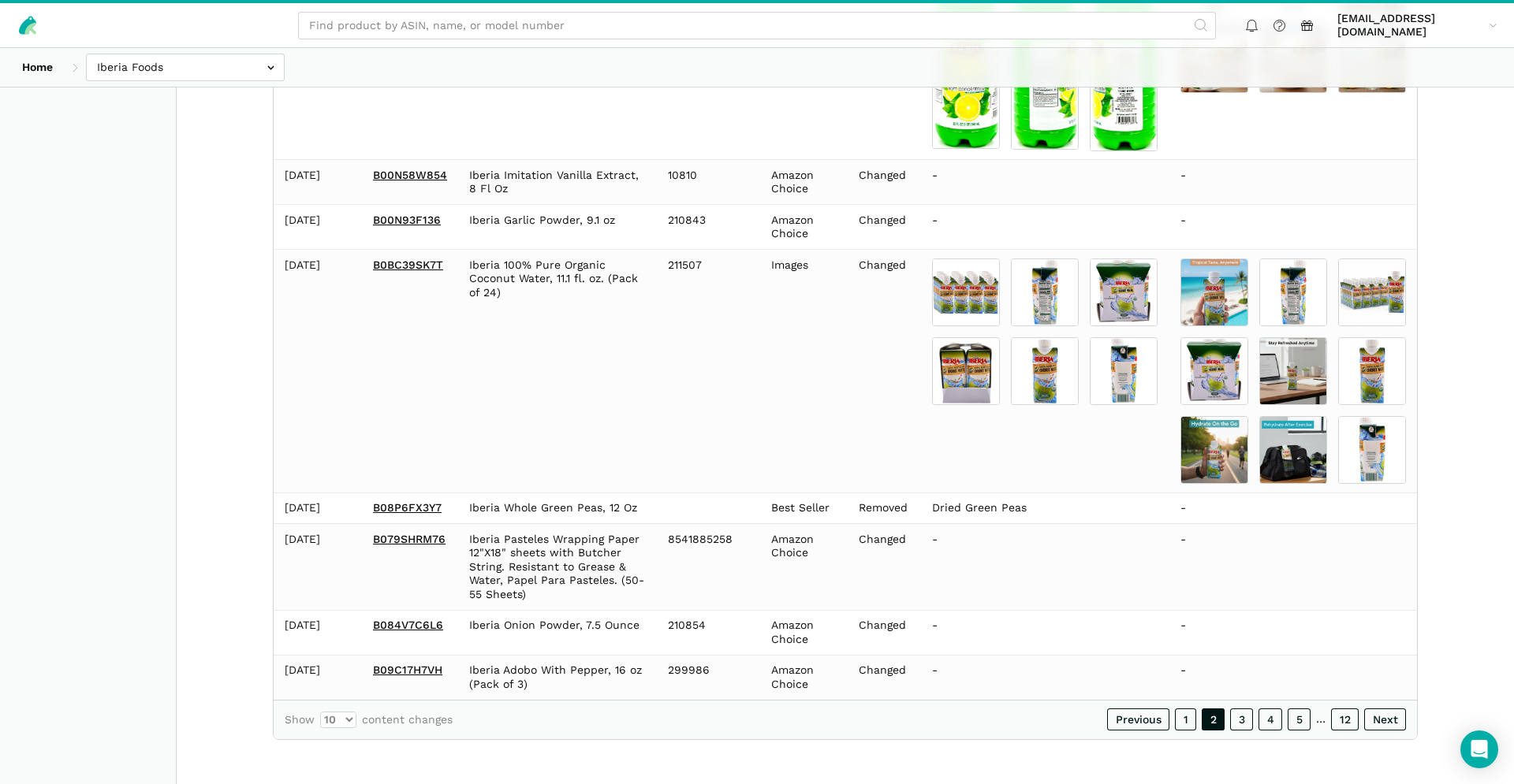
scroll to position [964, 0]
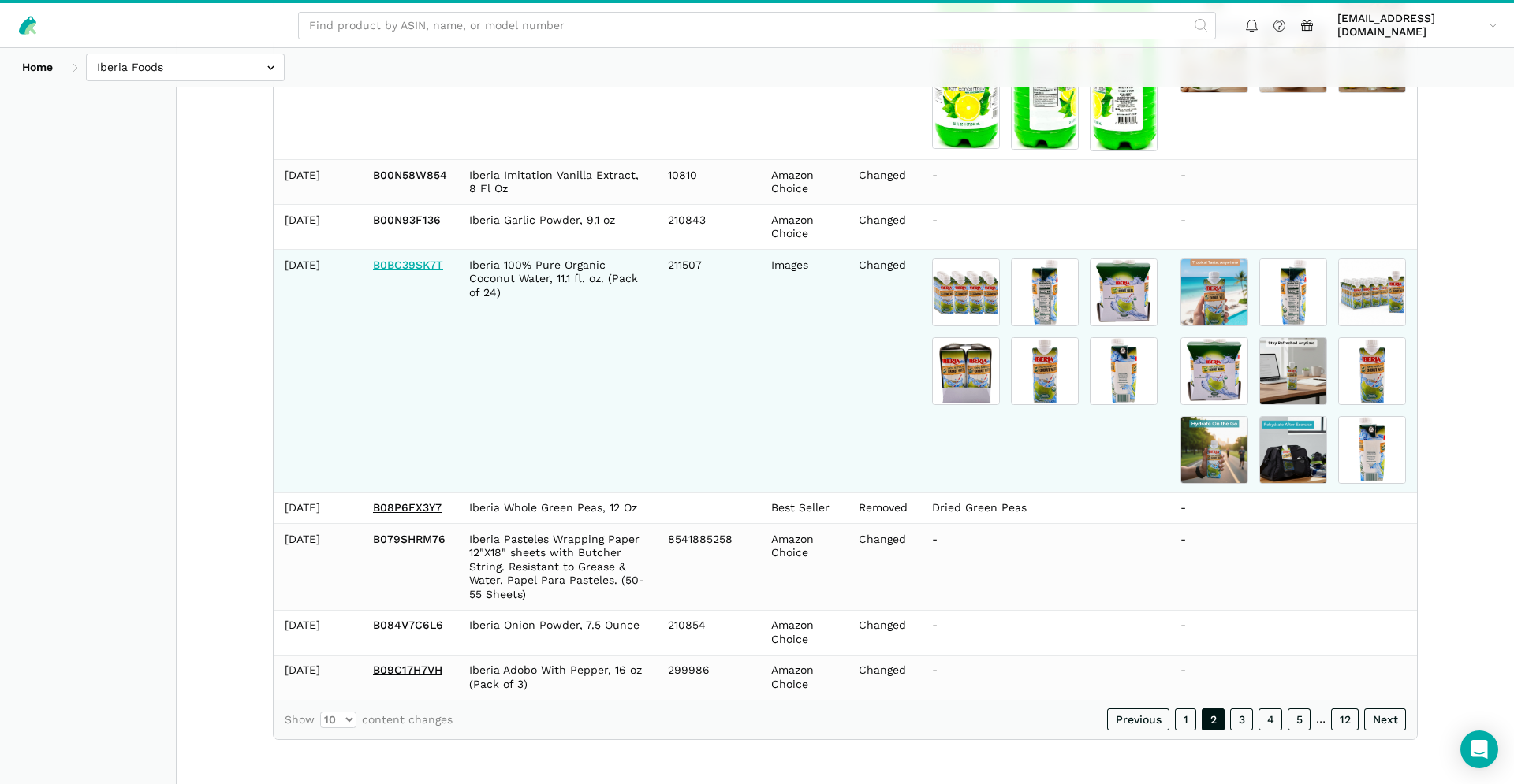
drag, startPoint x: 403, startPoint y: 288, endPoint x: 412, endPoint y: 292, distance: 9.8
click at [403, 271] on link "B0BC39SK7T" at bounding box center [408, 265] width 70 height 13
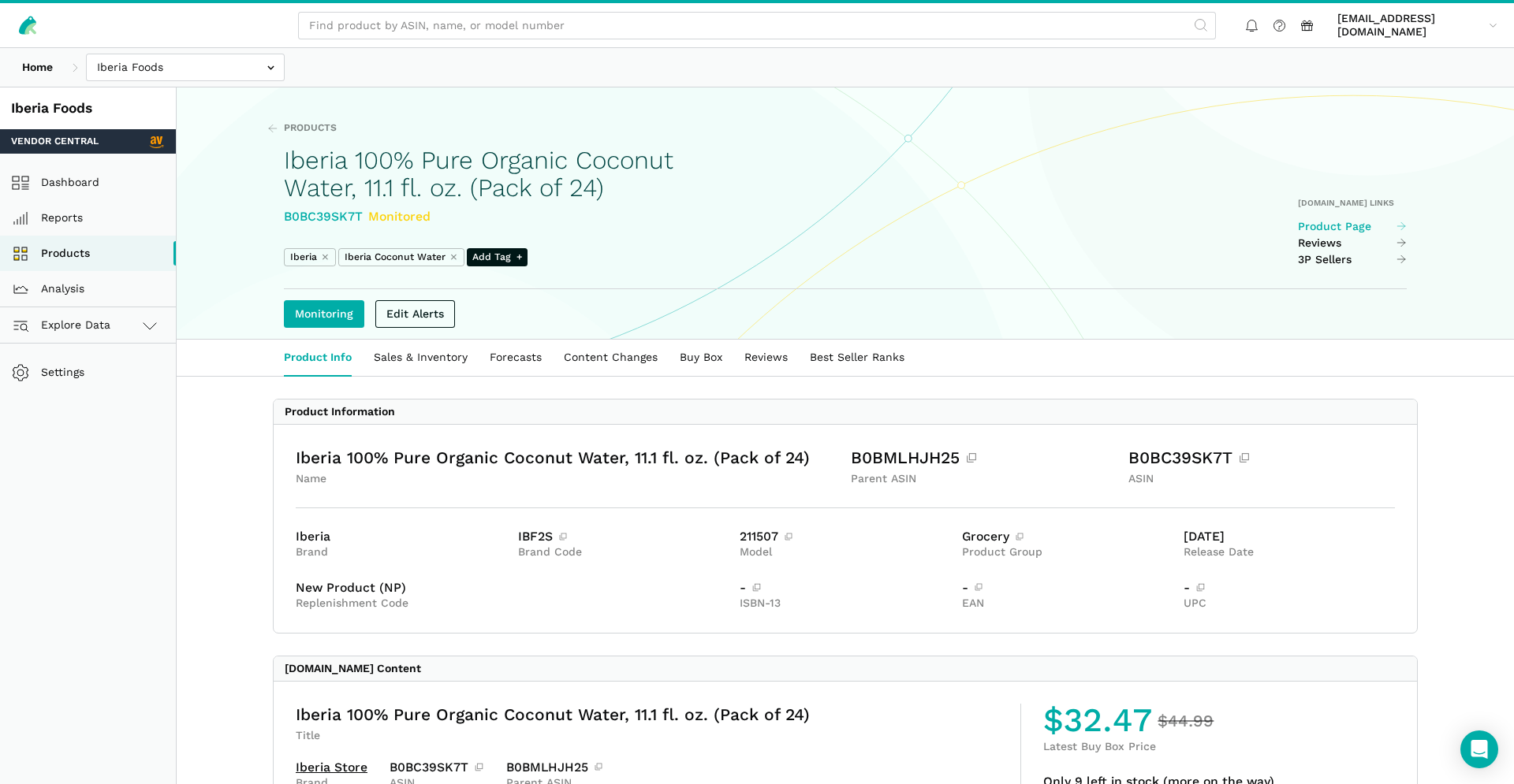
click at [1336, 229] on link "Product Page" at bounding box center [1353, 227] width 109 height 14
